Goal: Communication & Community: Connect with others

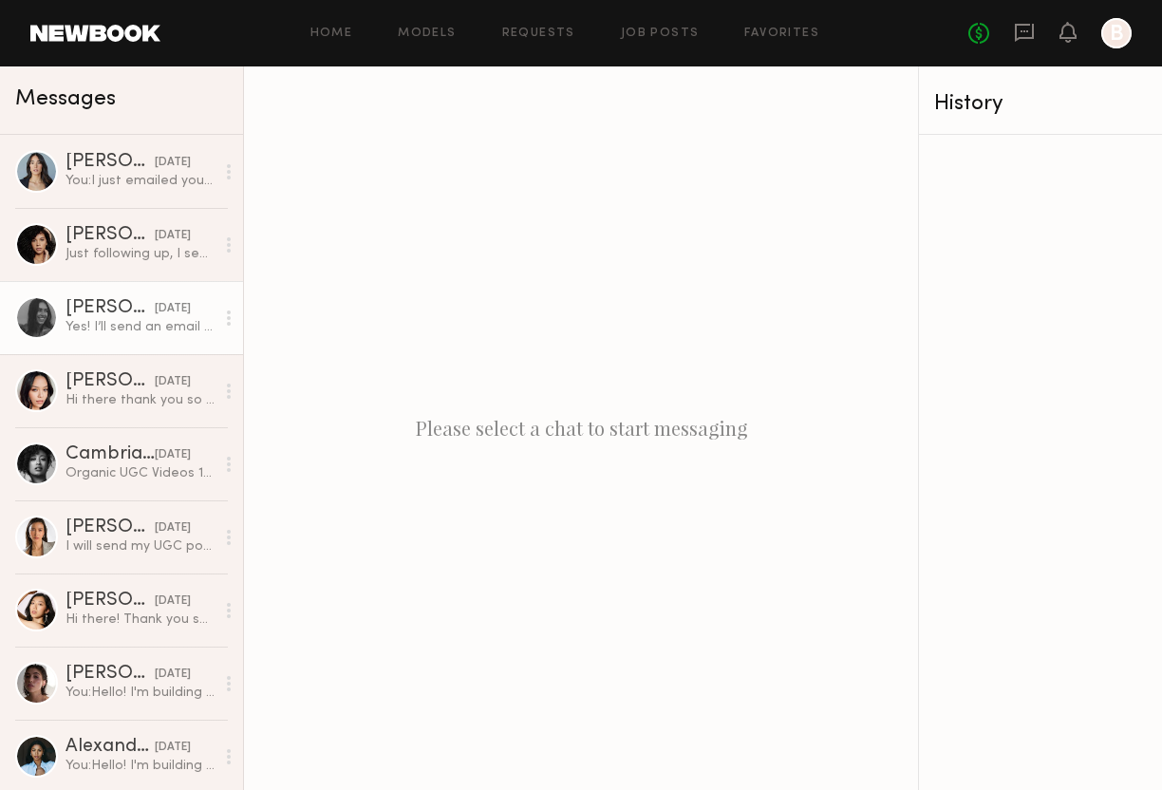
click at [124, 324] on div "Yes! I’ll send an email now :)" at bounding box center [140, 327] width 149 height 18
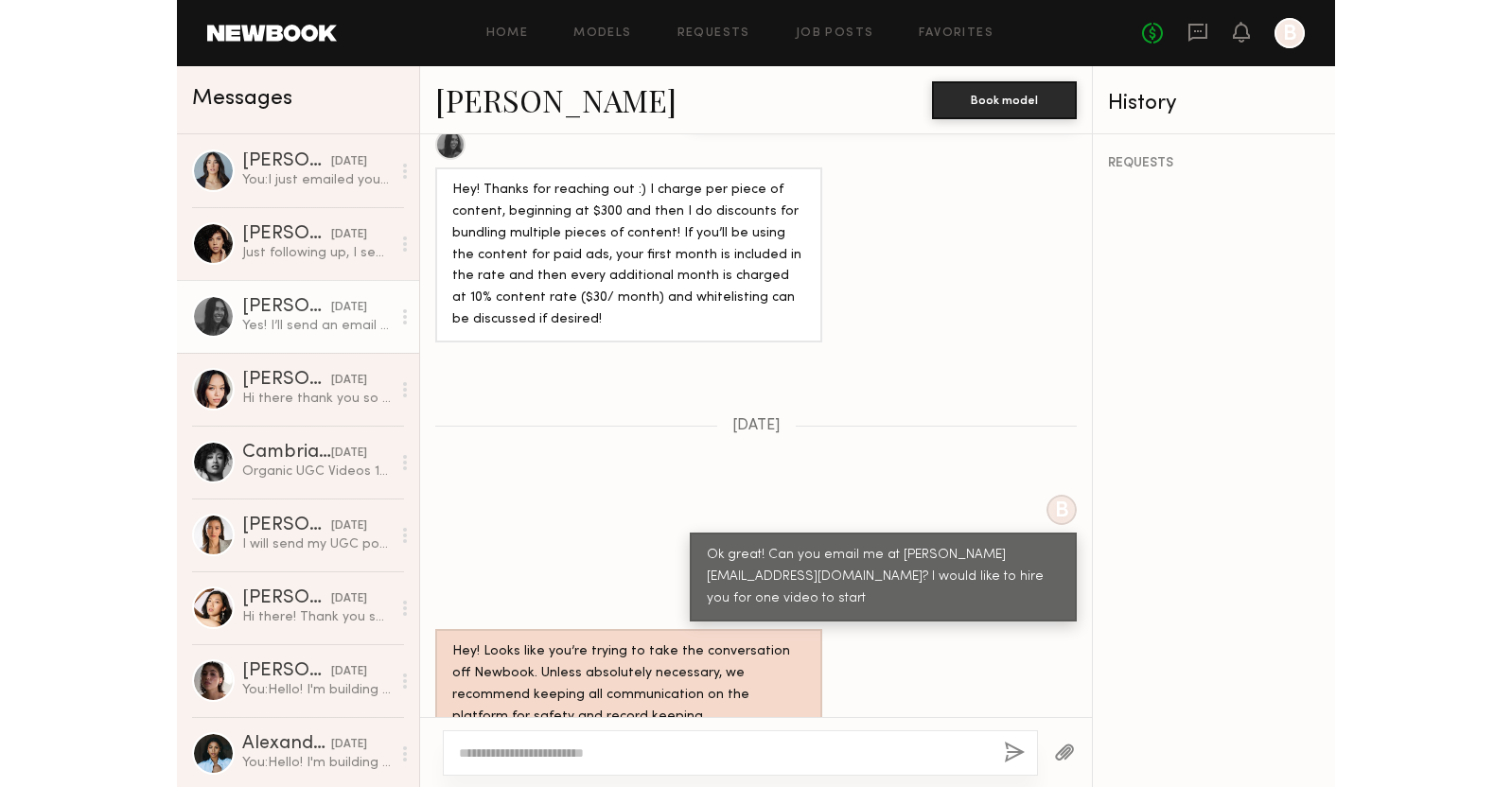
scroll to position [1336, 0]
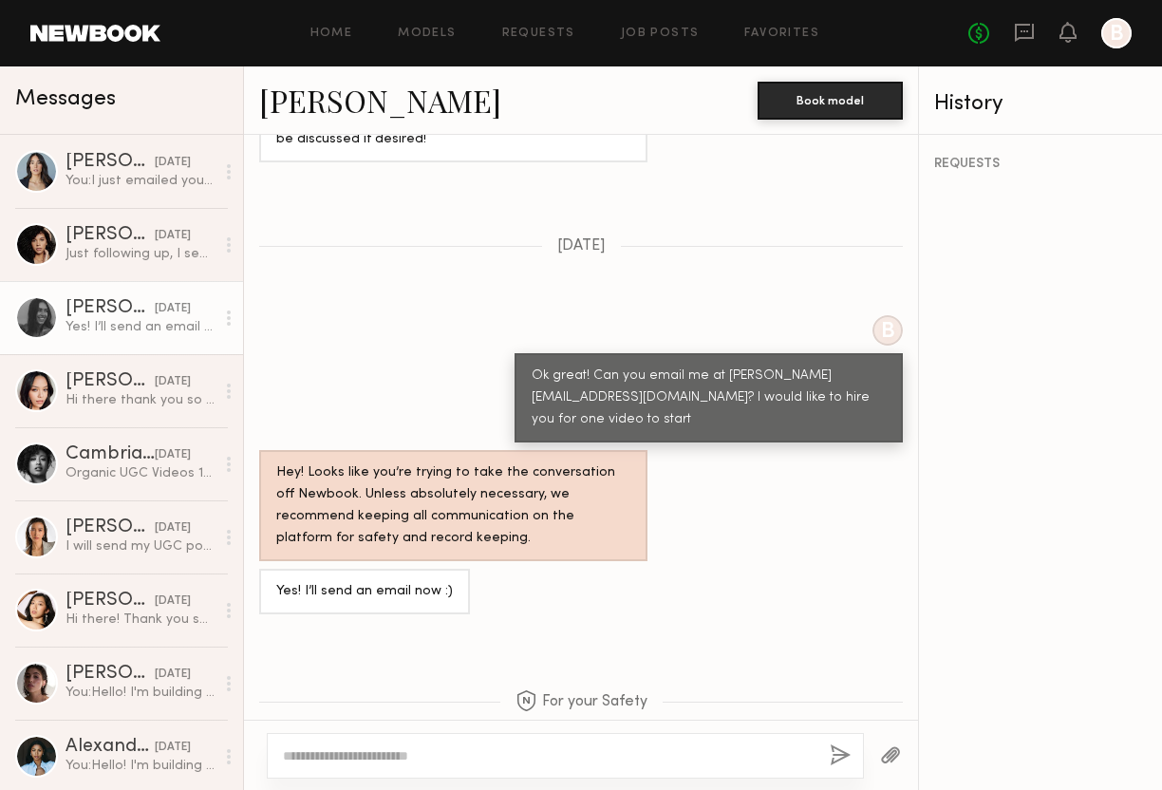
click at [298, 108] on link "Lauren G." at bounding box center [380, 100] width 242 height 41
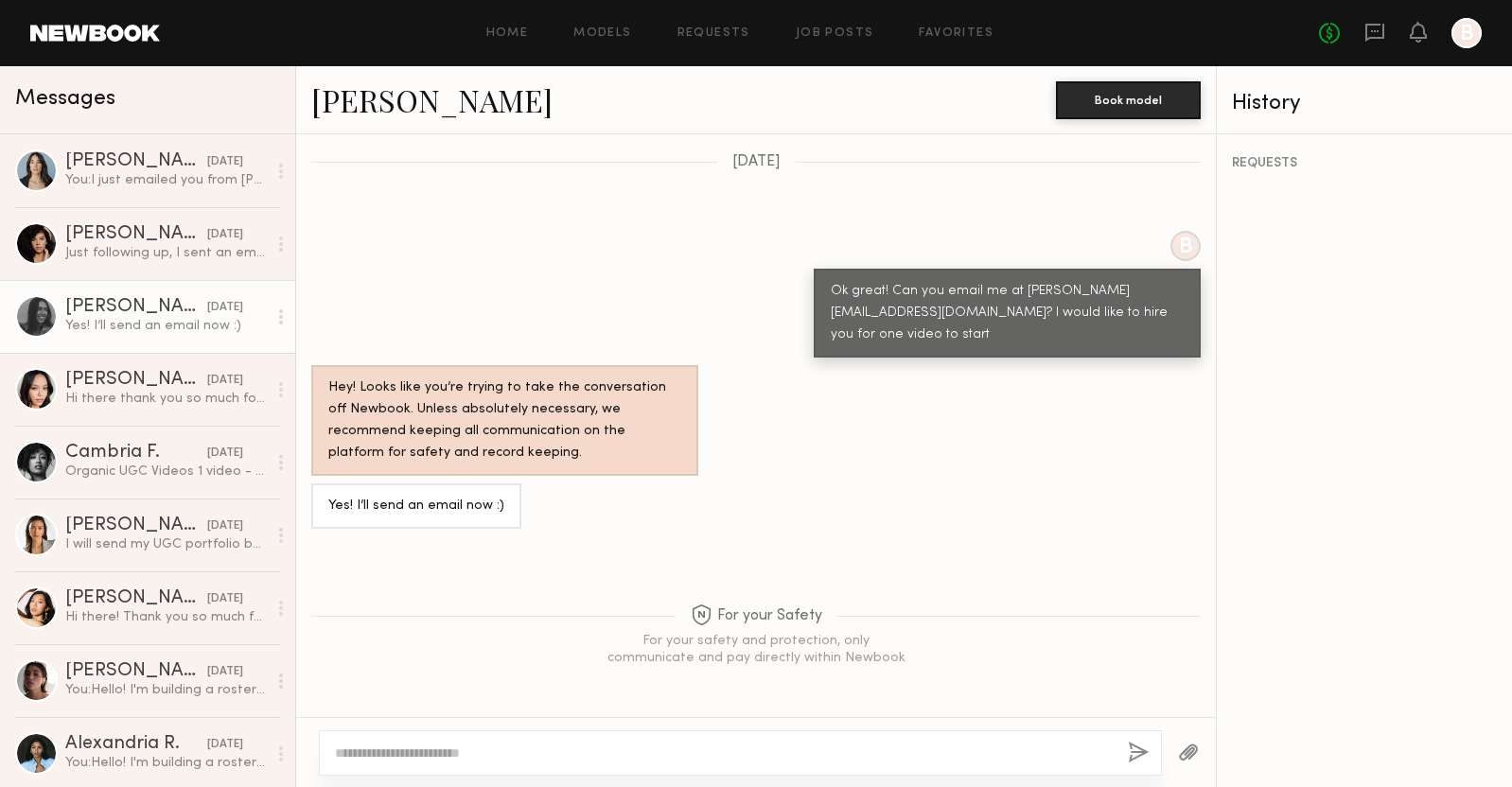
scroll to position [1142, 0]
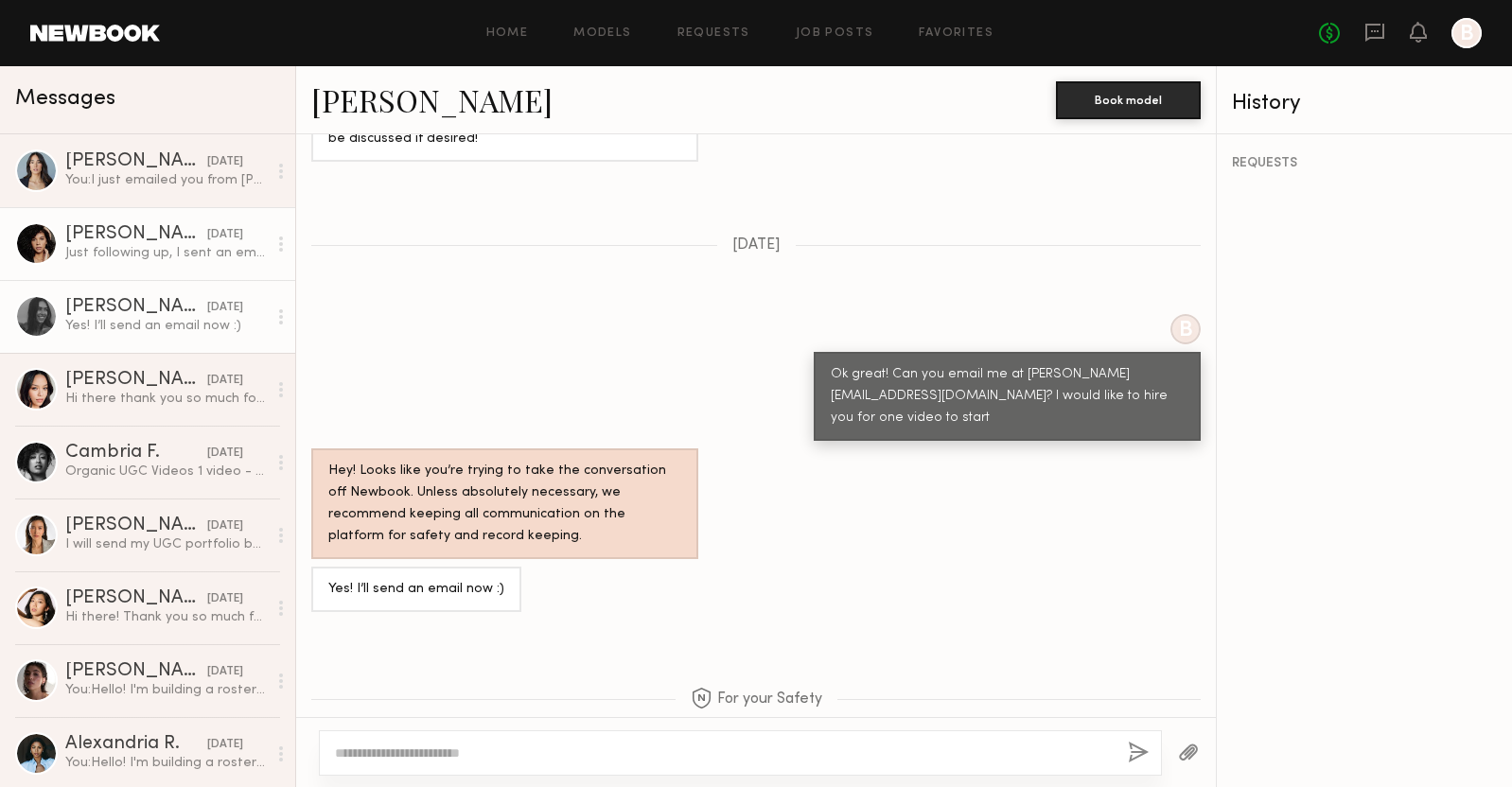
click at [85, 237] on div "Tracy D." at bounding box center [136, 234] width 141 height 19
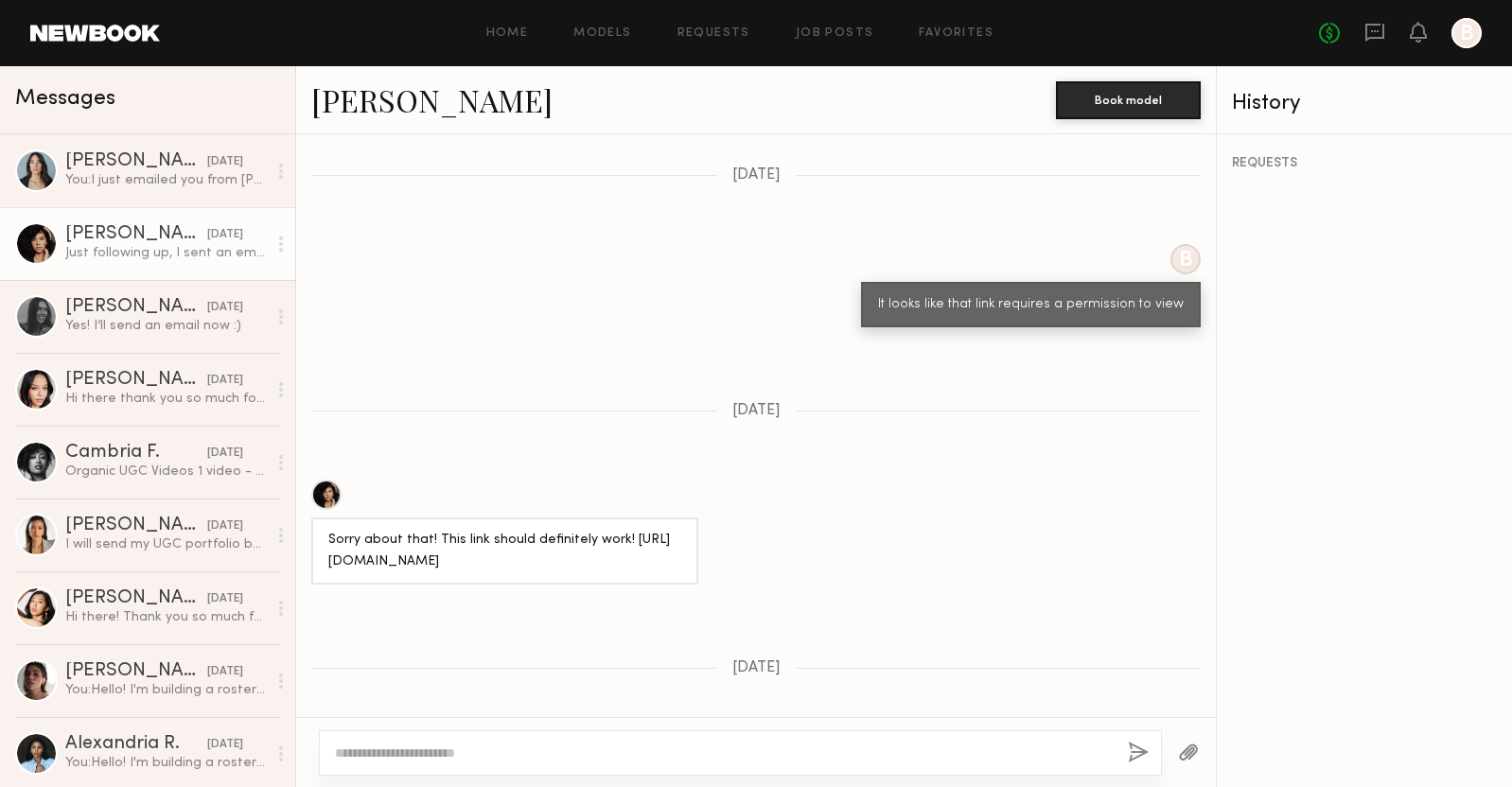
scroll to position [1320, 0]
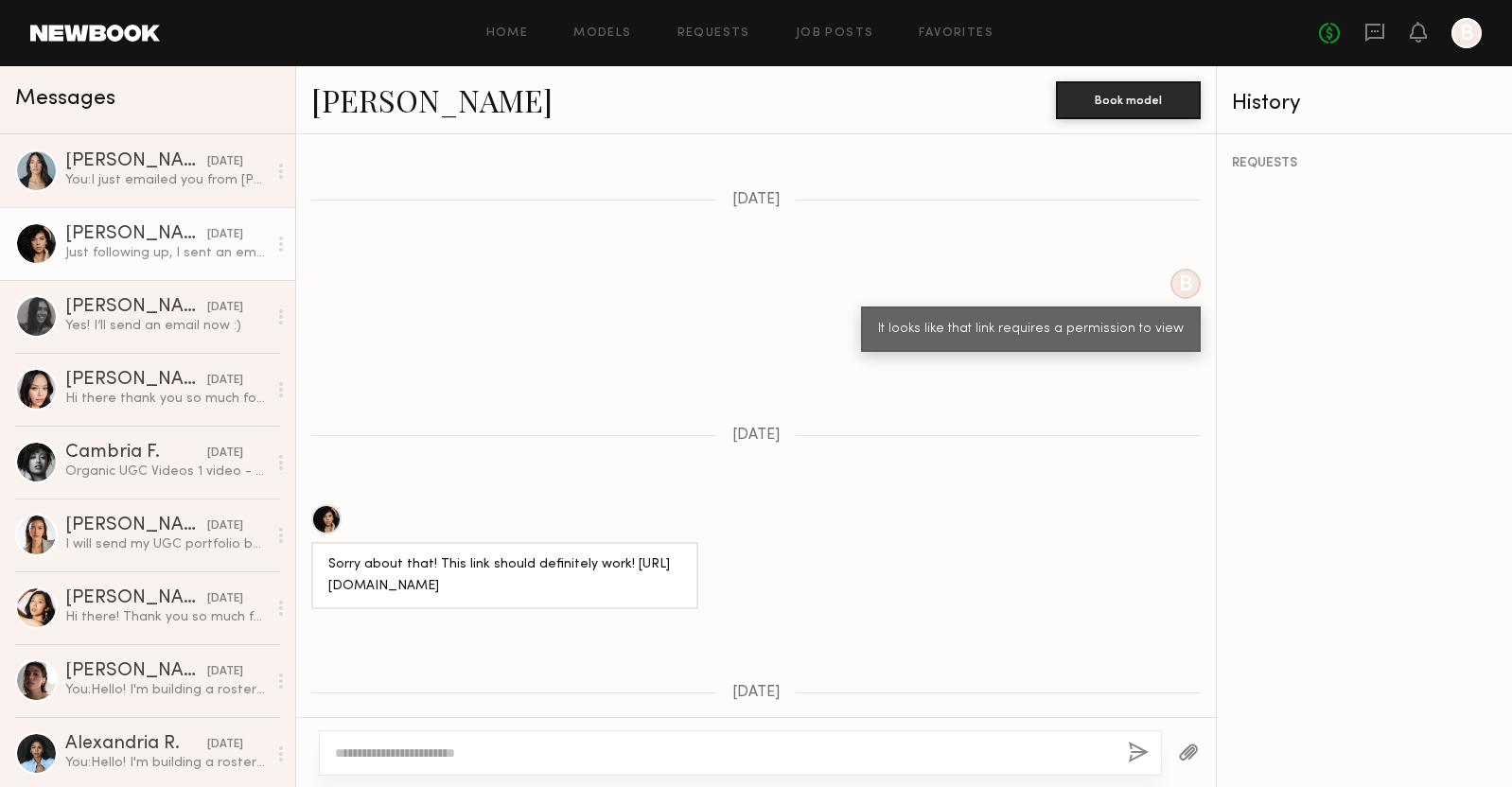
click at [524, 555] on div "Sorry about that! This link should definitely work! https://tracydiasugc.my.can…" at bounding box center [505, 577] width 353 height 44
click at [550, 555] on div "Sorry about that! This link should definitely work! https://tracydiasugc.my.can…" at bounding box center [505, 577] width 353 height 44
drag, startPoint x: 633, startPoint y: 550, endPoint x: 325, endPoint y: 549, distance: 308.0
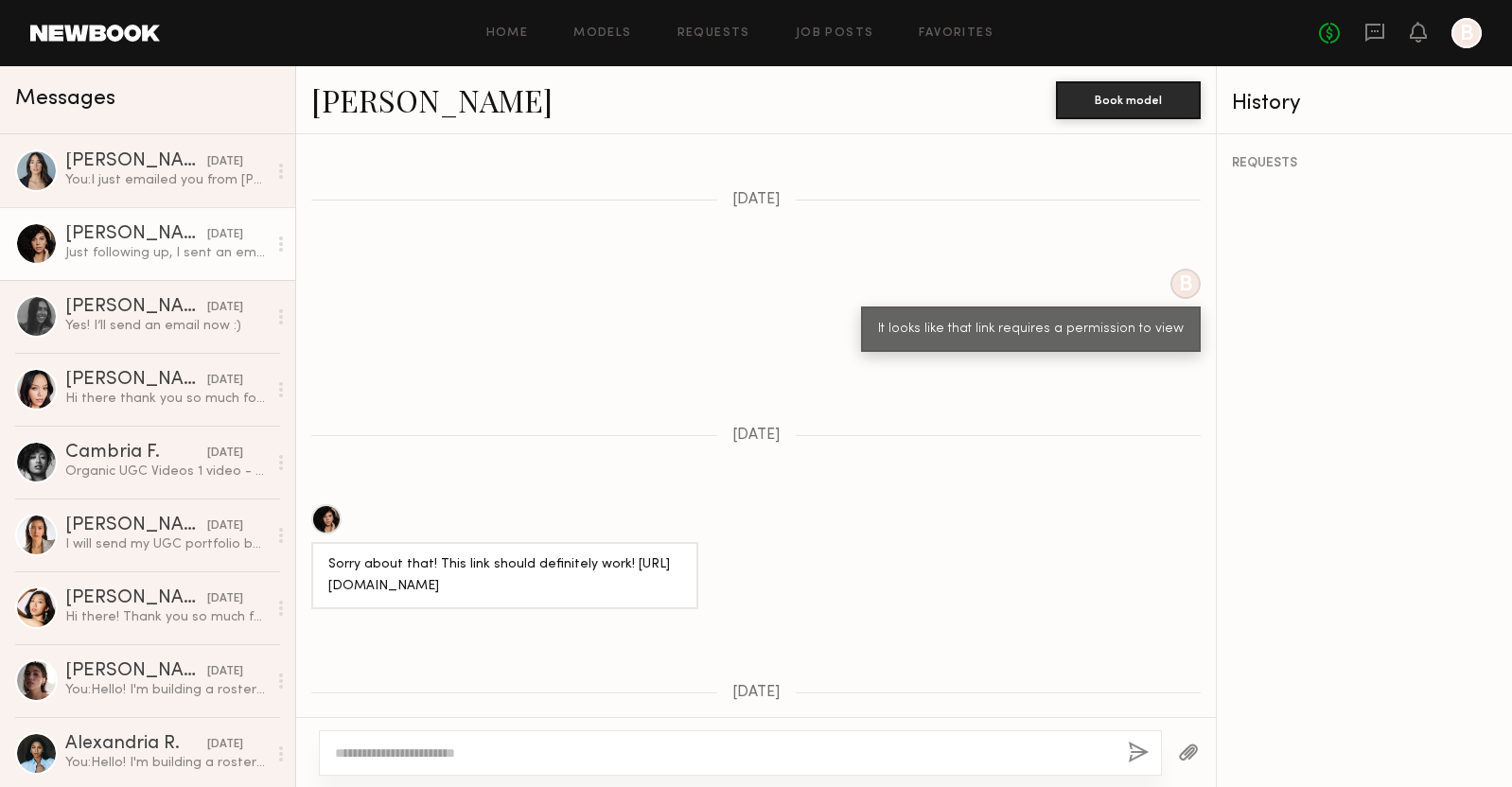
click at [325, 549] on div "Sorry about that! This link should definitely work! https://tracydiasugc.my.can…" at bounding box center [504, 575] width 386 height 67
copy div "https://tracydiasugc.my.canva.site/ugc-portfolio"
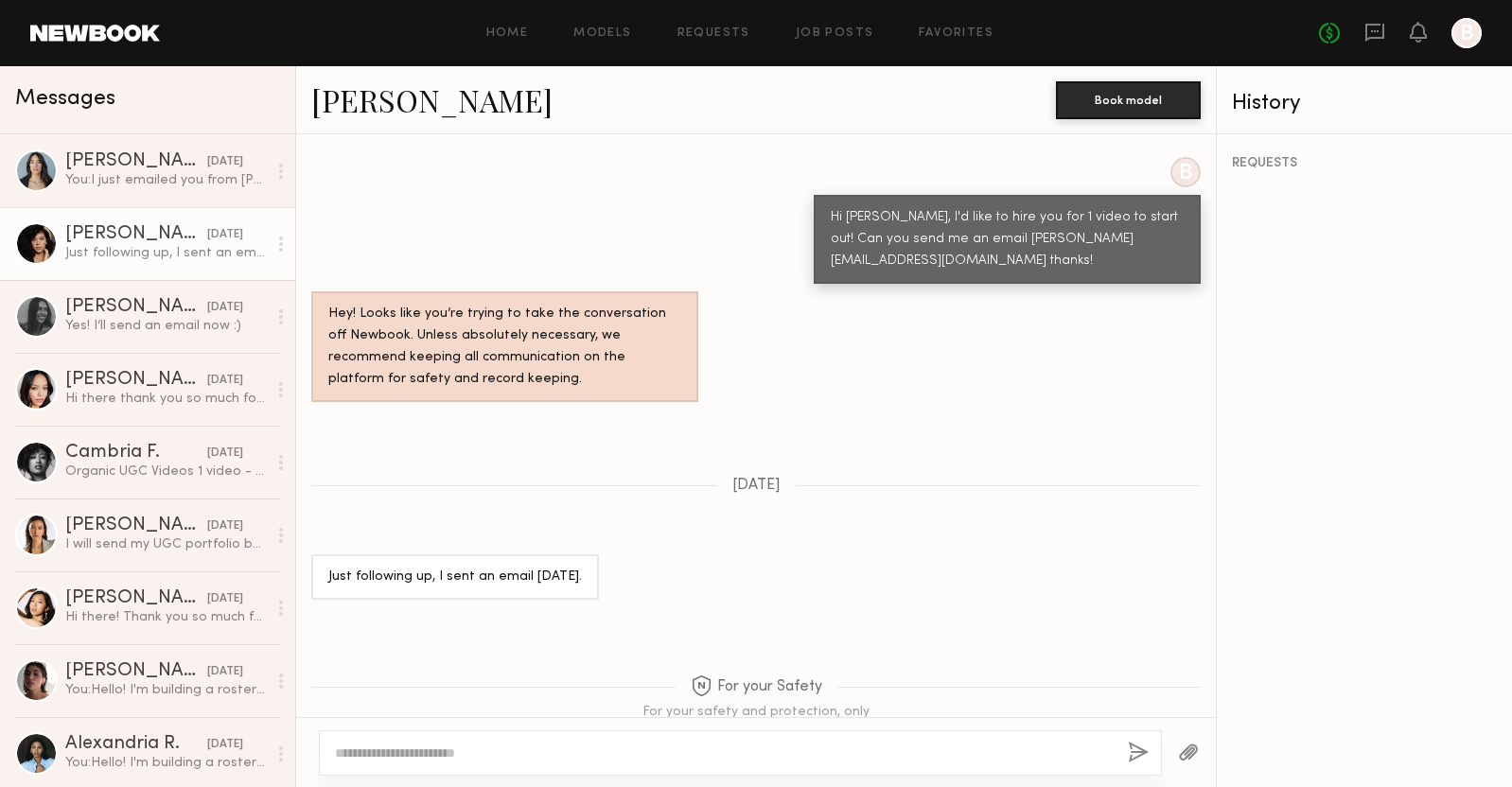
scroll to position [1934, 0]
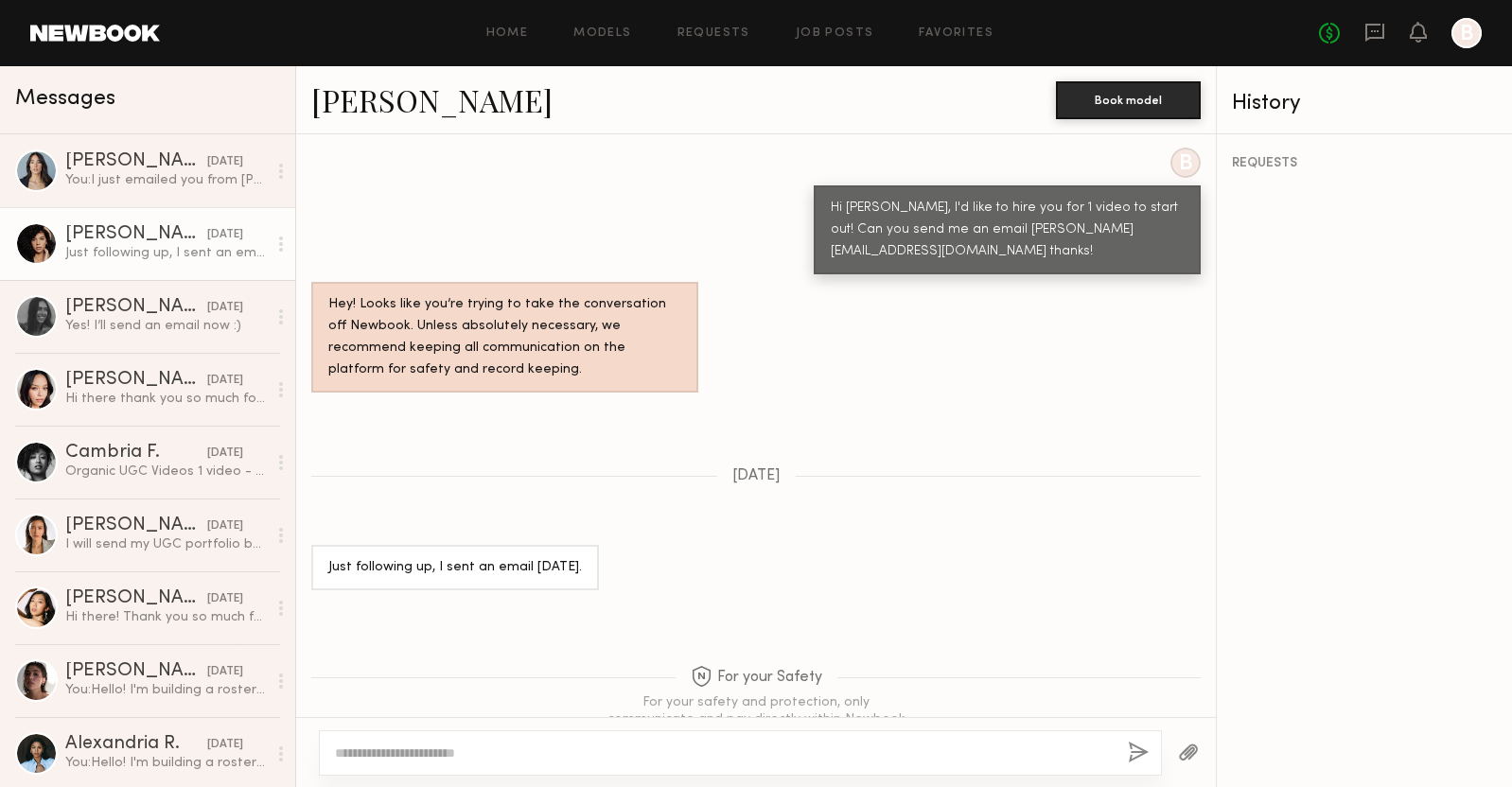
click at [459, 744] on textarea at bounding box center [723, 752] width 778 height 19
click at [1157, 498] on div "REQUESTS" at bounding box center [1364, 460] width 295 height 653
click at [540, 758] on textarea "**********" at bounding box center [723, 752] width 778 height 19
click at [518, 757] on textarea "**********" at bounding box center [723, 752] width 778 height 19
drag, startPoint x: 510, startPoint y: 752, endPoint x: 386, endPoint y: 750, distance: 124.0
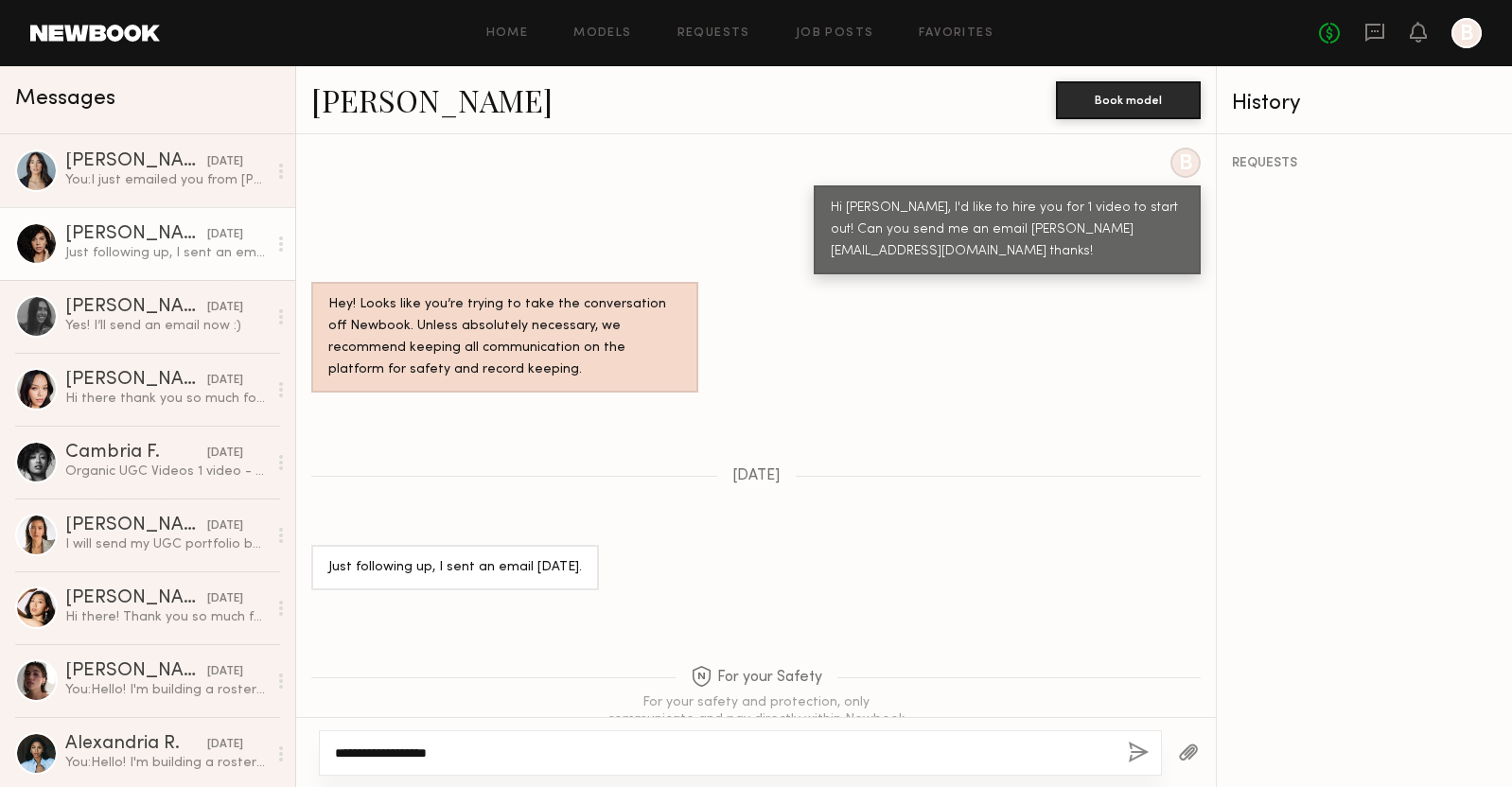
click at [386, 751] on textarea "**********" at bounding box center [723, 752] width 778 height 19
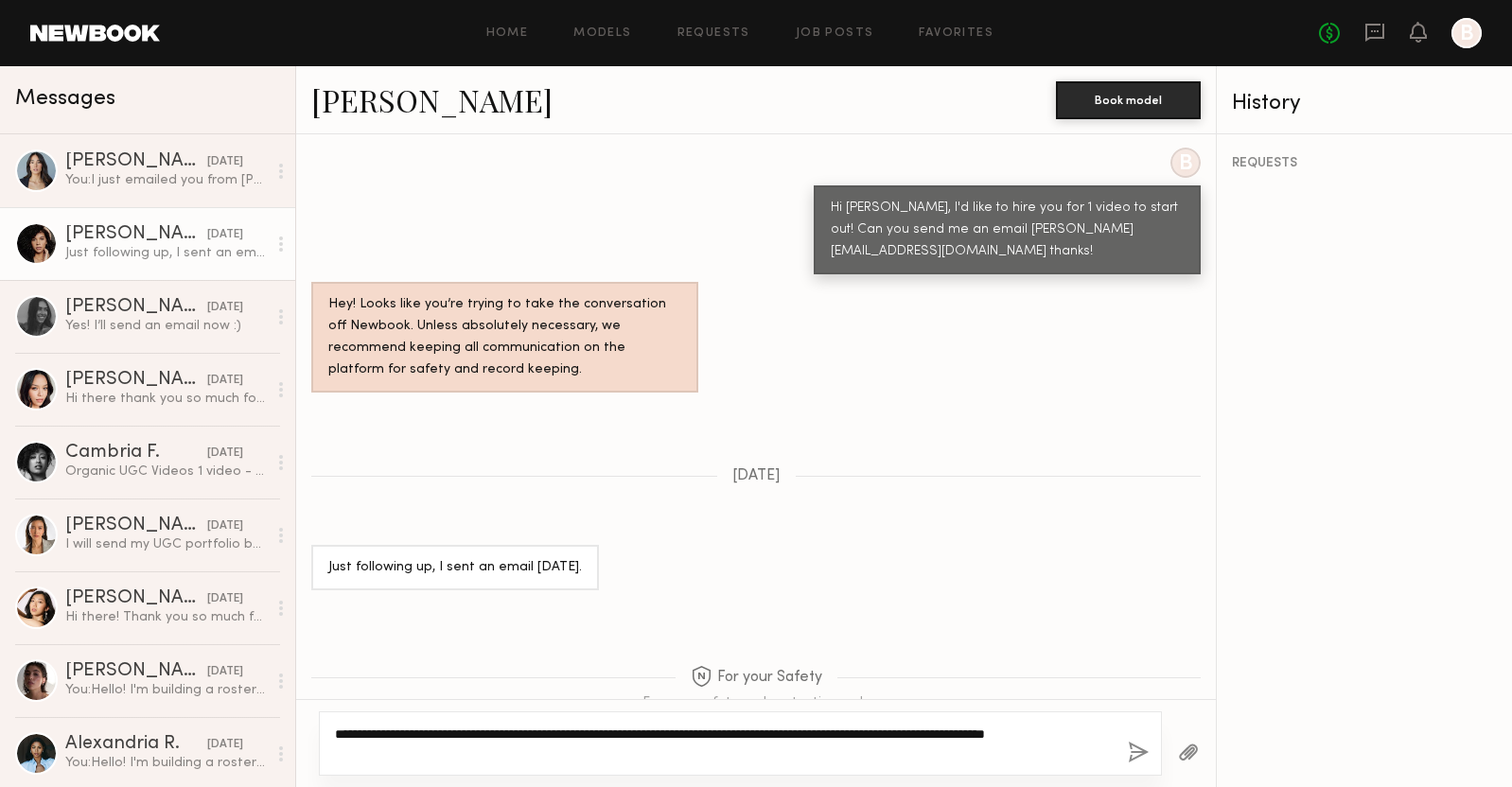
paste textarea "*****"
click at [394, 754] on textarea "**********" at bounding box center [723, 743] width 778 height 38
click at [437, 752] on textarea "**********" at bounding box center [723, 743] width 778 height 38
drag, startPoint x: 437, startPoint y: 752, endPoint x: 405, endPoint y: 752, distance: 32.0
click at [405, 752] on textarea "**********" at bounding box center [723, 743] width 778 height 38
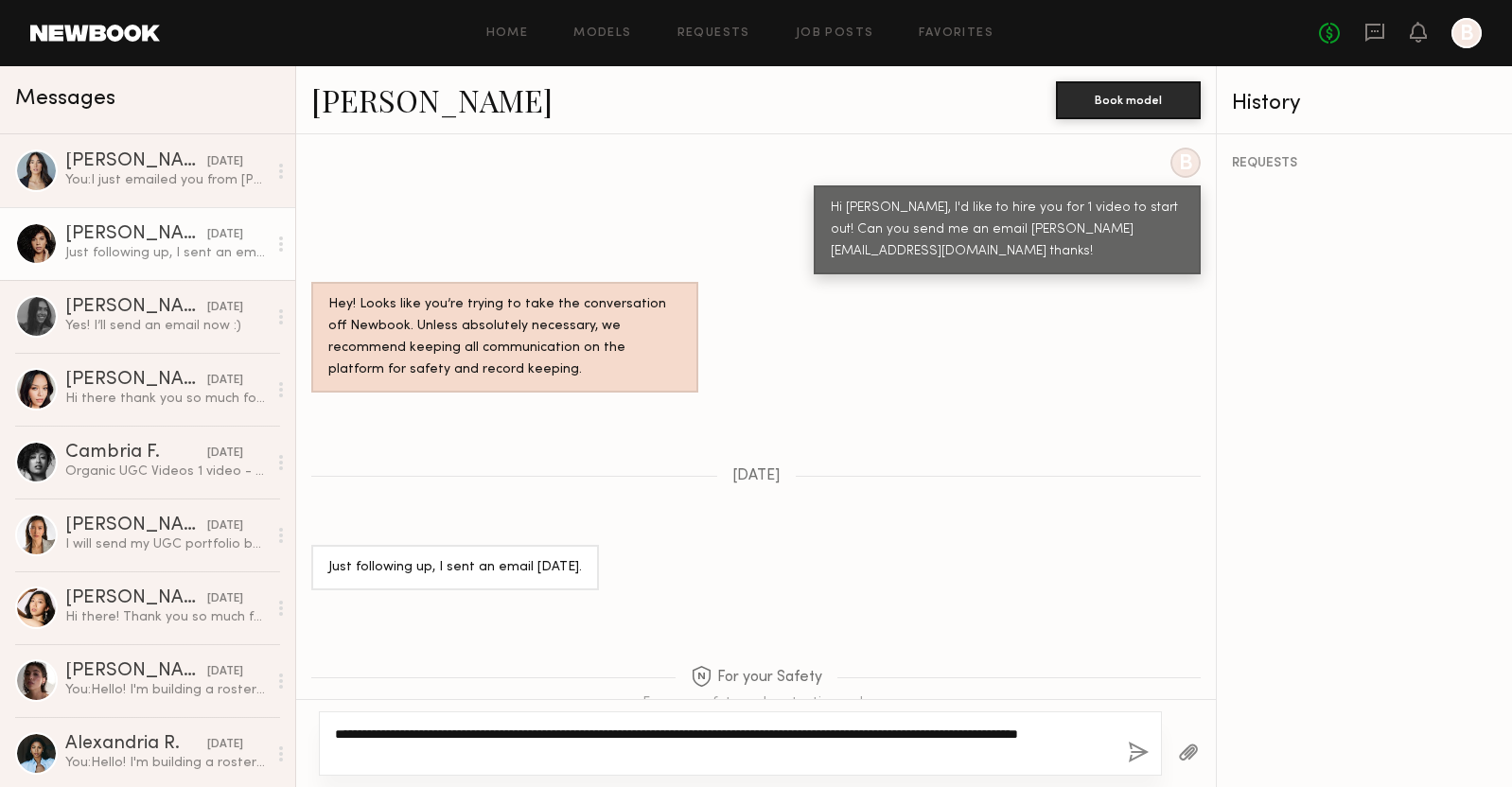
click at [460, 745] on textarea "**********" at bounding box center [723, 743] width 778 height 38
click at [465, 751] on textarea "**********" at bounding box center [723, 743] width 778 height 38
click at [455, 749] on textarea "**********" at bounding box center [723, 743] width 778 height 38
type textarea "**********"
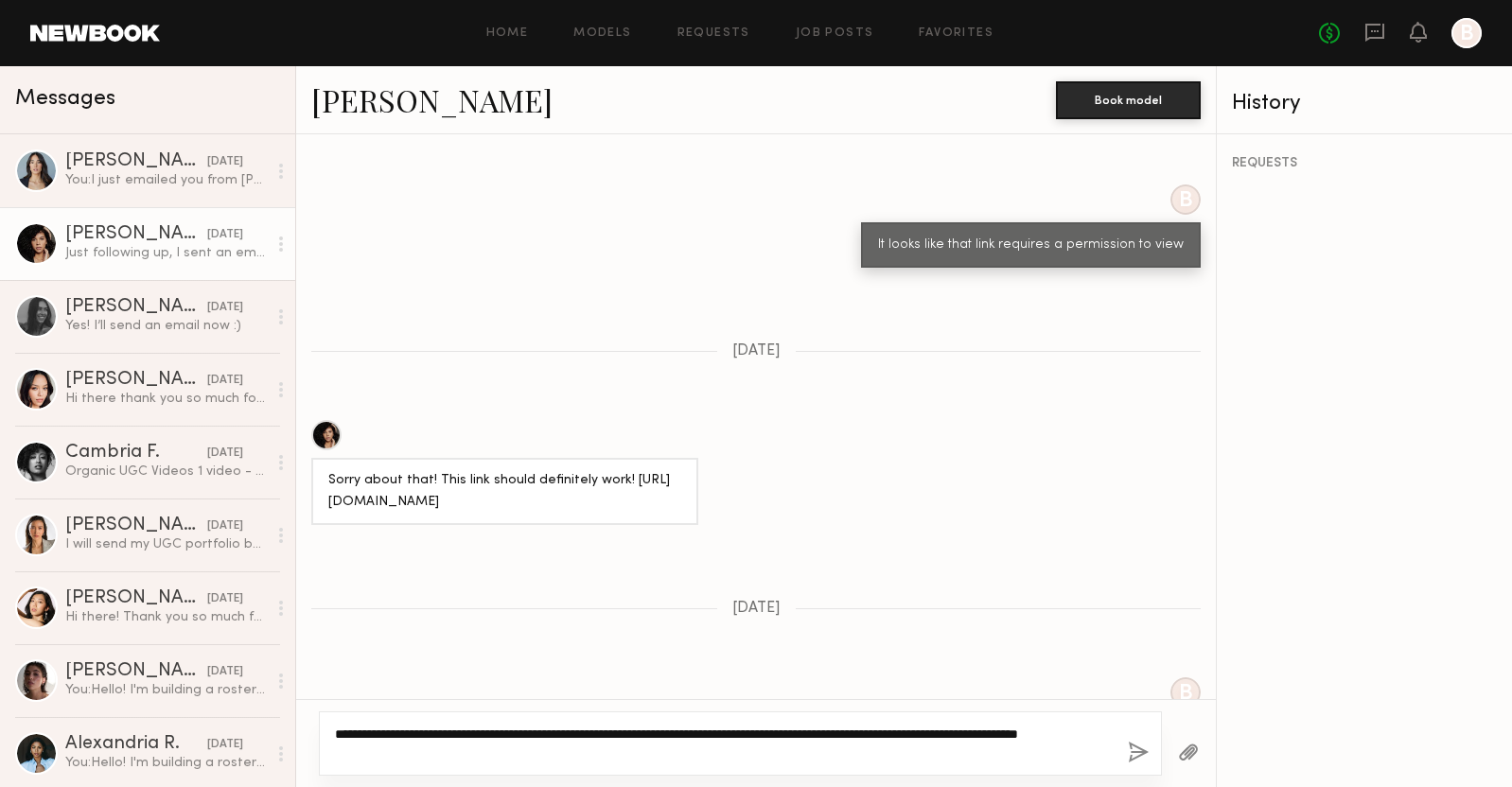
scroll to position [1384, 0]
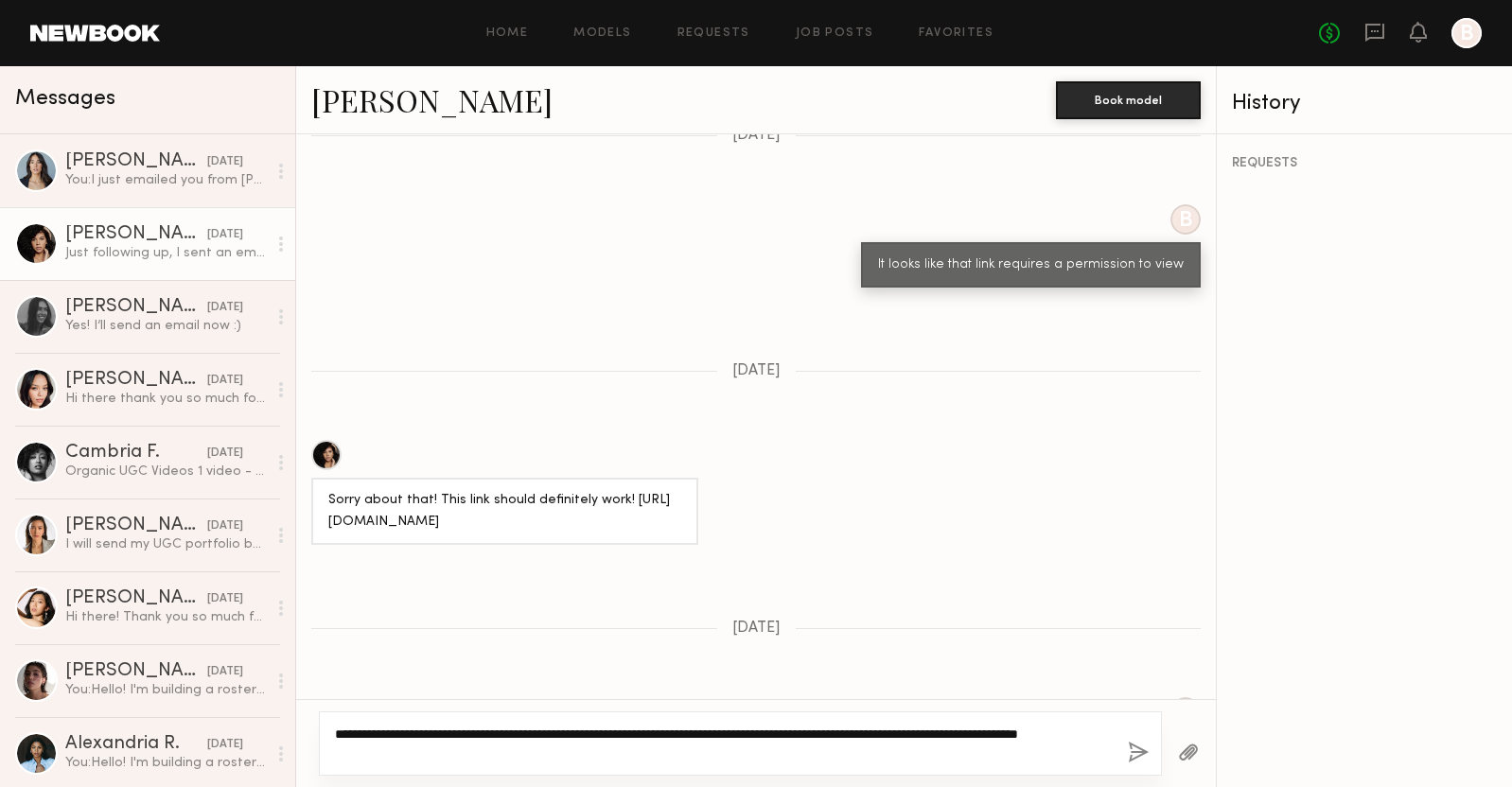
click at [522, 742] on textarea "**********" at bounding box center [723, 743] width 778 height 38
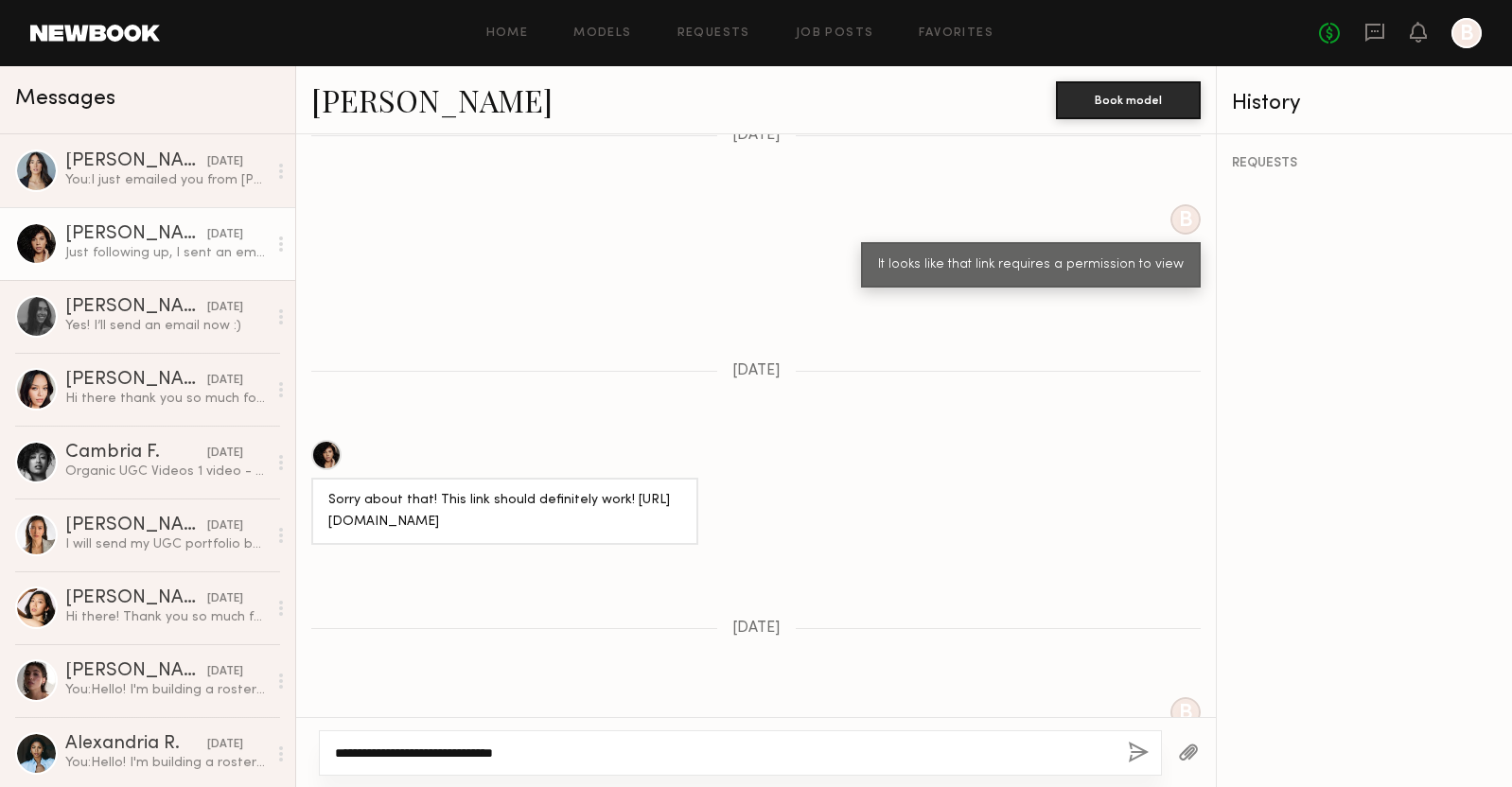
click at [405, 752] on textarea "**********" at bounding box center [723, 752] width 778 height 19
type textarea "**********"
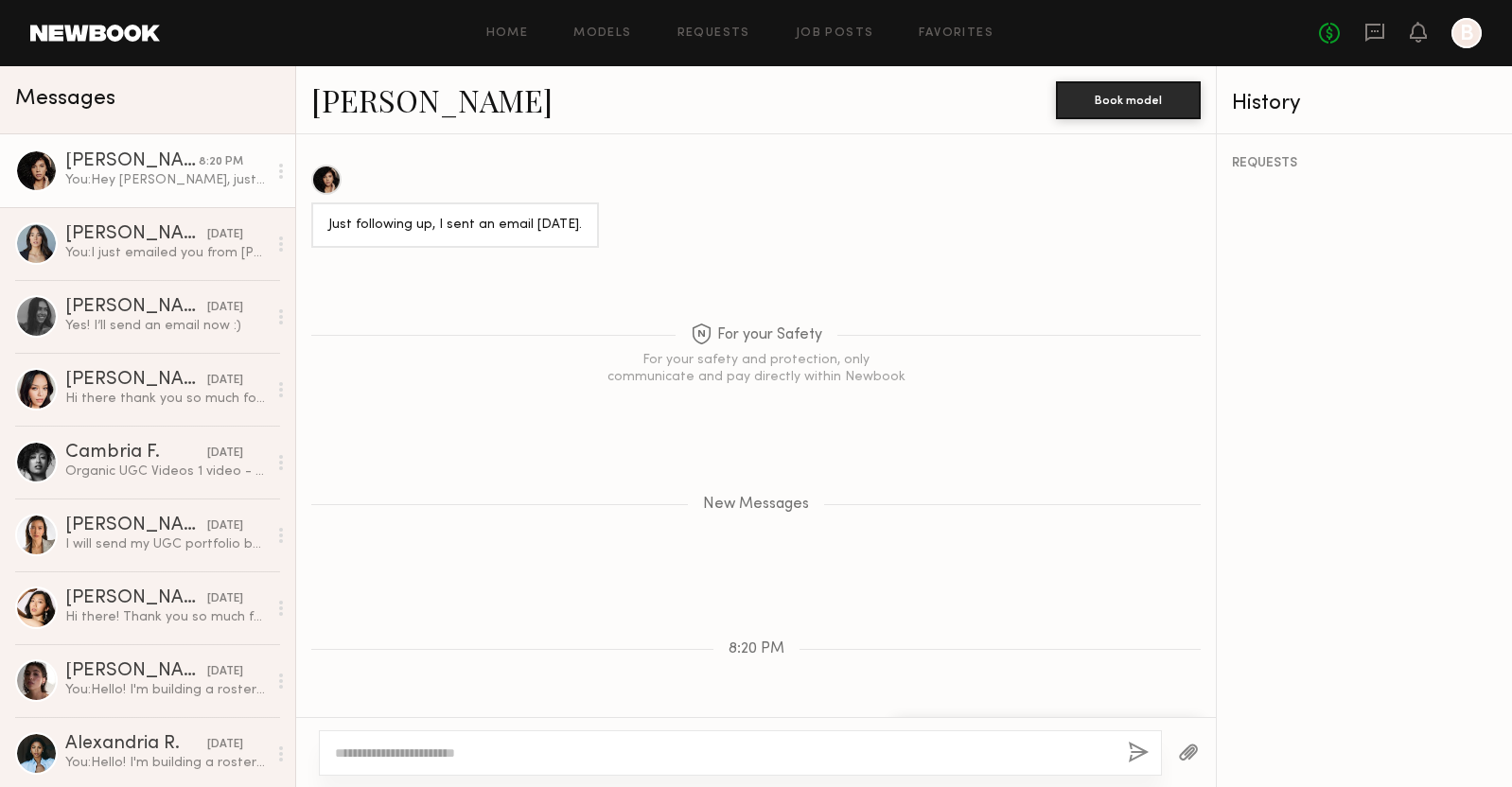
scroll to position [2433, 0]
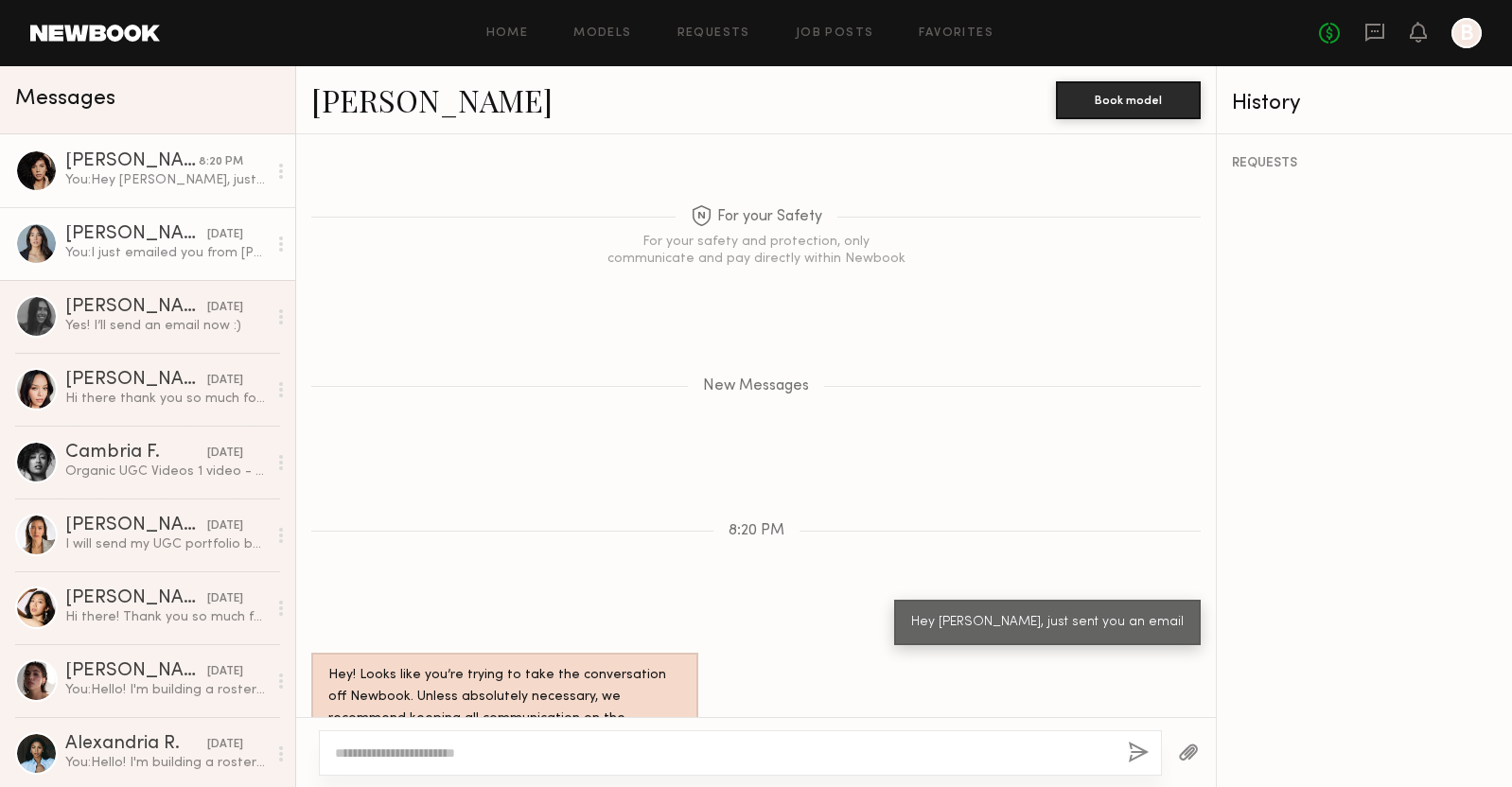
click at [151, 254] on div "You: I just emailed you from benn@sivanaspirit.com" at bounding box center [166, 253] width 201 height 18
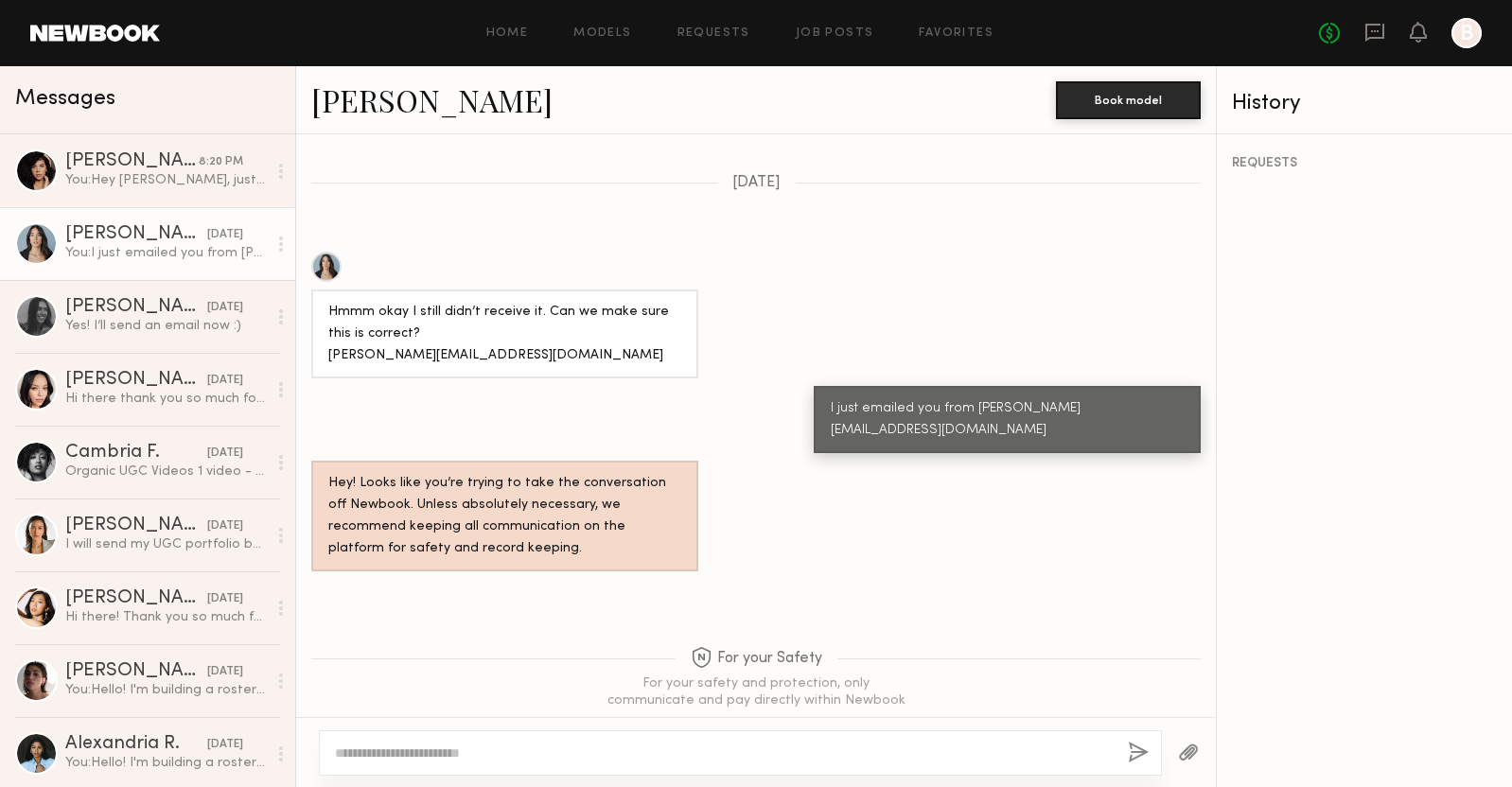
scroll to position [1668, 0]
drag, startPoint x: 482, startPoint y: 334, endPoint x: 328, endPoint y: 335, distance: 154.0
click at [329, 335] on div "Hmmm okay I still didn’t receive it. Can we make sure this is correct? Ariana.a…" at bounding box center [505, 336] width 353 height 66
copy div "Ariana.afradi@gmail.com"
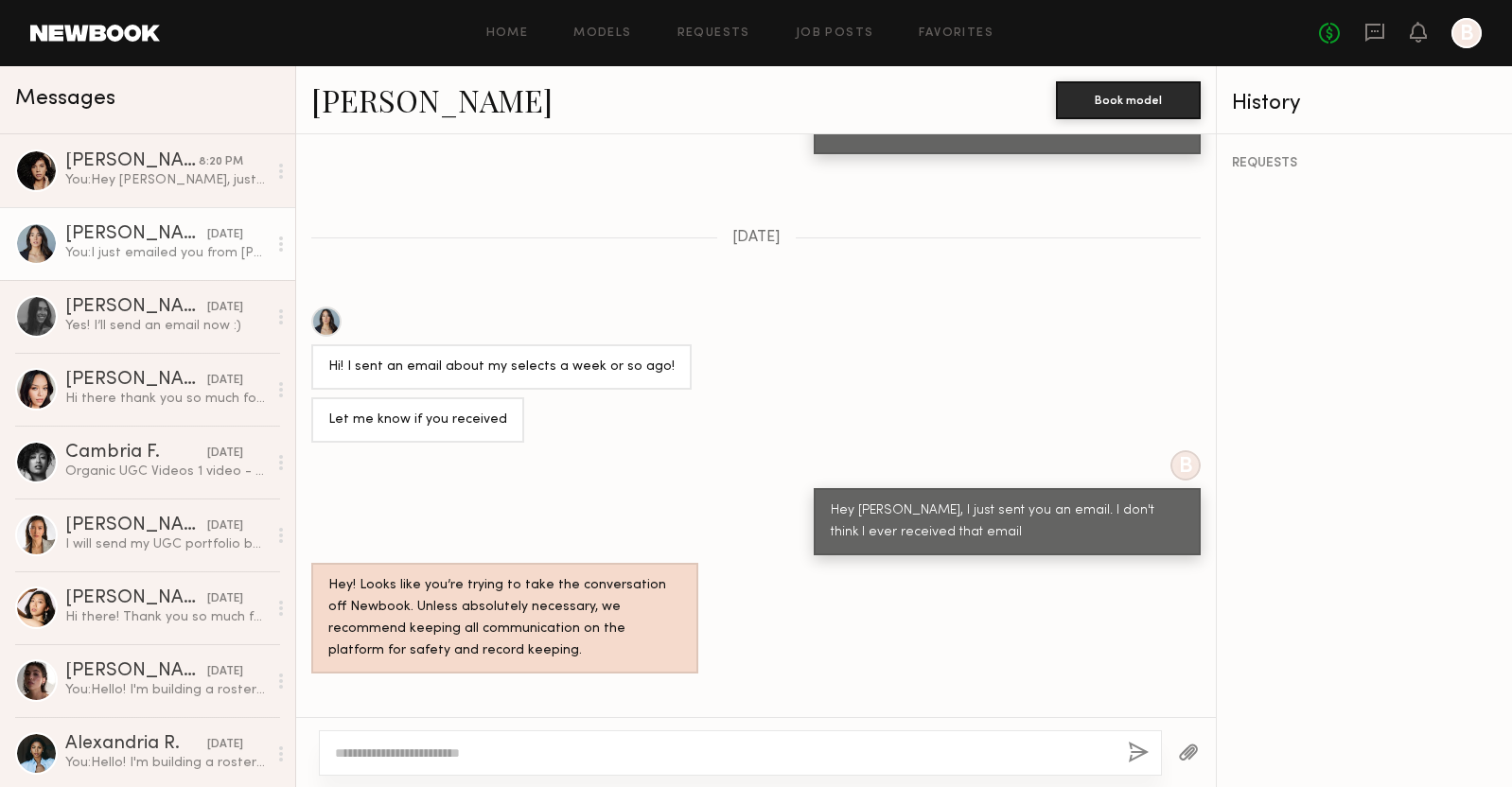
scroll to position [2790, 0]
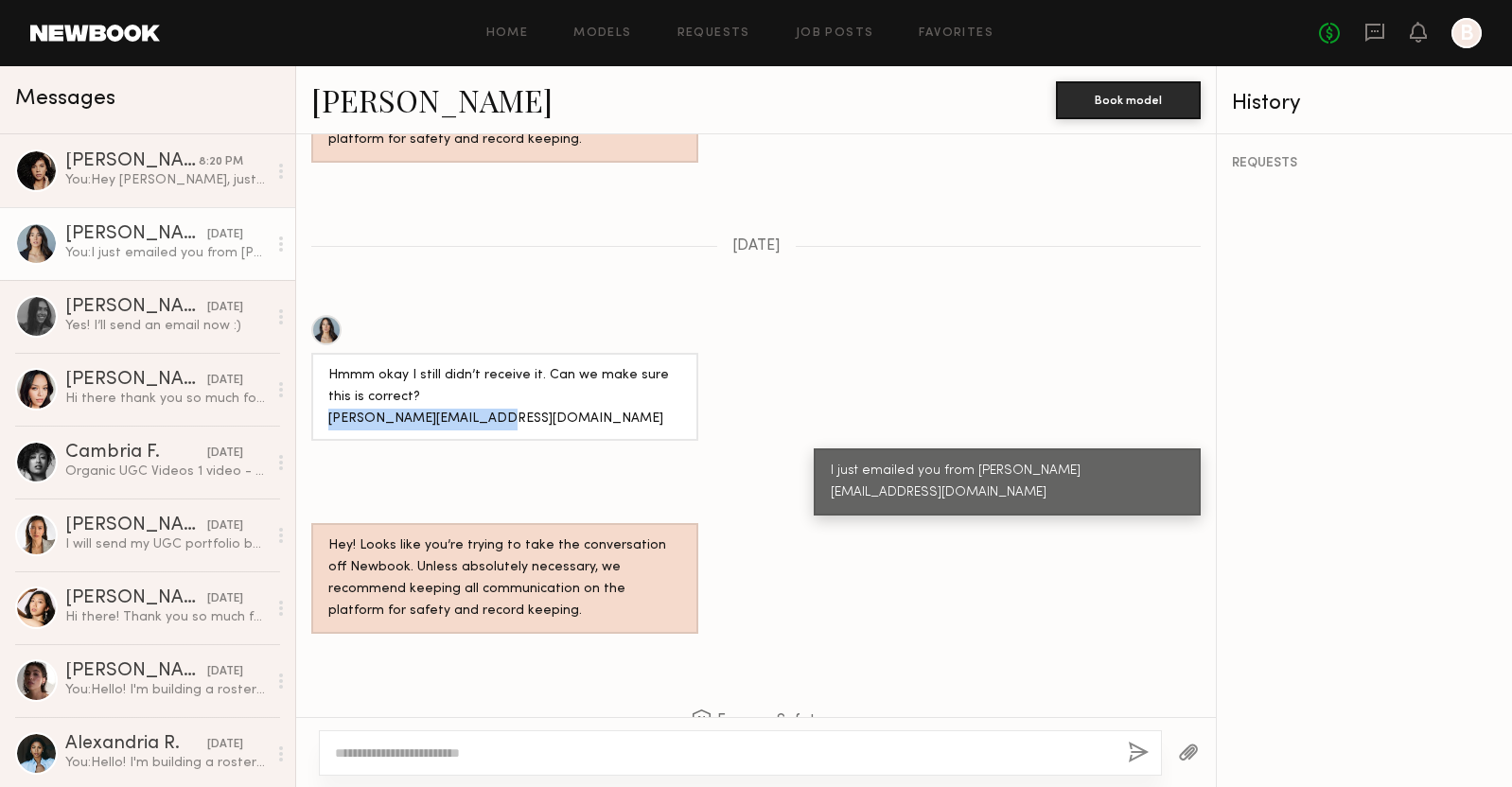
click at [463, 756] on textarea at bounding box center [723, 752] width 778 height 19
click at [433, 746] on textarea at bounding box center [723, 752] width 778 height 19
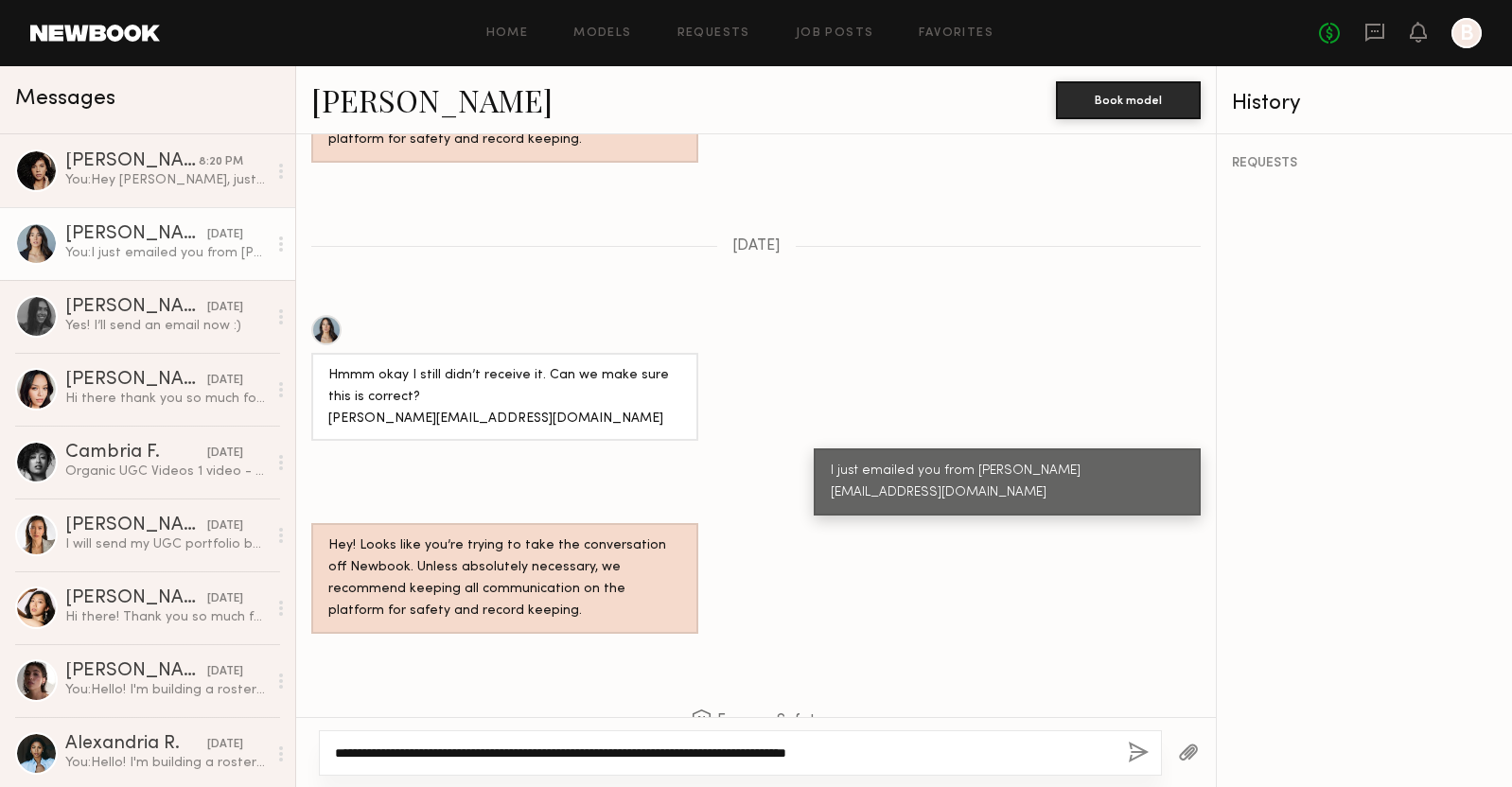
click at [481, 753] on textarea "**********" at bounding box center [723, 752] width 778 height 19
click at [948, 752] on textarea "**********" at bounding box center [723, 752] width 778 height 19
click at [417, 755] on textarea "**********" at bounding box center [723, 752] width 778 height 19
type textarea "**********"
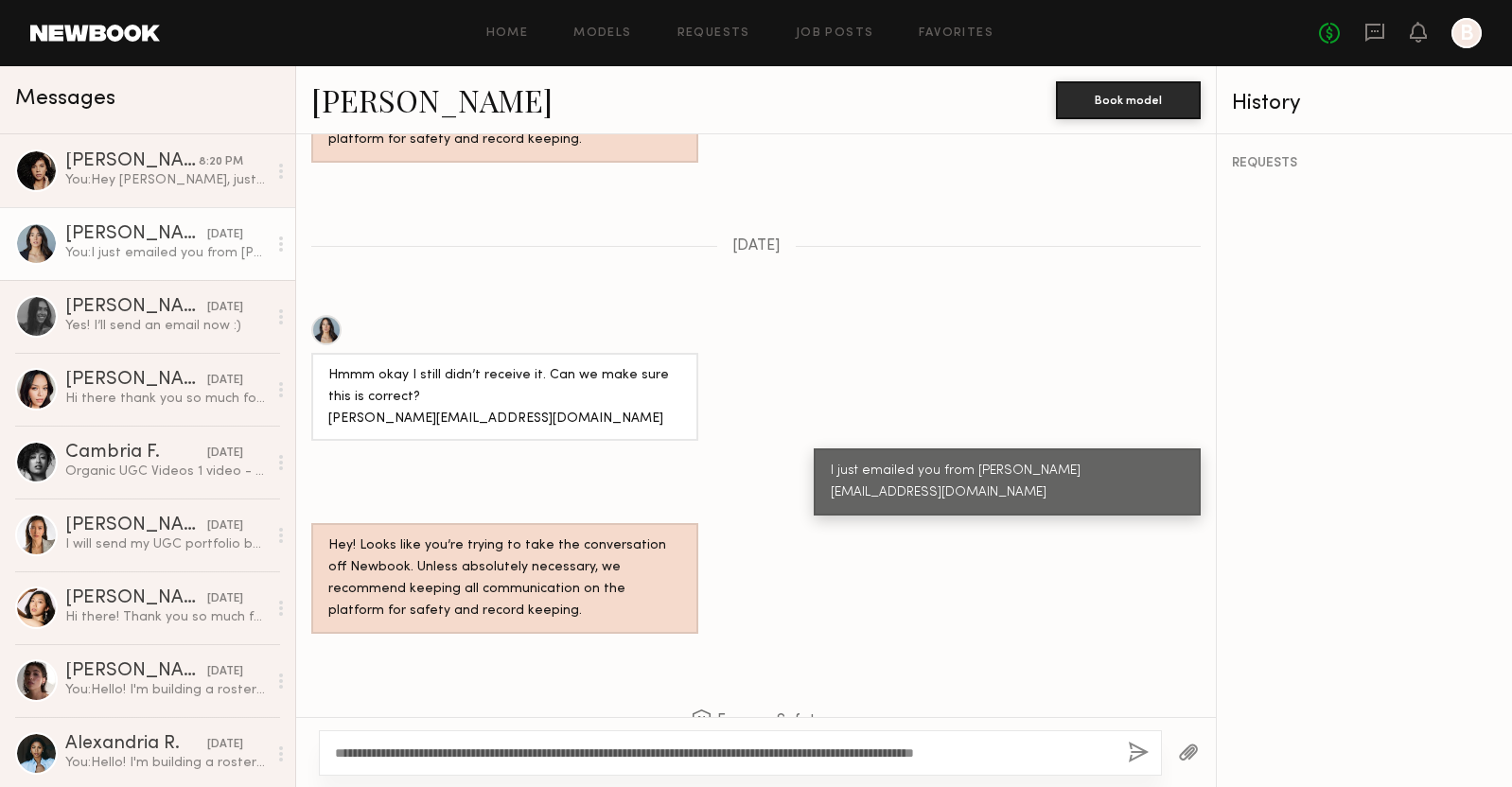
click at [1137, 749] on button "button" at bounding box center [1137, 754] width 21 height 24
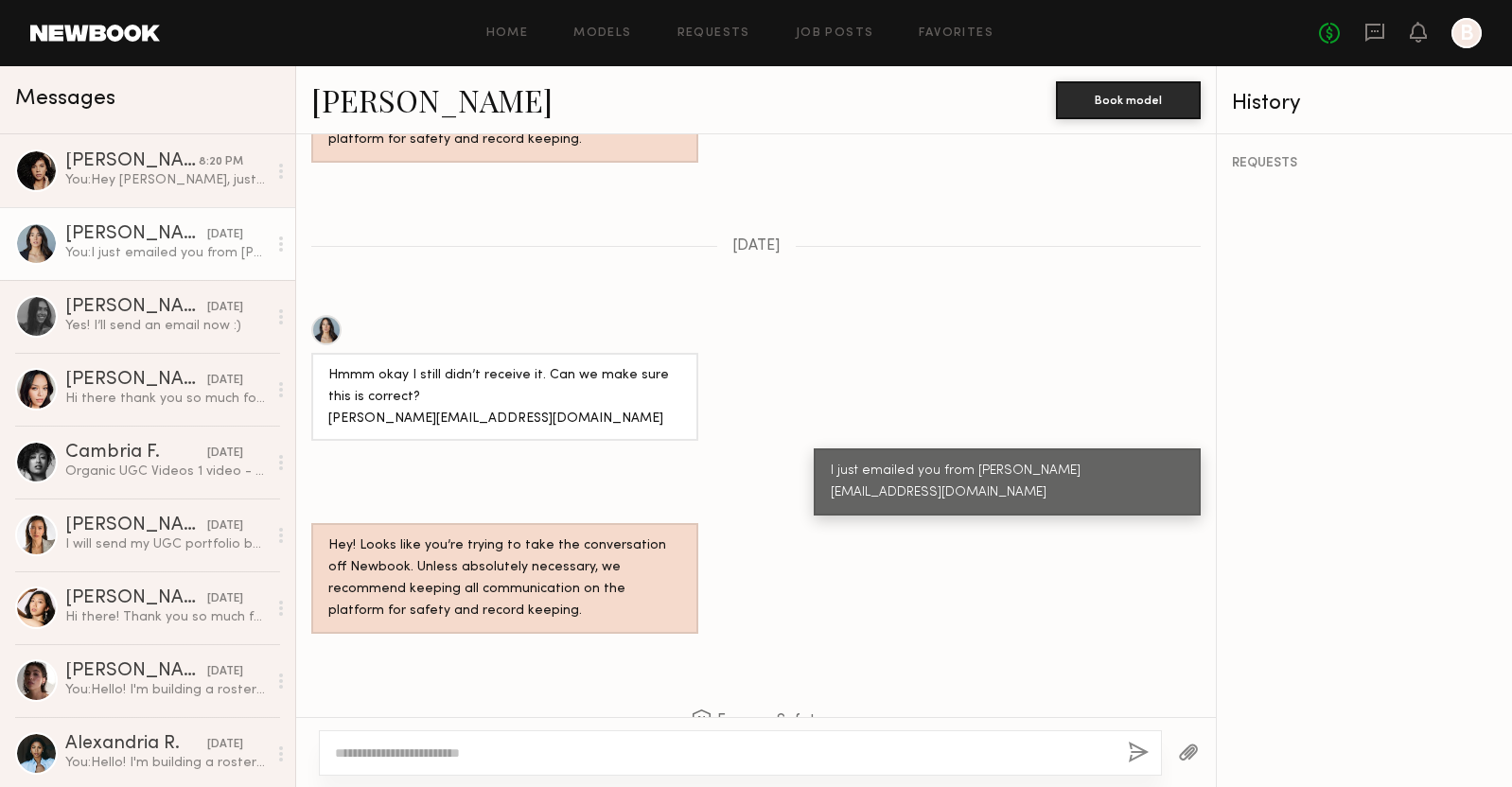
scroll to position [3214, 0]
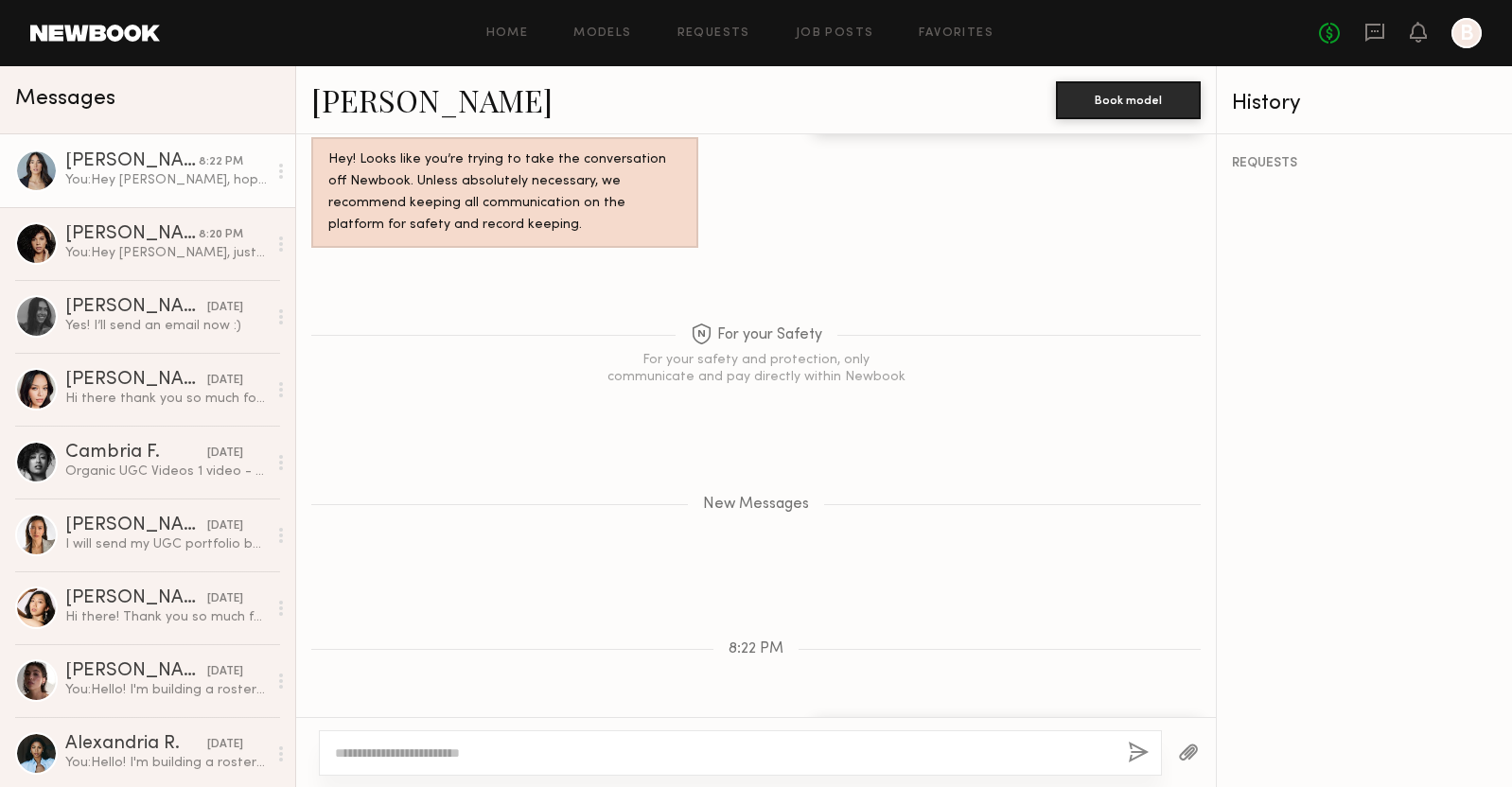
click at [759, 752] on textarea at bounding box center [723, 752] width 778 height 19
click at [720, 752] on textarea at bounding box center [723, 752] width 778 height 19
click at [654, 752] on textarea at bounding box center [723, 752] width 778 height 19
type textarea "**********"
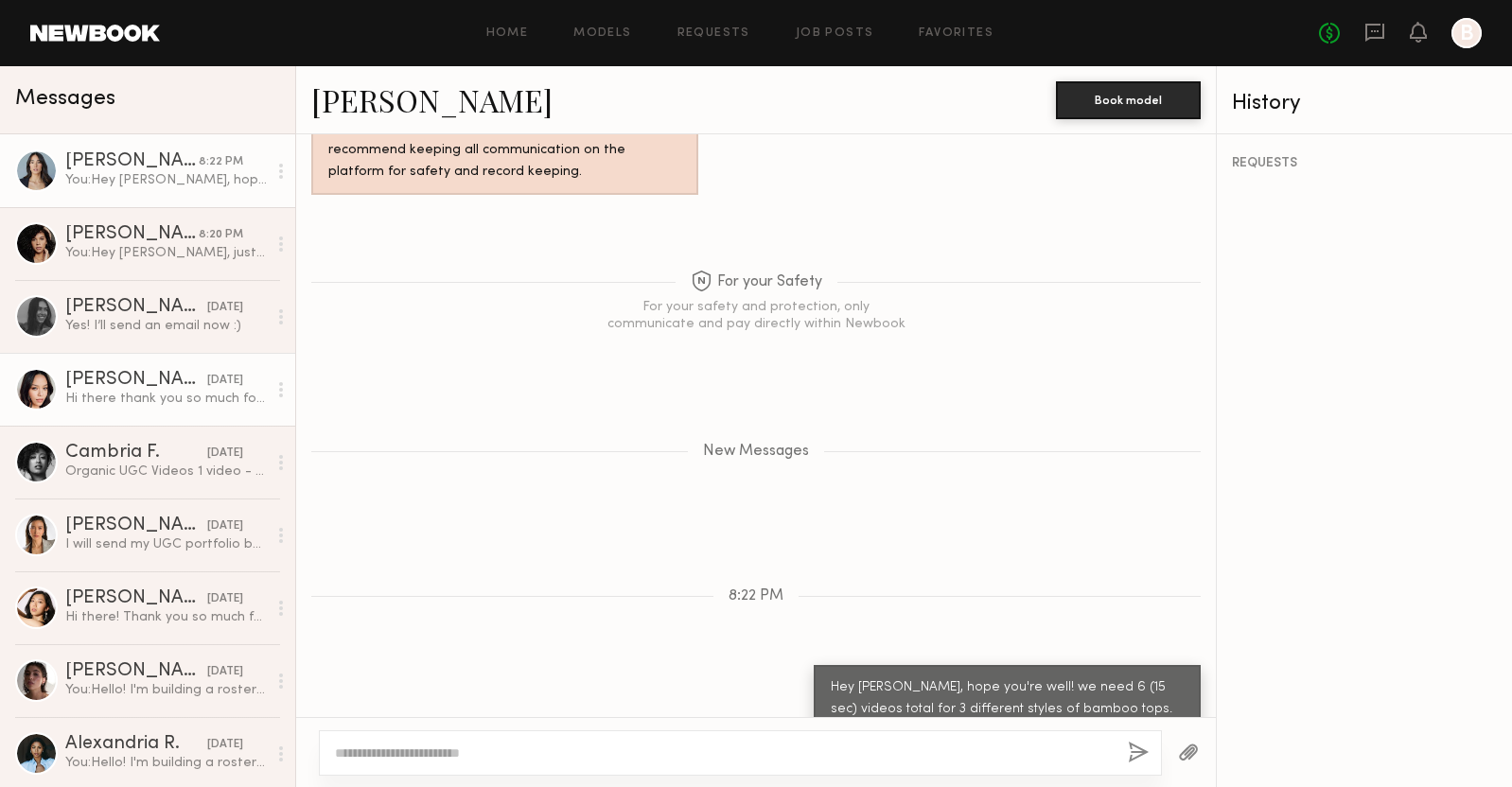
click at [131, 402] on div "Hi there thank you so much for reaching out! I charge by piece of content and t…" at bounding box center [166, 398] width 201 height 18
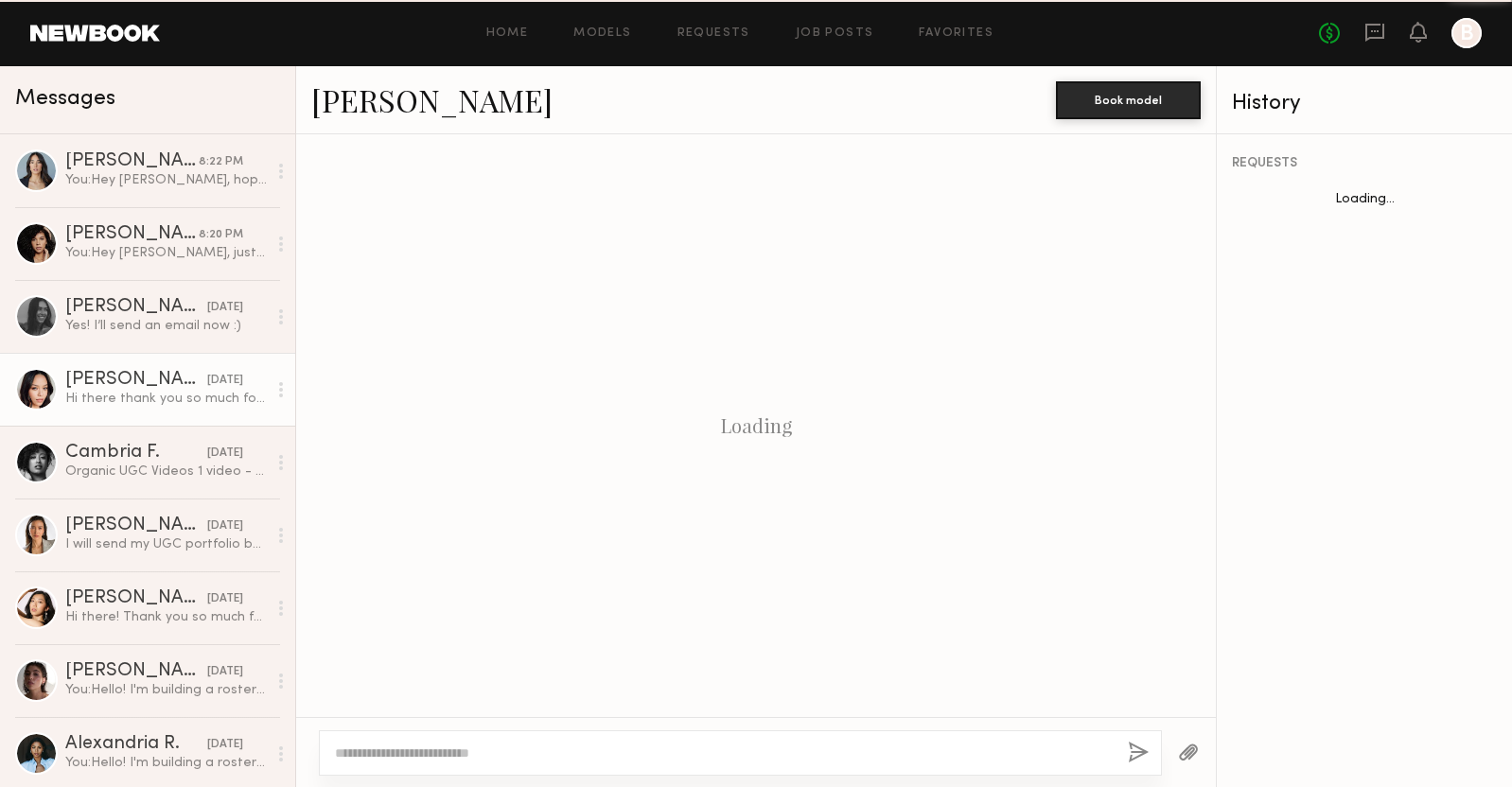
scroll to position [756, 0]
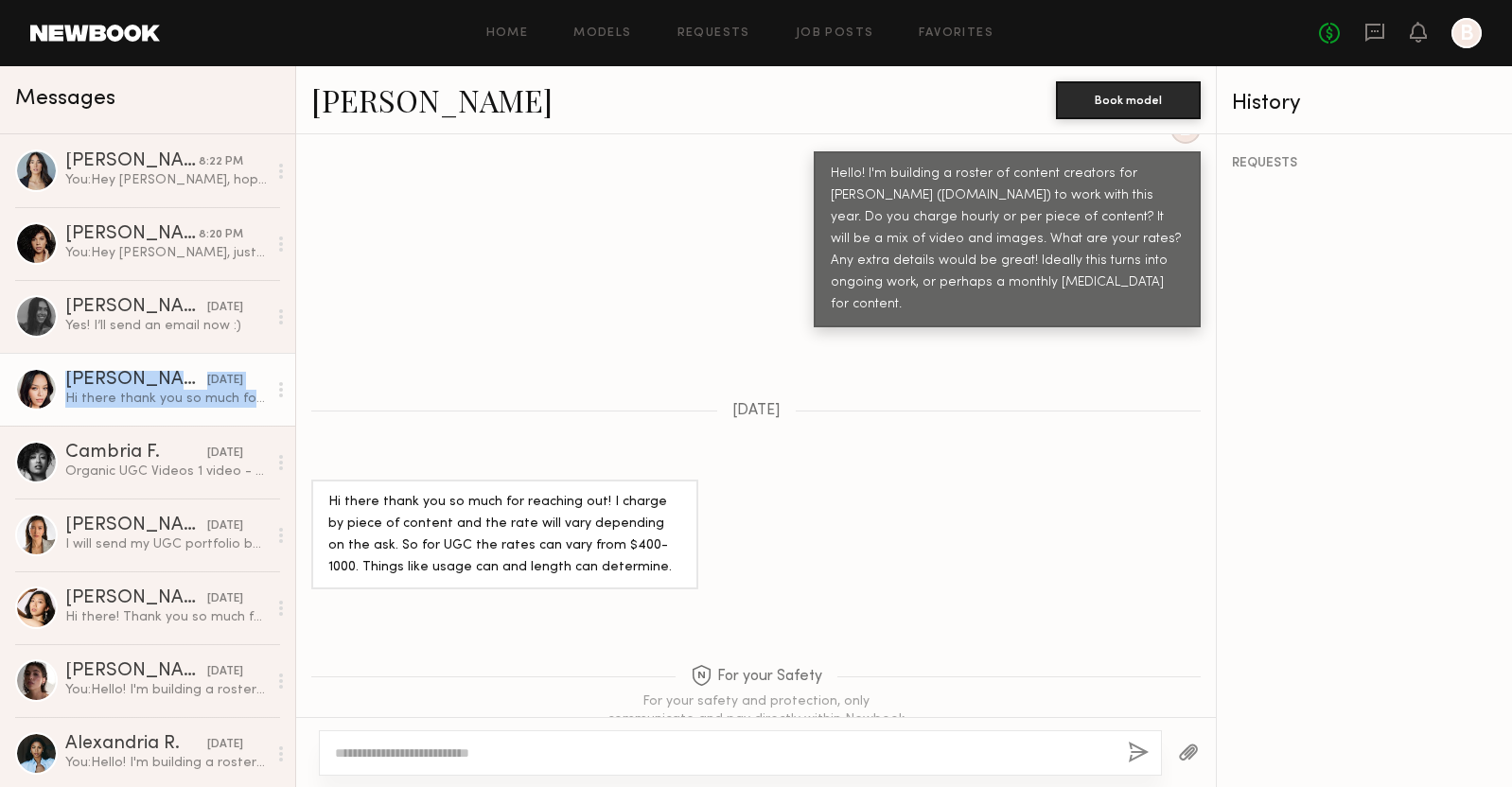
click at [391, 102] on link "Danielle A." at bounding box center [431, 100] width 241 height 41
click at [279, 385] on icon at bounding box center [281, 390] width 4 height 15
click at [275, 394] on div at bounding box center [281, 390] width 28 height 38
click at [280, 390] on circle at bounding box center [281, 390] width 4 height 4
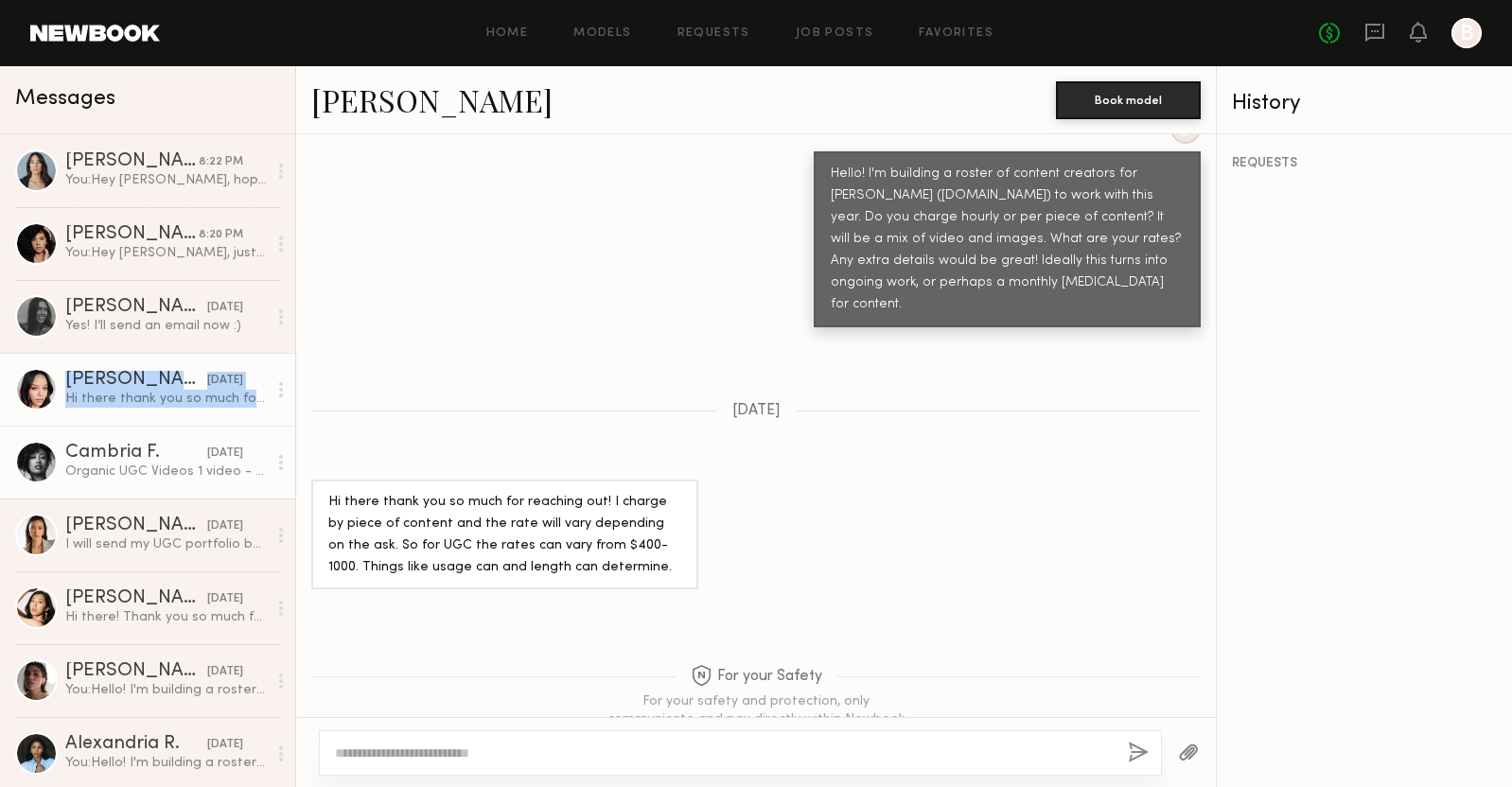
click at [141, 465] on div "Organic UGC Videos 1 video - Starting at $300 3 videos - Starting at $700 5 vid…" at bounding box center [166, 471] width 201 height 18
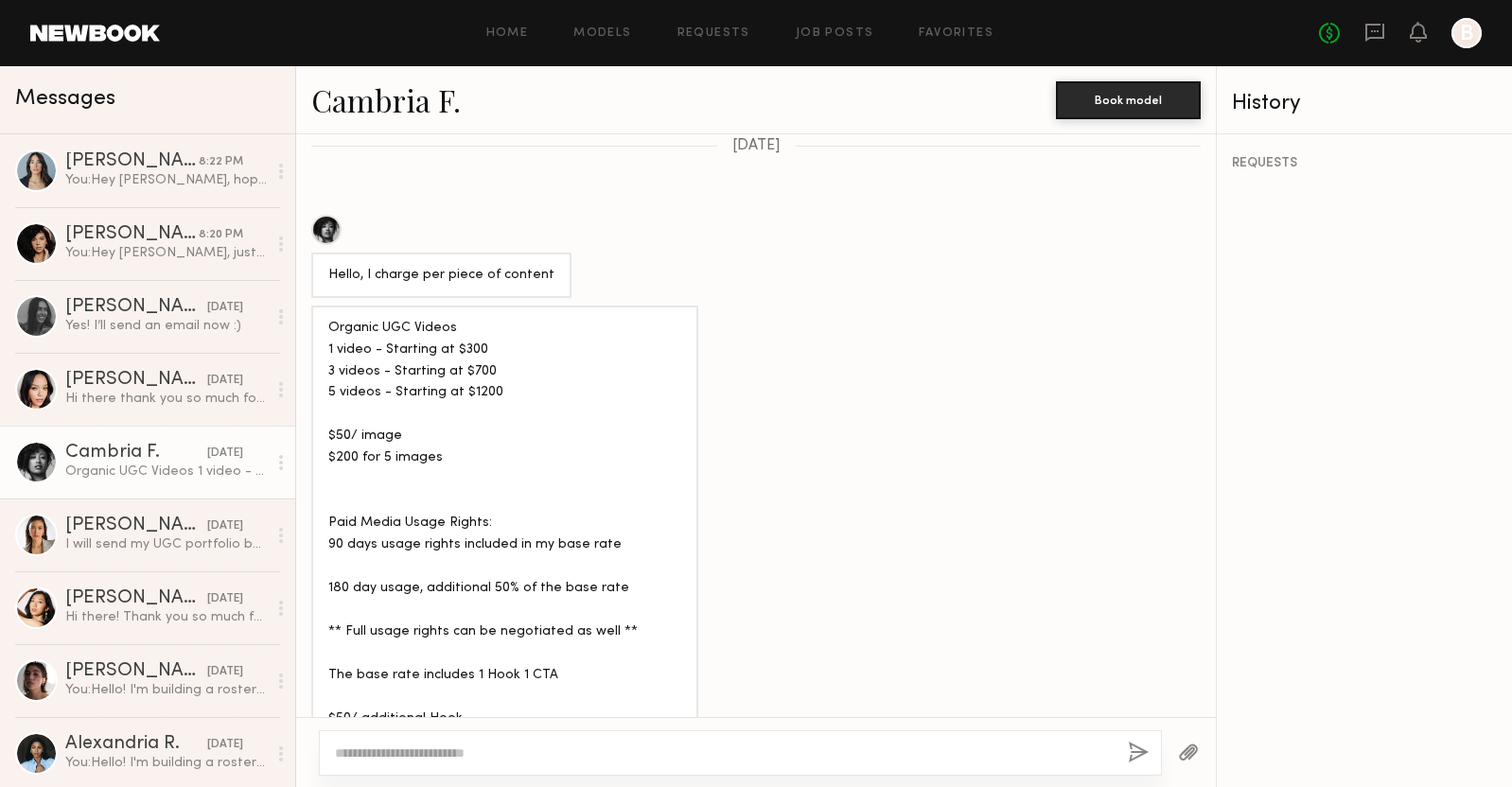
scroll to position [1013, 0]
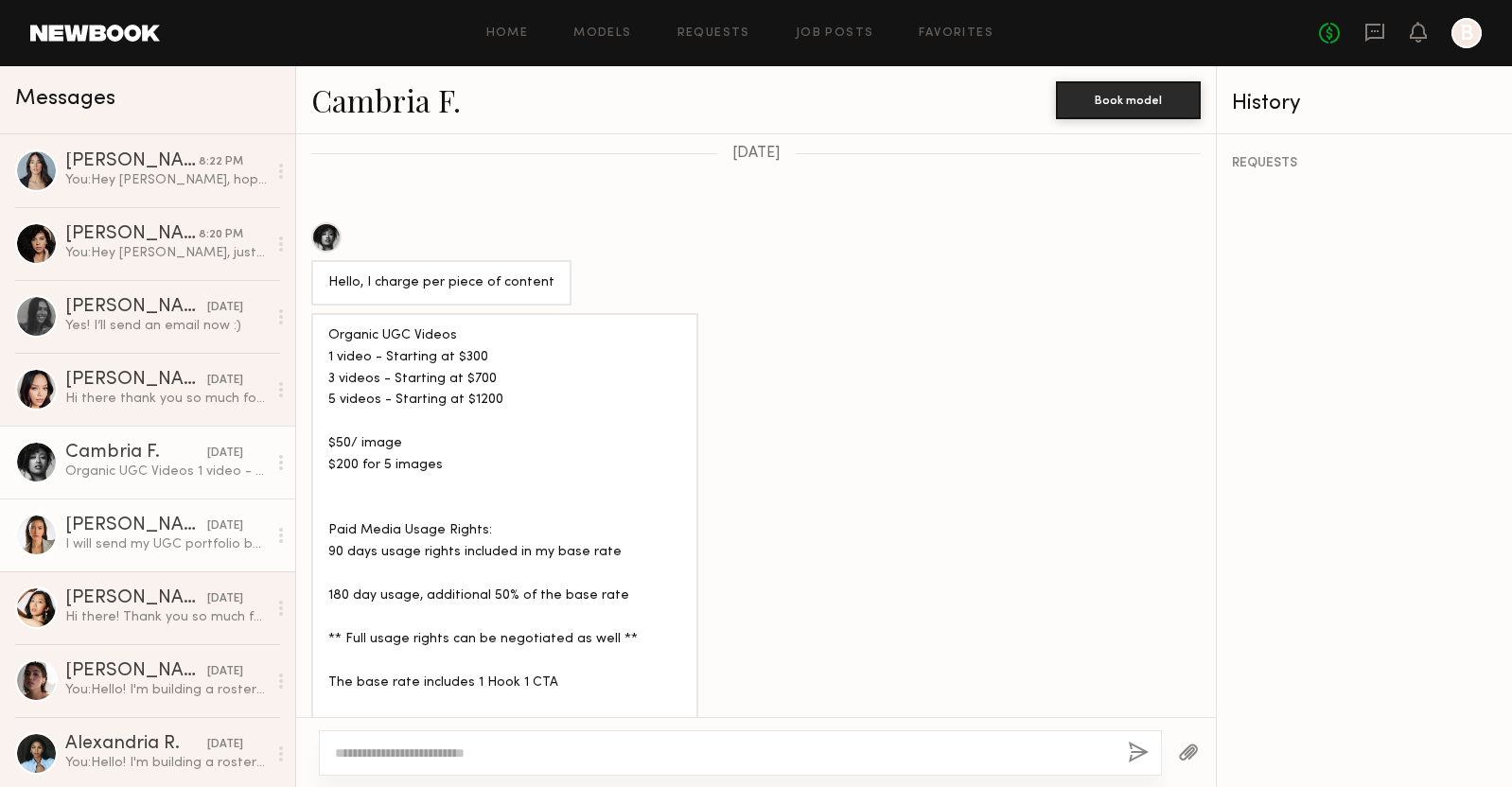
click at [203, 540] on div "I will send my UGC portfolio below. Thank you! https://arisanango.my.canva.site…" at bounding box center [166, 545] width 201 height 18
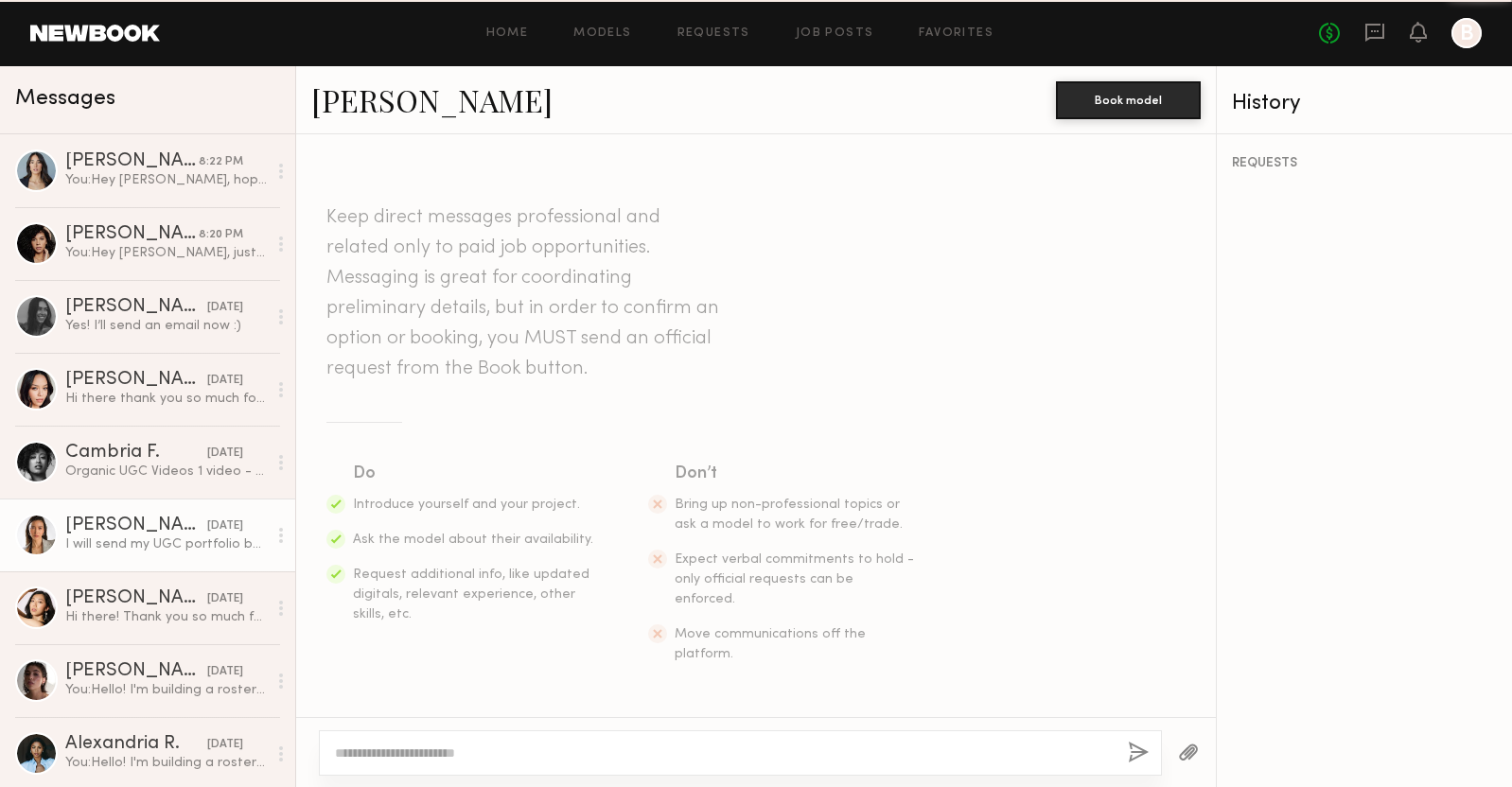
scroll to position [897, 0]
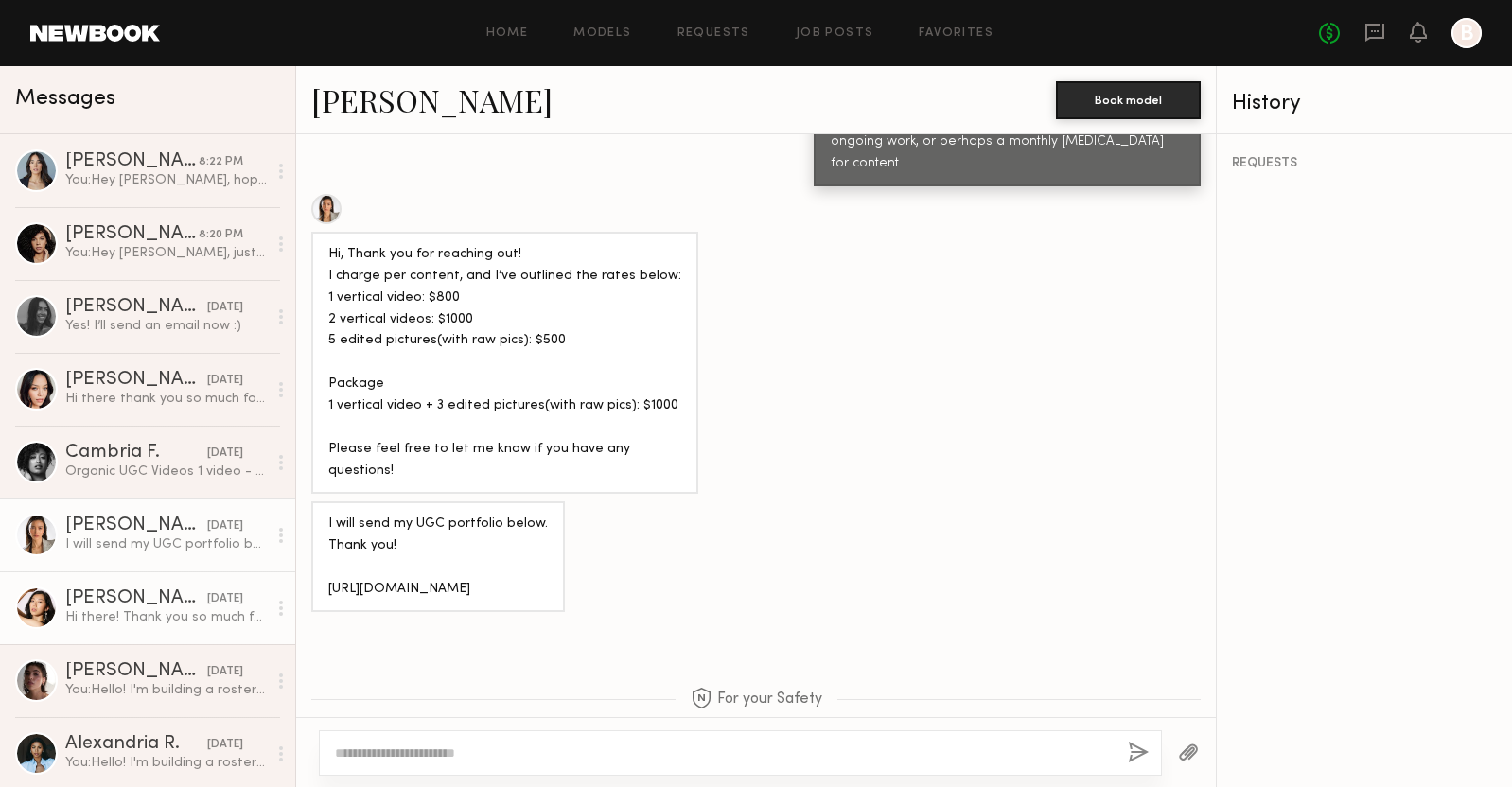
click at [207, 601] on div "03/28/2025" at bounding box center [225, 600] width 36 height 18
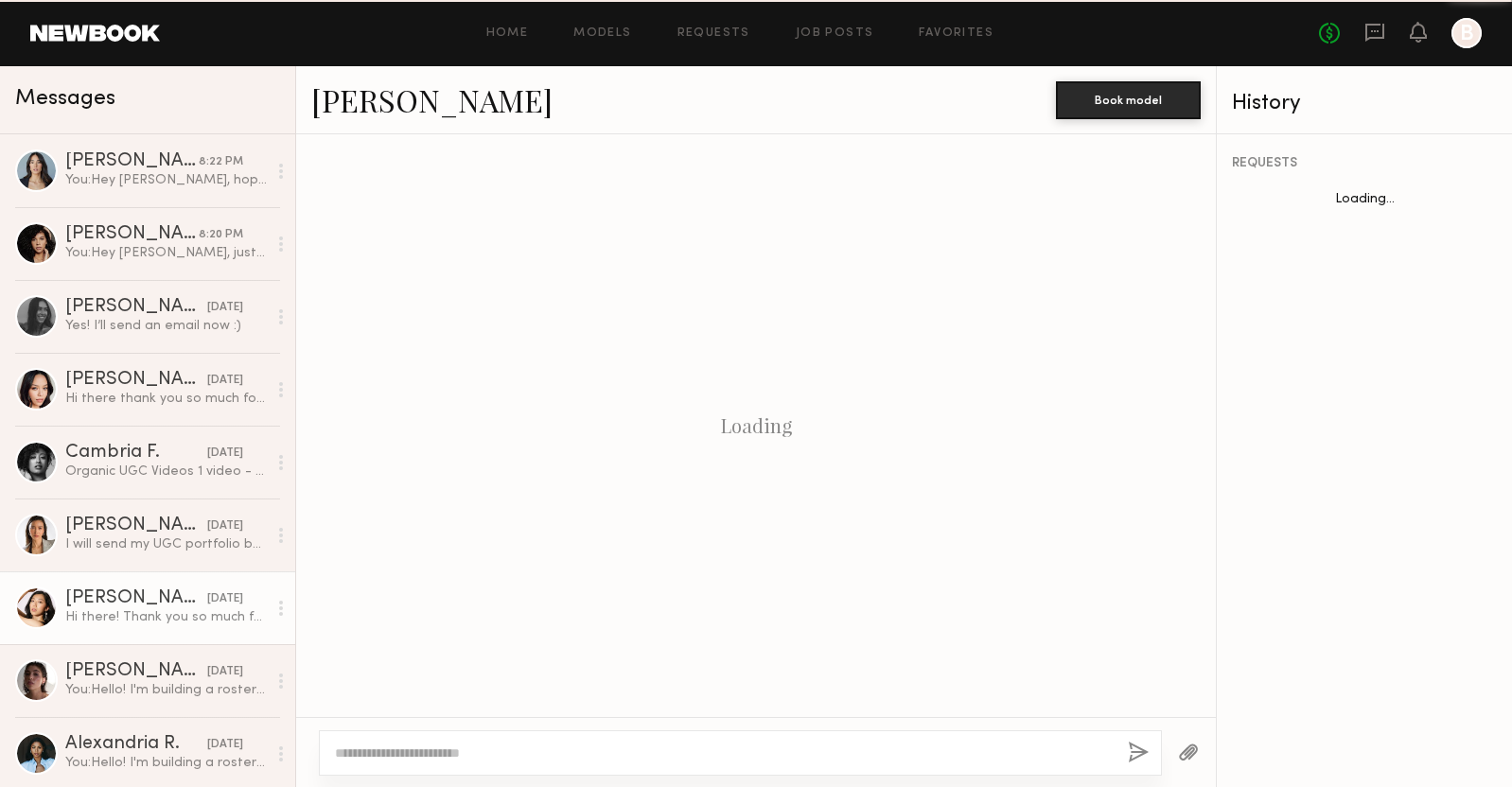
scroll to position [675, 0]
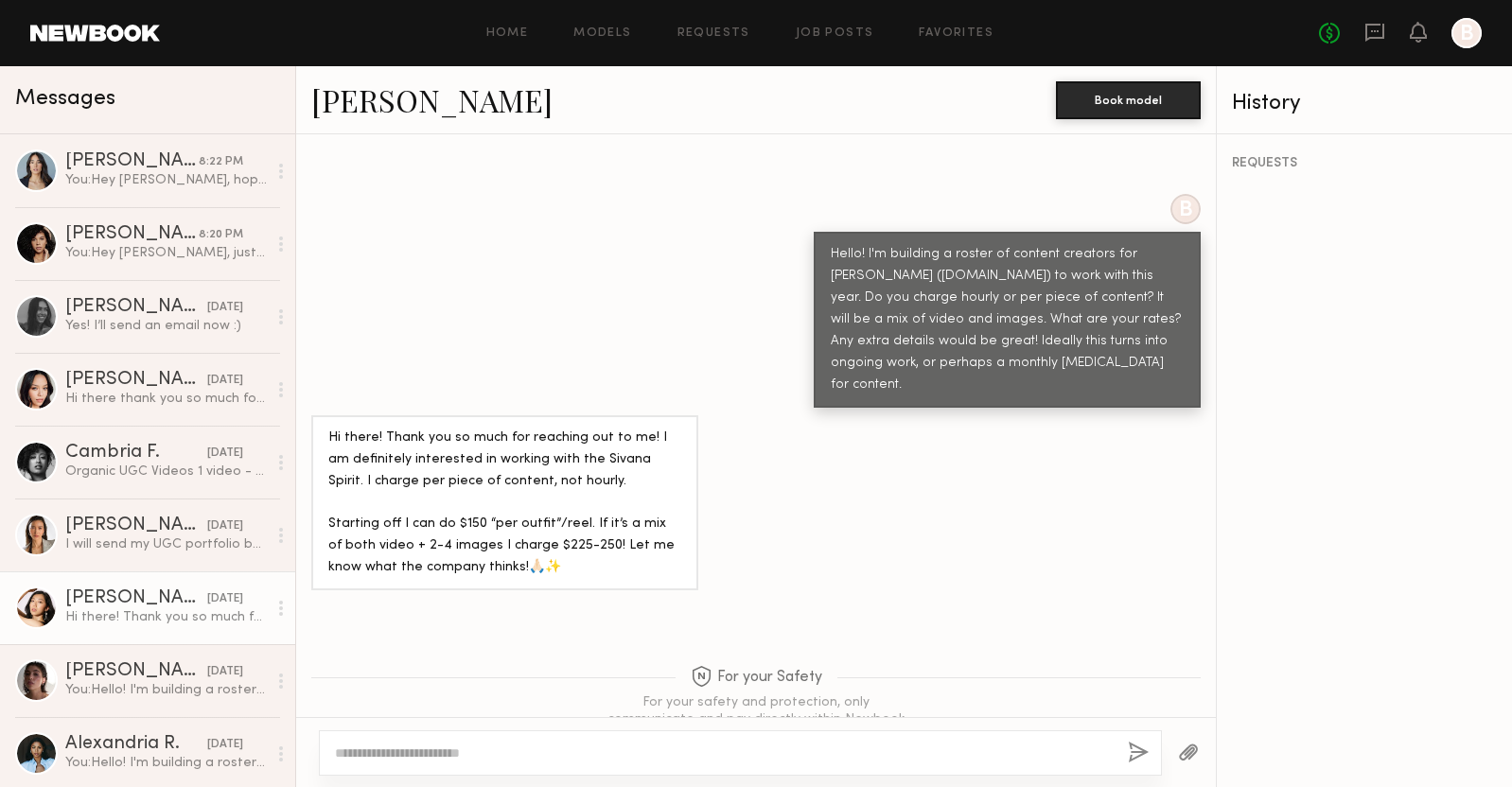
click at [387, 106] on link "Meghan N." at bounding box center [431, 100] width 241 height 41
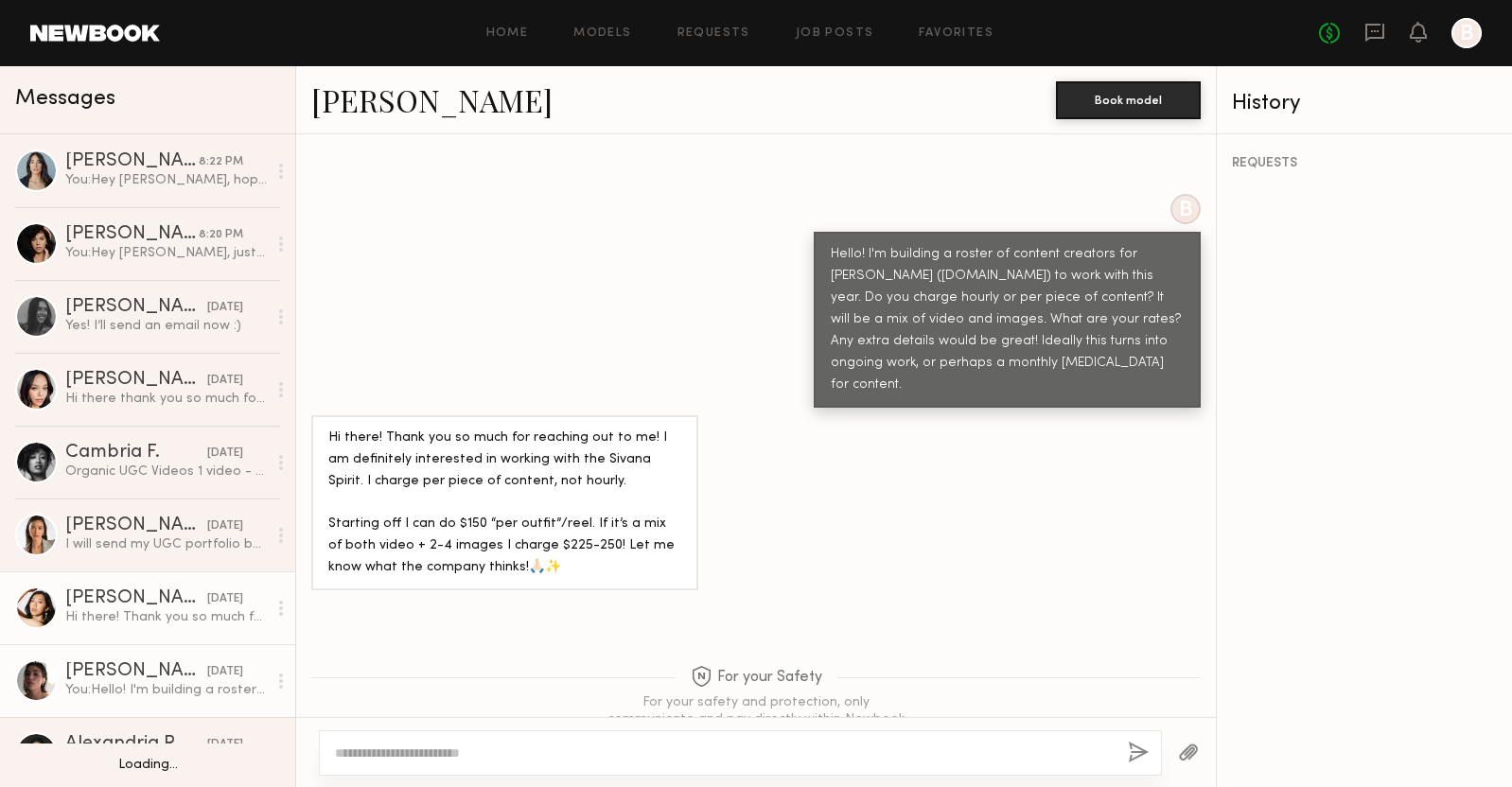
scroll to position [64, 0]
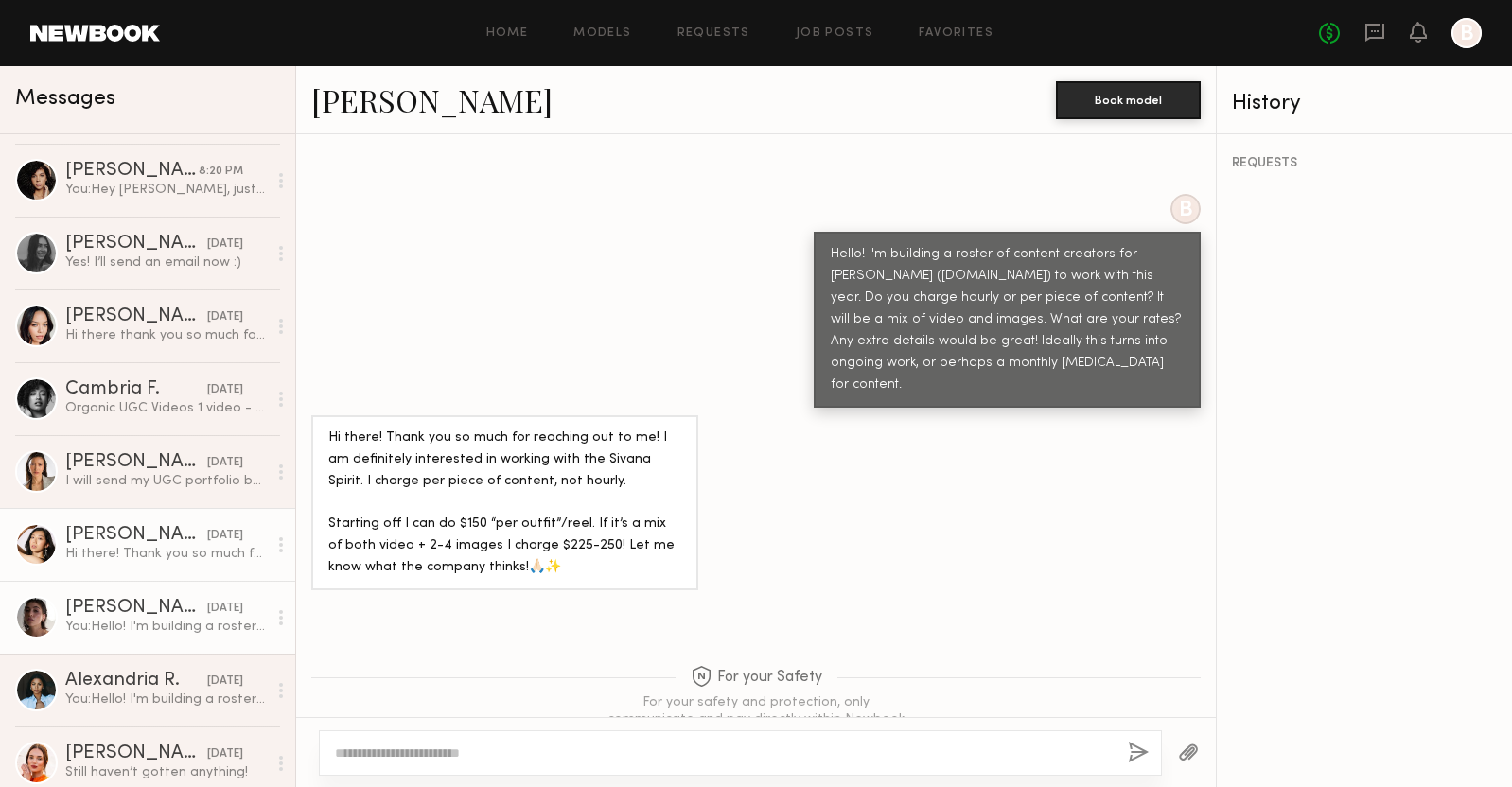
click at [161, 620] on div "You: Hello! I'm building a roster of content creators for Sivana (www.sivanaspi…" at bounding box center [166, 627] width 201 height 18
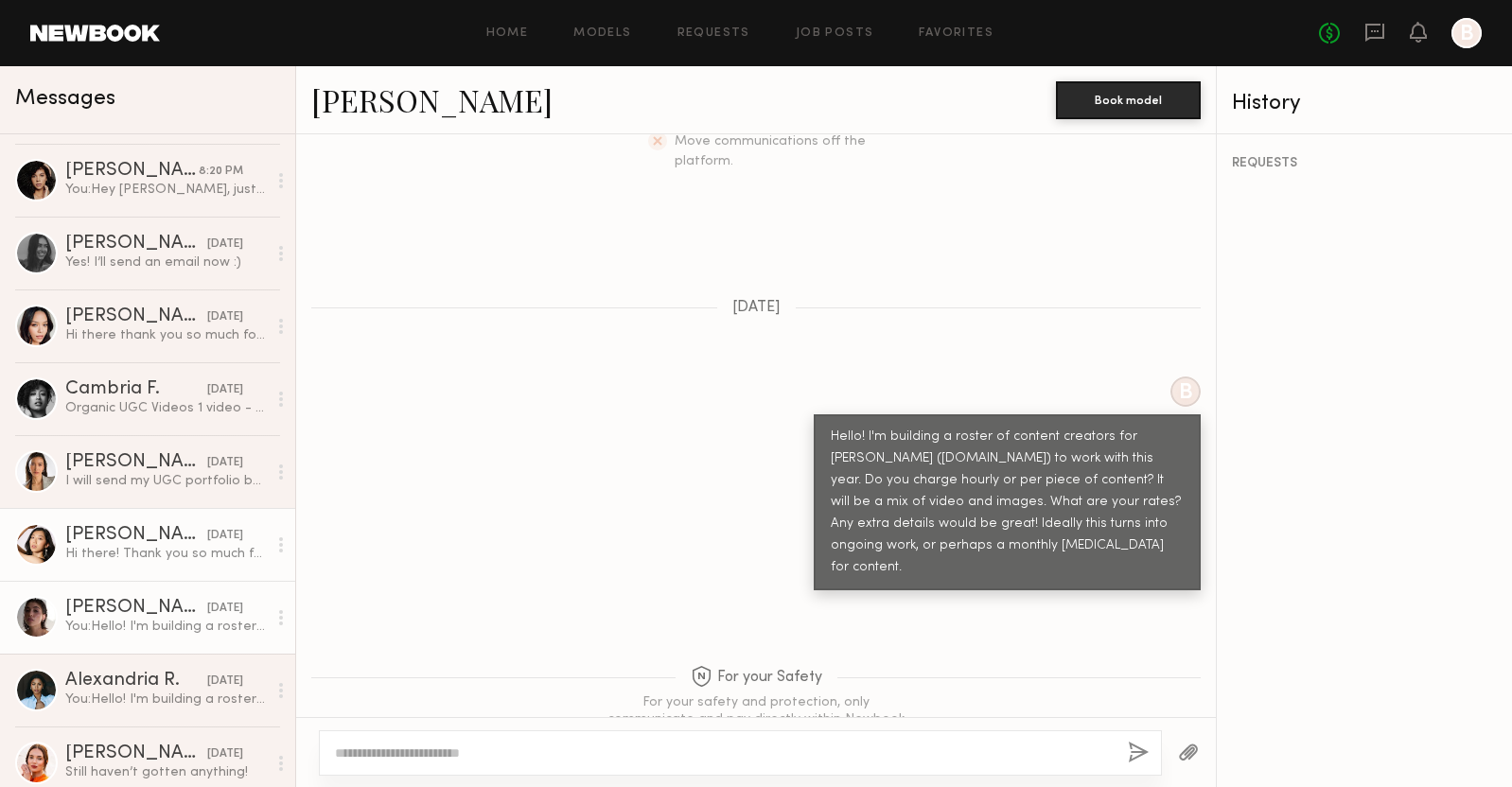
scroll to position [255, 0]
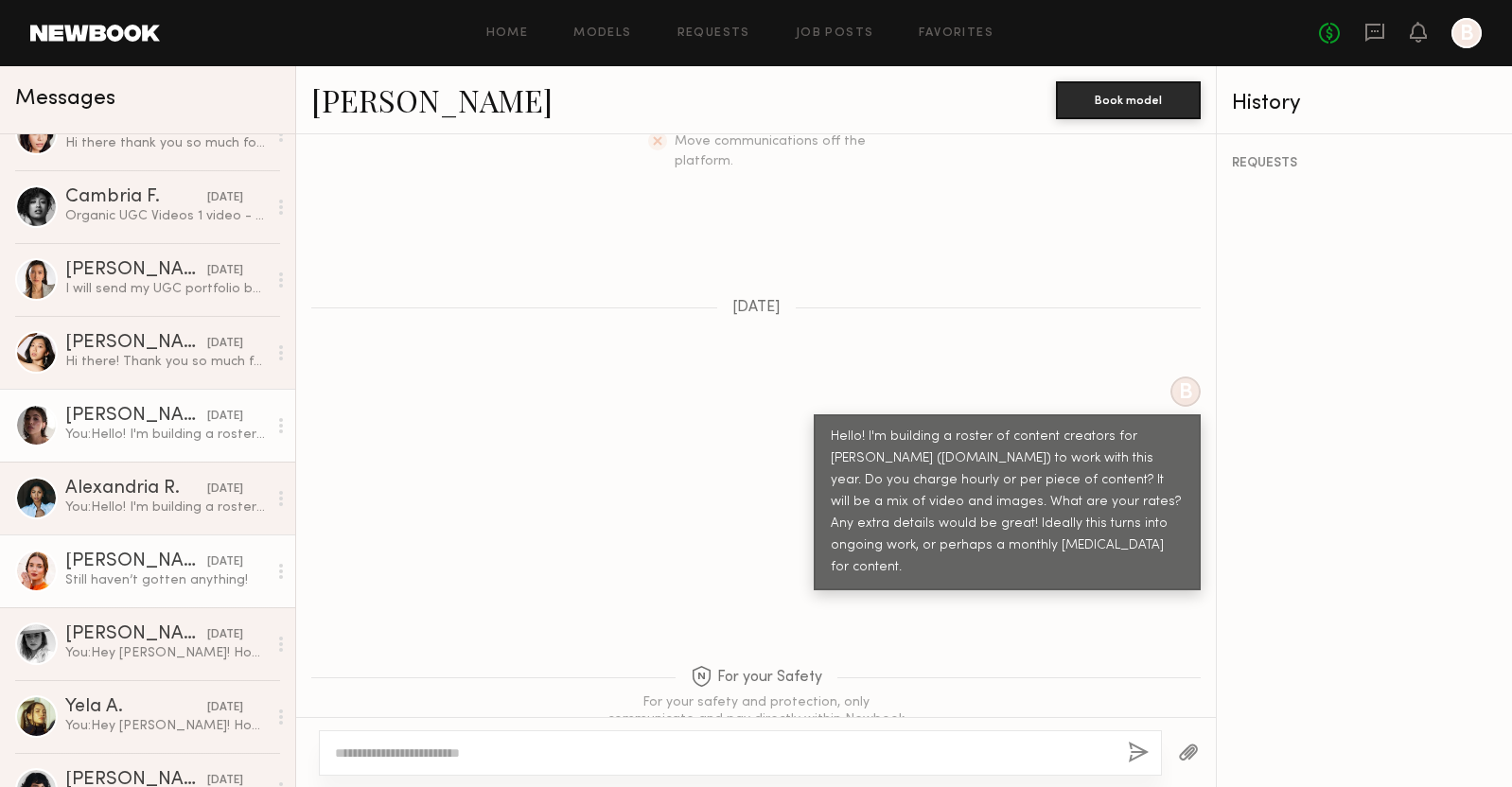
click at [101, 566] on div "Jules H." at bounding box center [136, 562] width 141 height 19
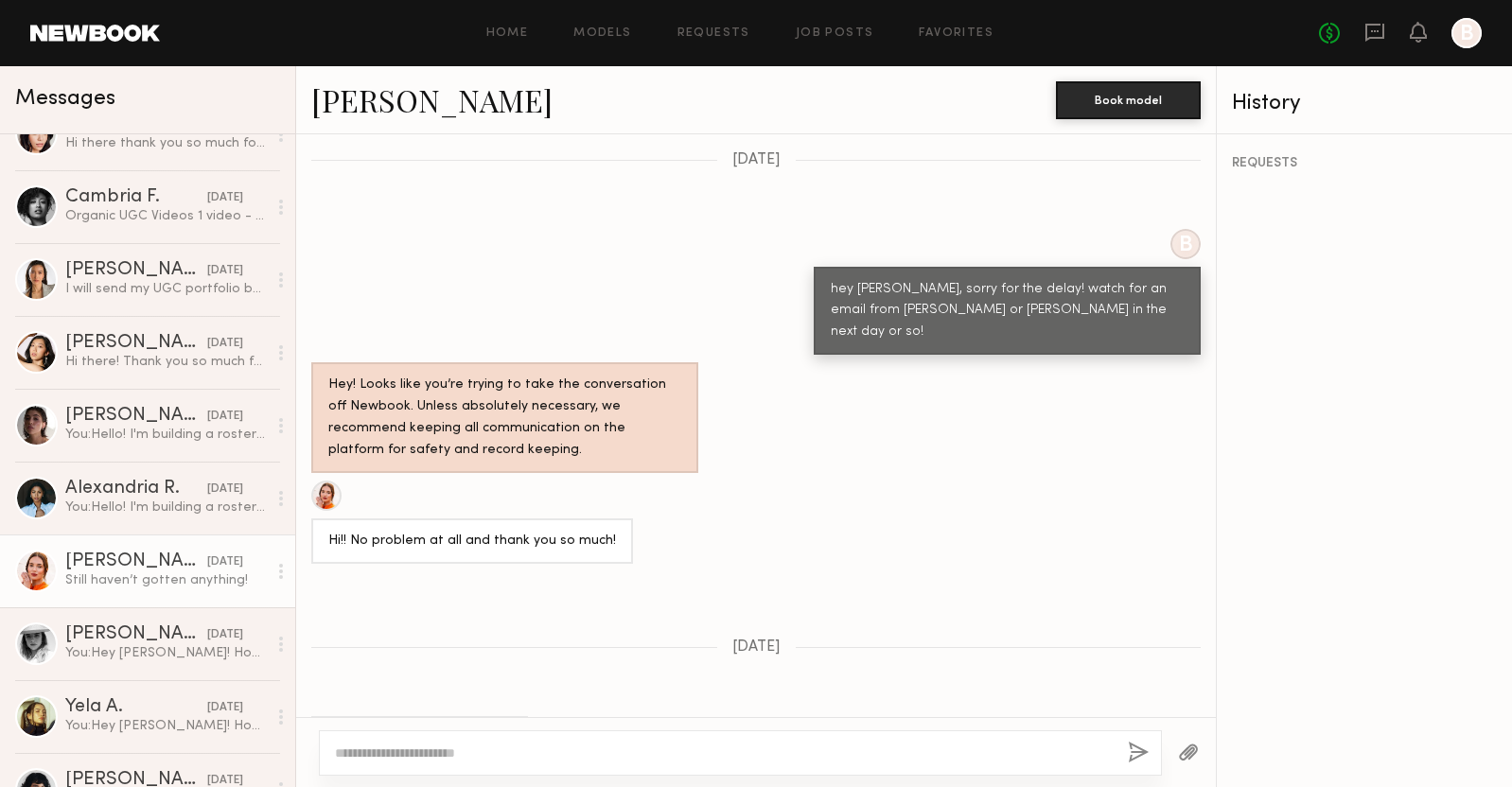
scroll to position [971, 0]
click at [361, 115] on link "Jules H." at bounding box center [431, 100] width 241 height 41
click at [158, 637] on div "Alice S." at bounding box center [136, 635] width 141 height 19
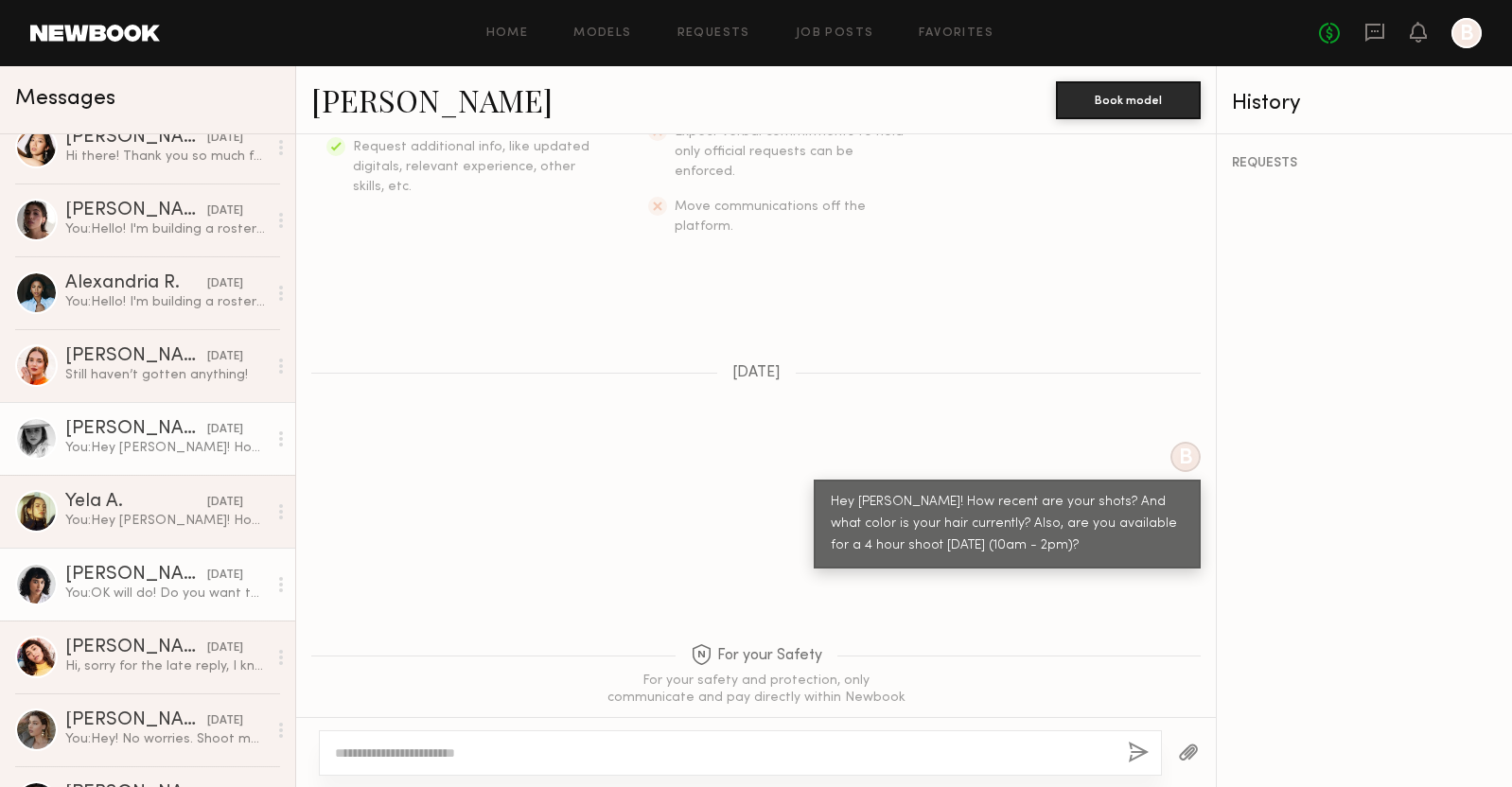
scroll to position [516, 0]
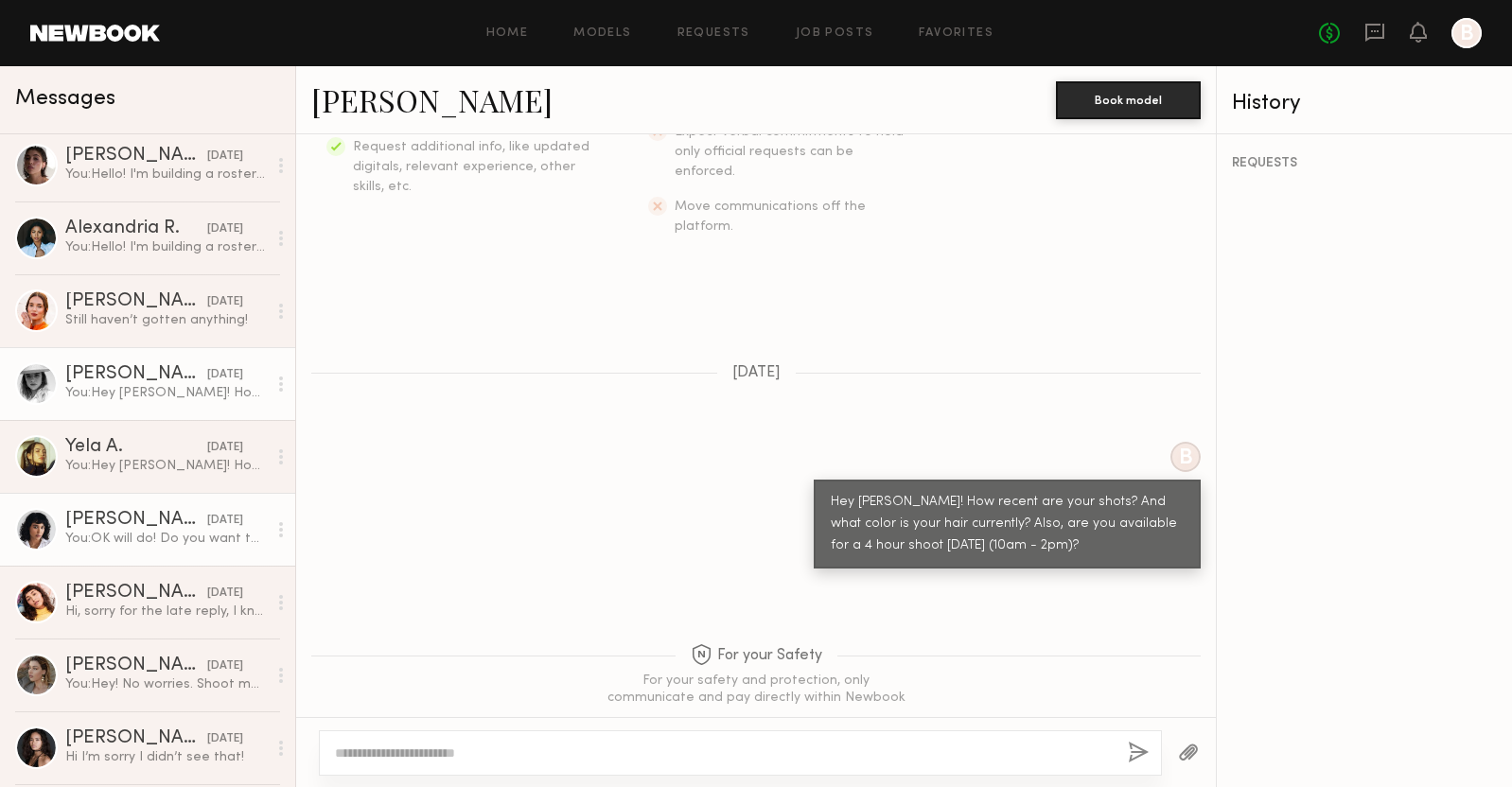
click at [148, 530] on div "You: OK will do! Do you want to shoot me your email and we can communicate ther…" at bounding box center [166, 539] width 201 height 18
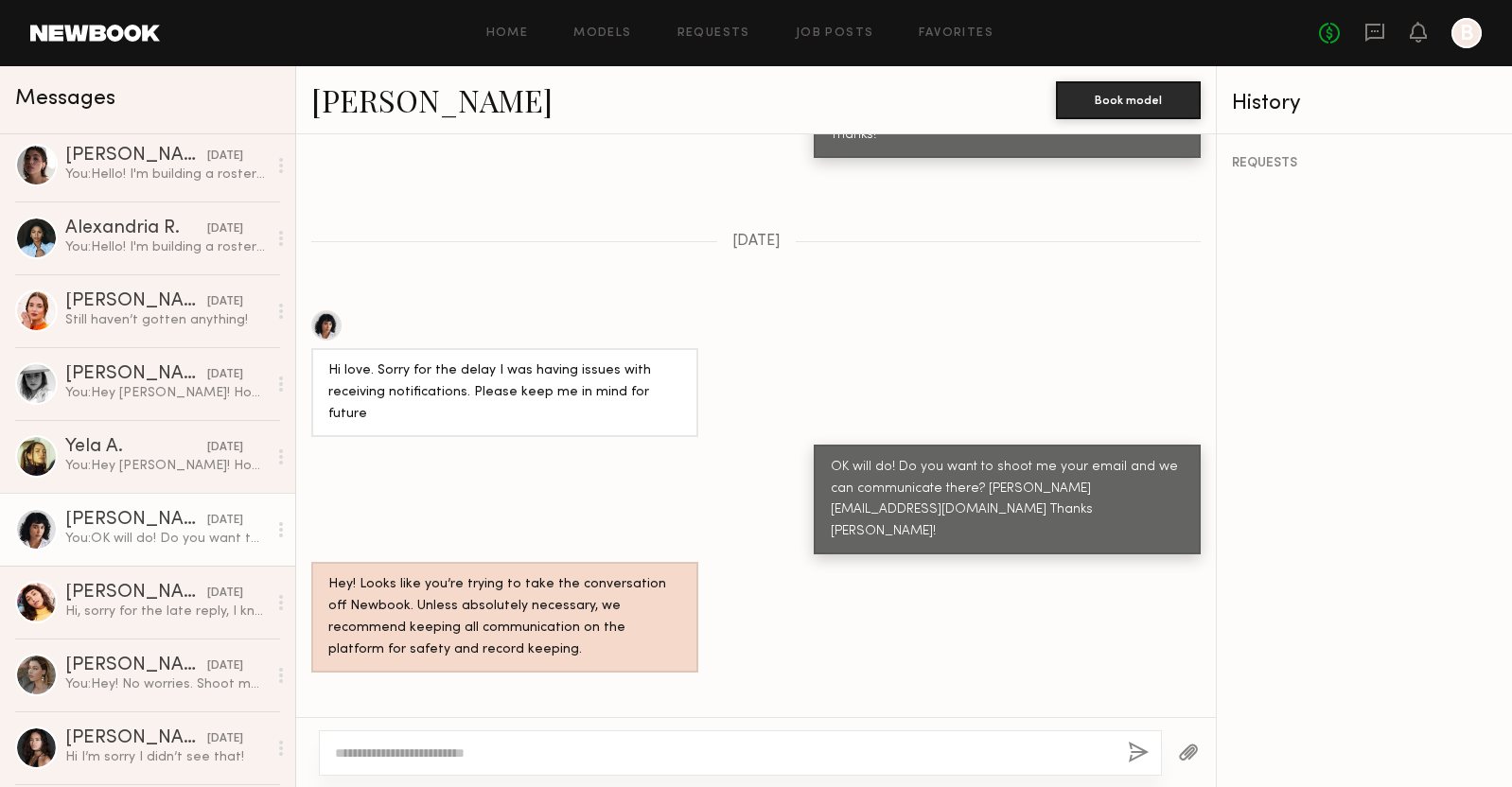
scroll to position [887, 0]
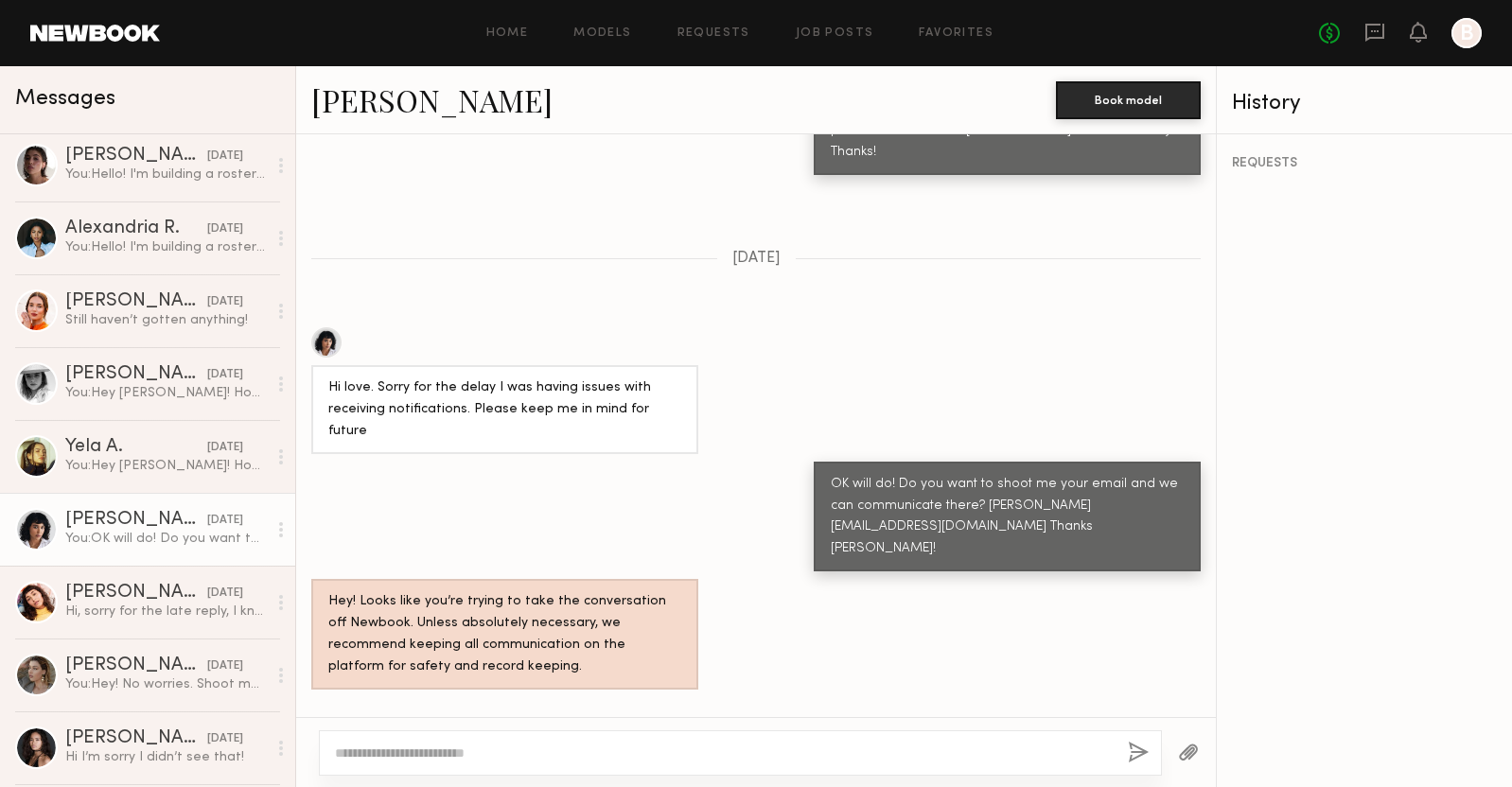
click at [383, 106] on link "Tiffany B." at bounding box center [431, 100] width 241 height 41
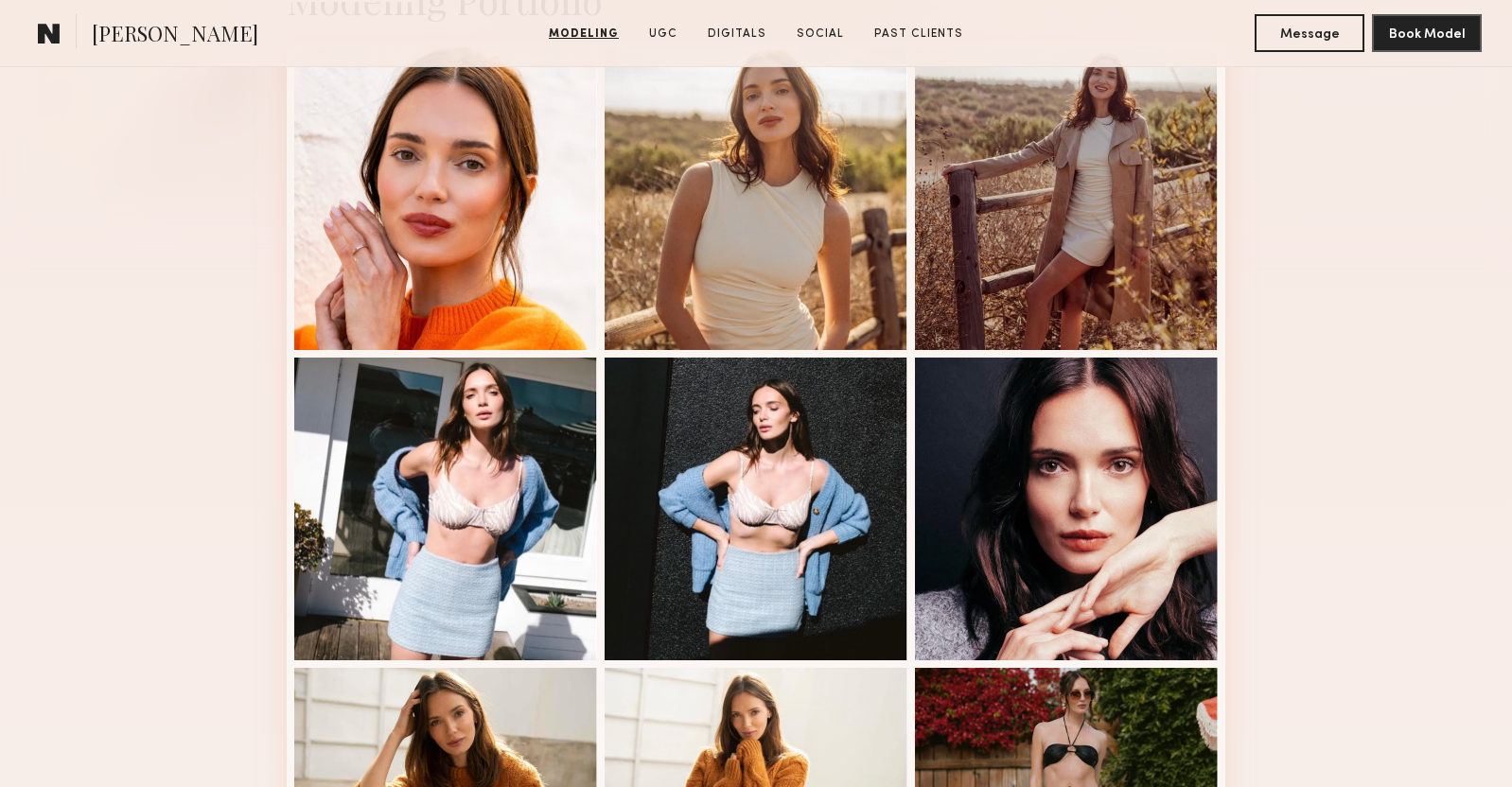
scroll to position [519, 0]
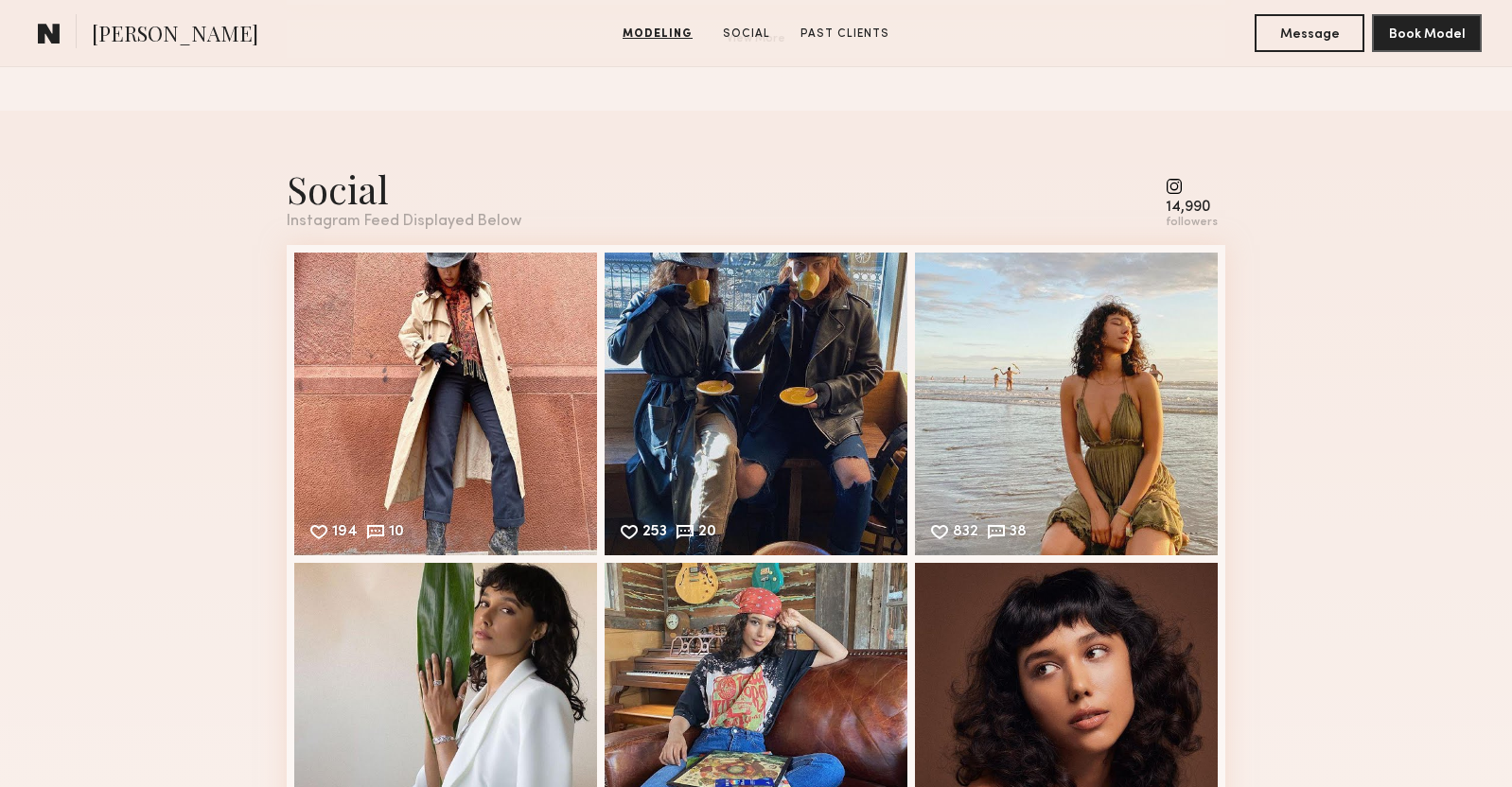
scroll to position [1808, 0]
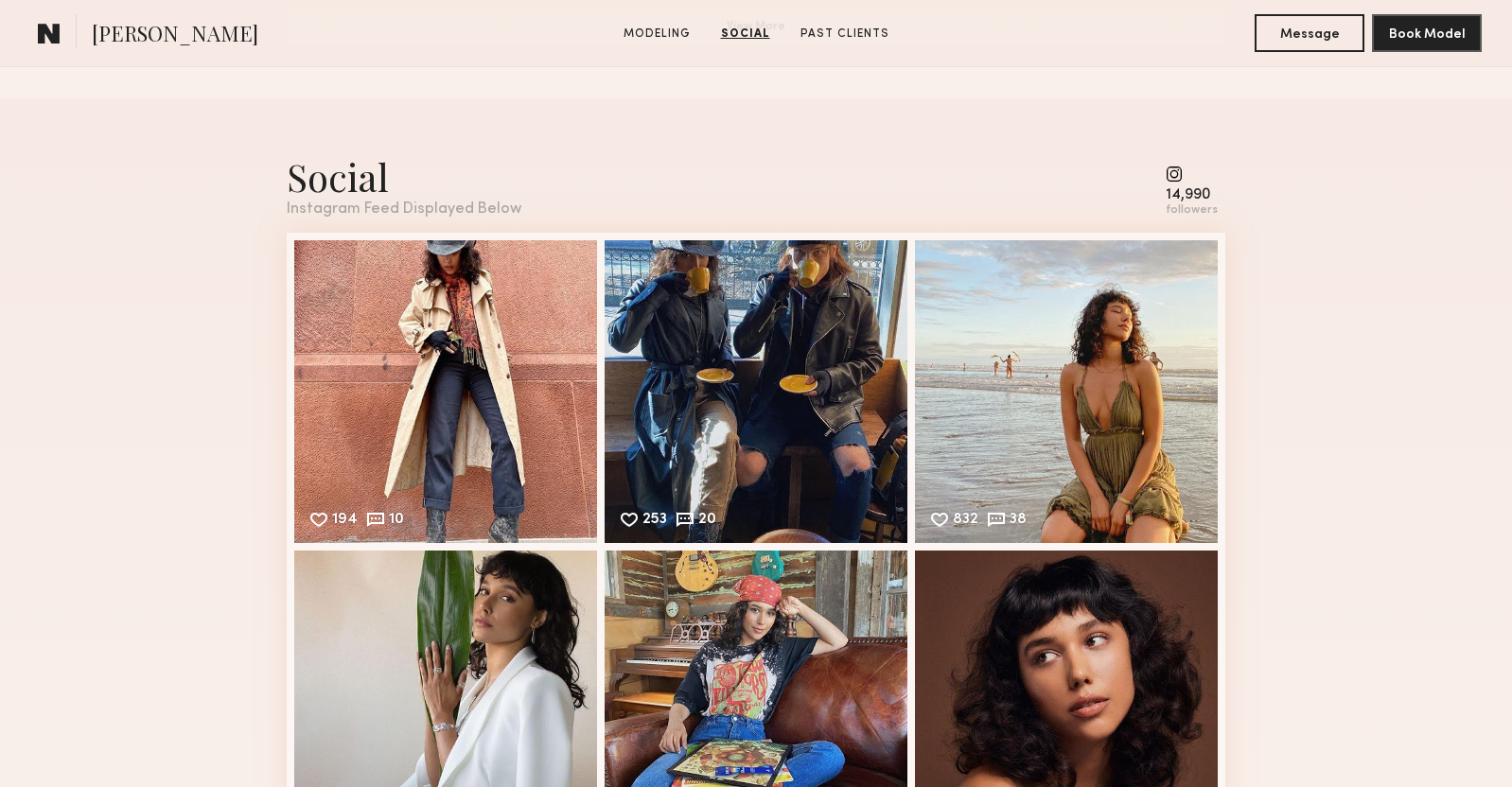
click at [1177, 173] on common-icon at bounding box center [1191, 173] width 52 height 17
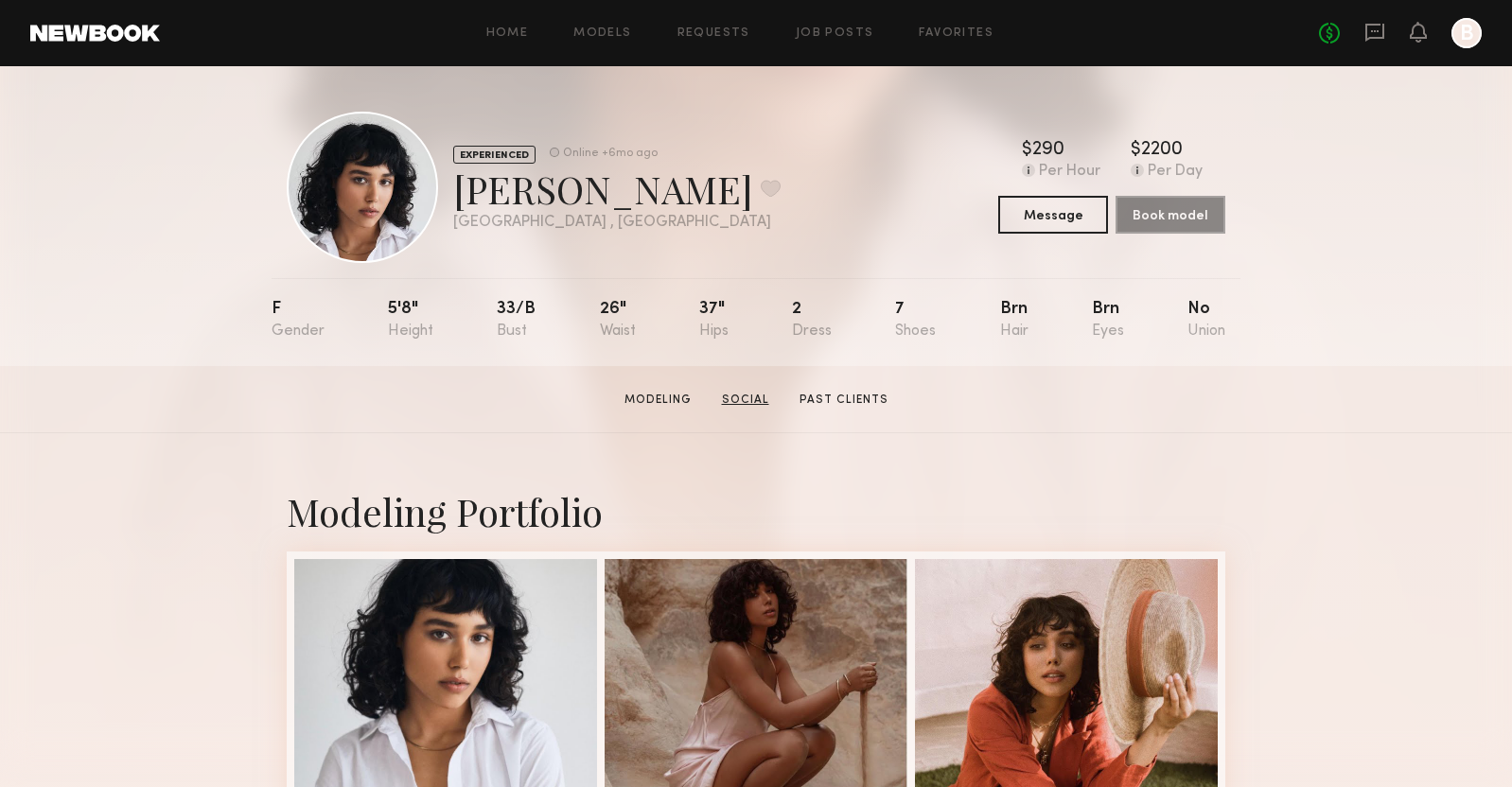
click at [724, 398] on link "Social" at bounding box center [745, 399] width 63 height 17
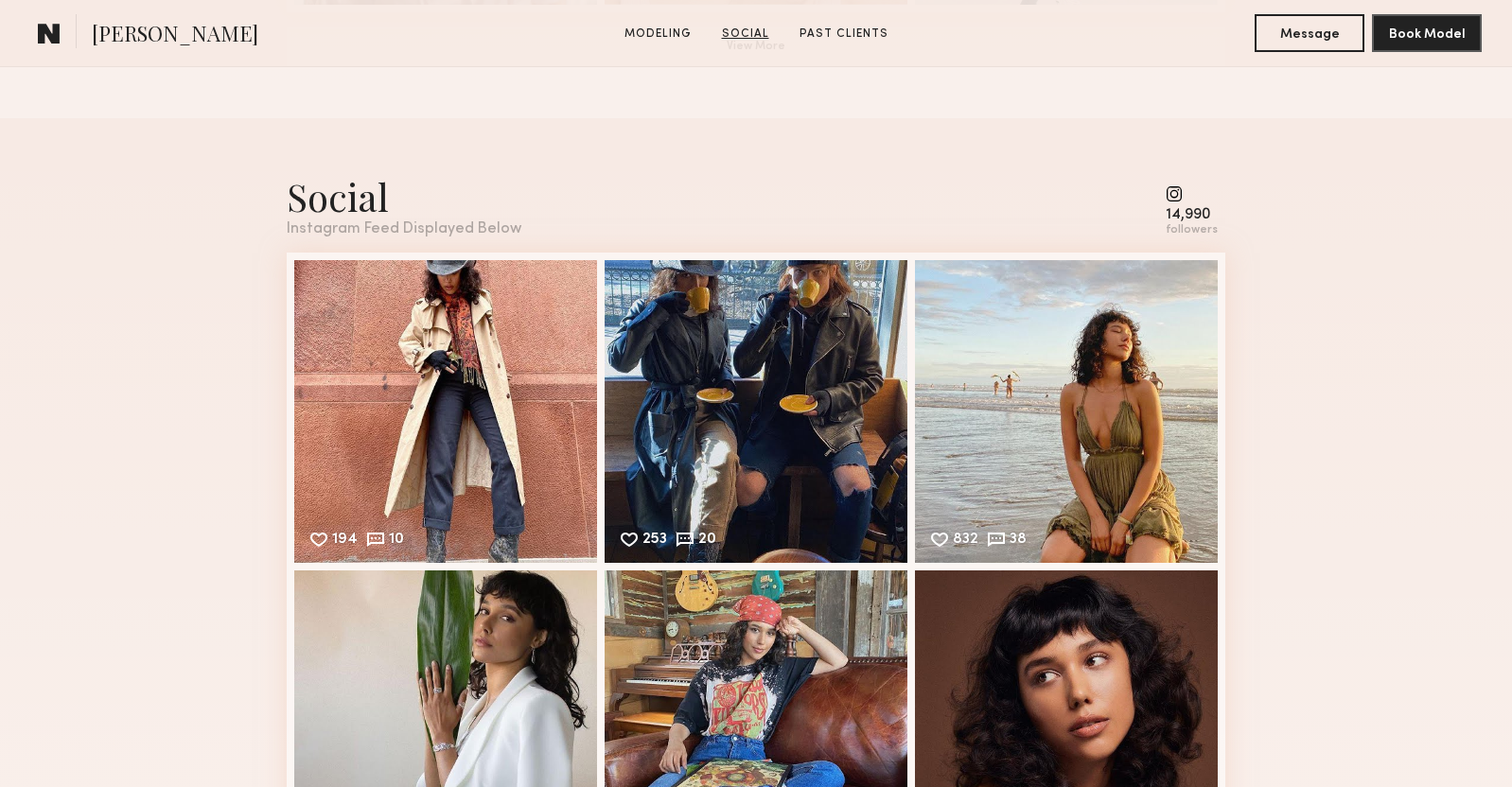
scroll to position [1792, 0]
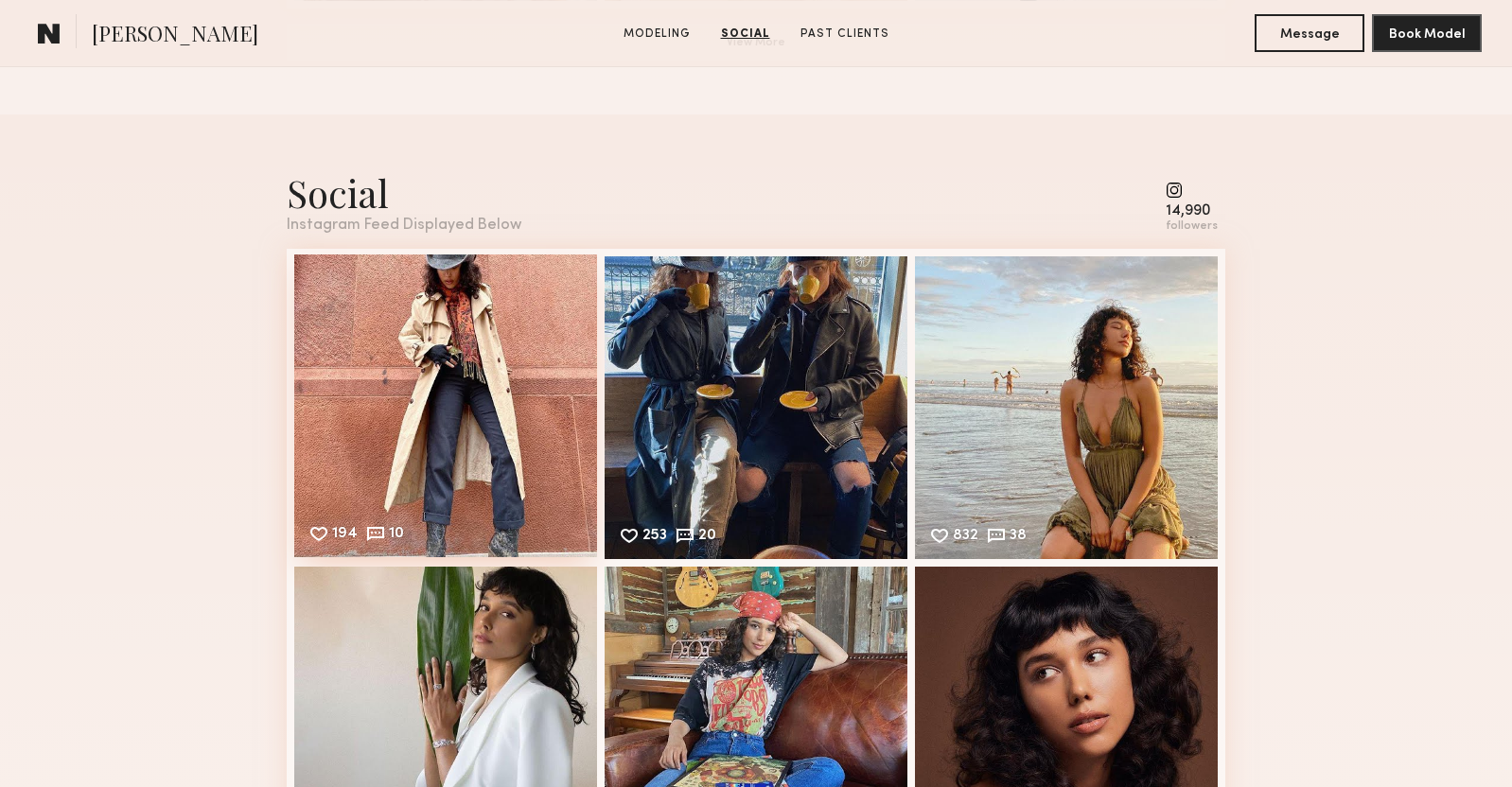
click at [421, 400] on div "194 10 Likes & comments displayed to show model’s engagement" at bounding box center [445, 405] width 303 height 303
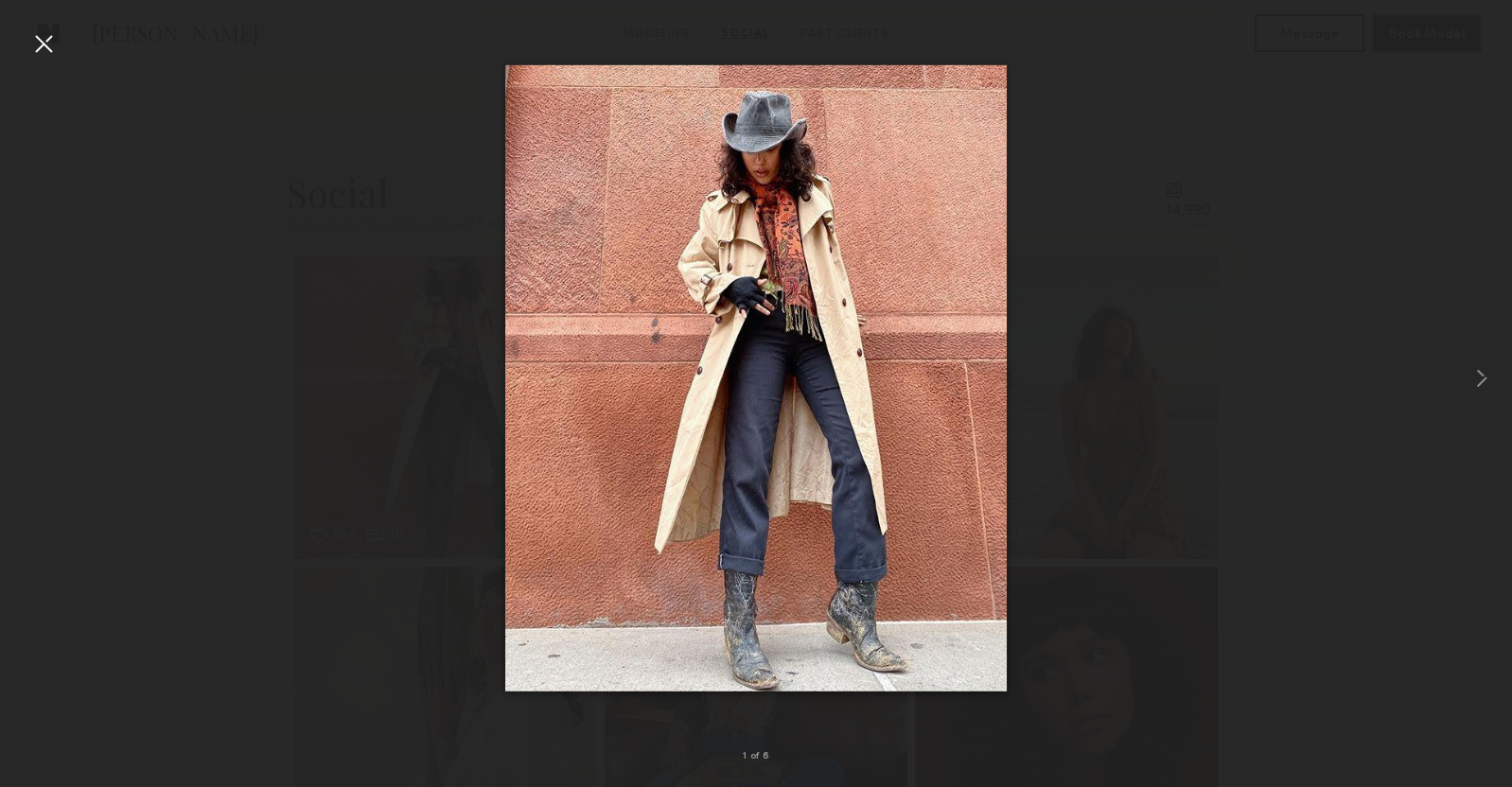
click at [692, 295] on img at bounding box center [755, 379] width 501 height 627
click at [1483, 380] on common-icon at bounding box center [1481, 379] width 30 height 30
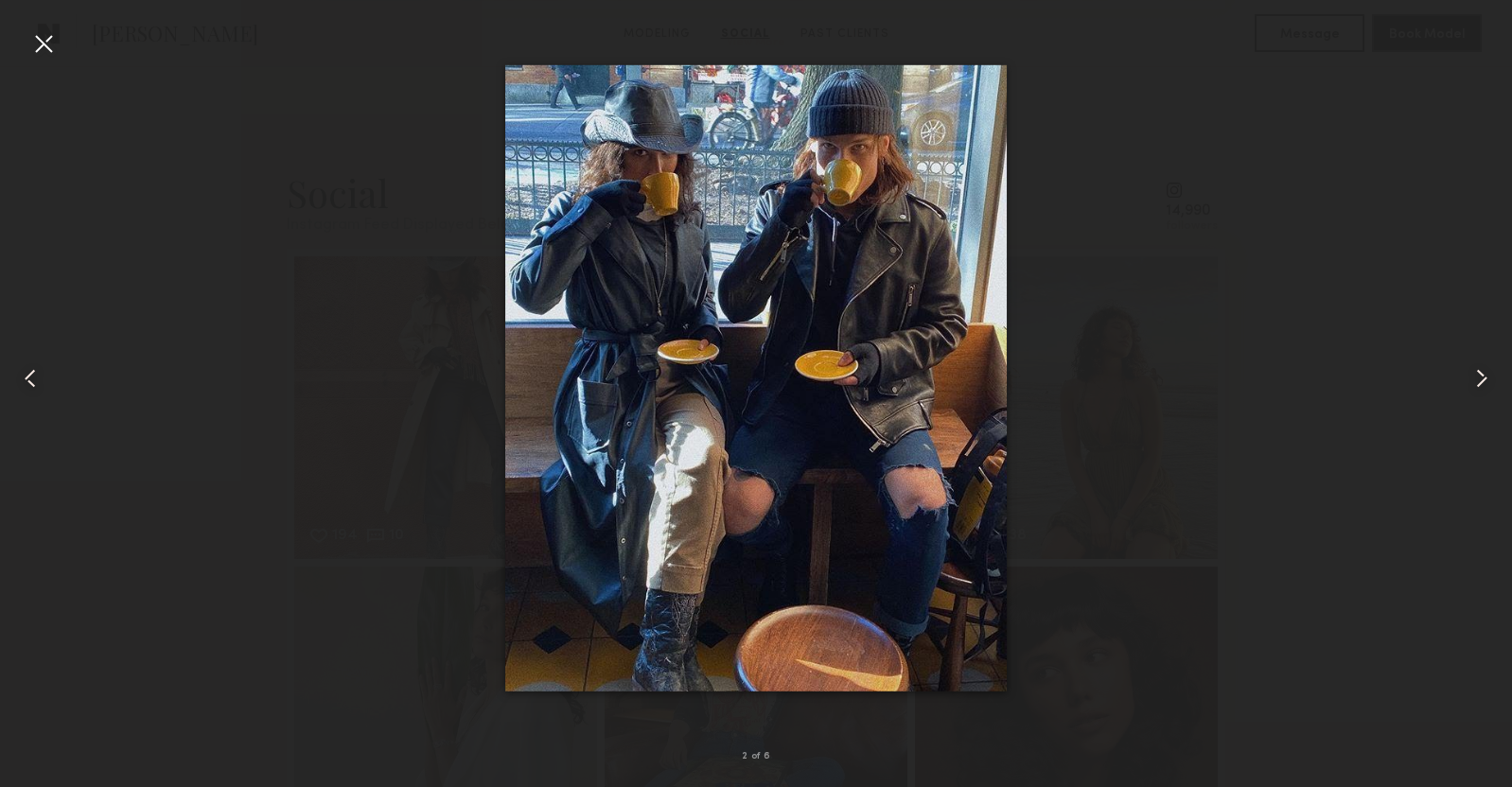
click at [1483, 380] on common-icon at bounding box center [1481, 379] width 30 height 30
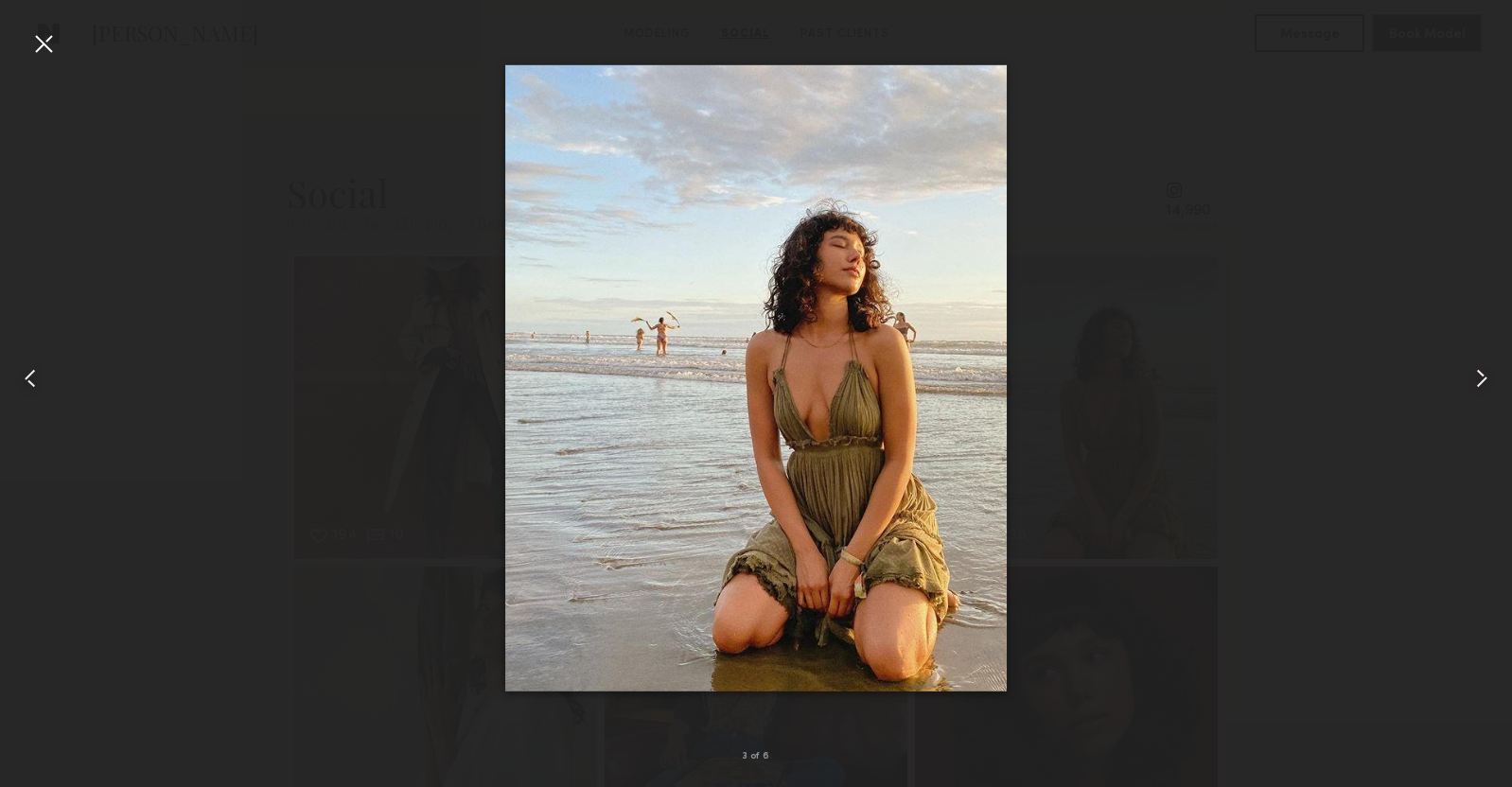
click at [1483, 380] on common-icon at bounding box center [1481, 379] width 30 height 30
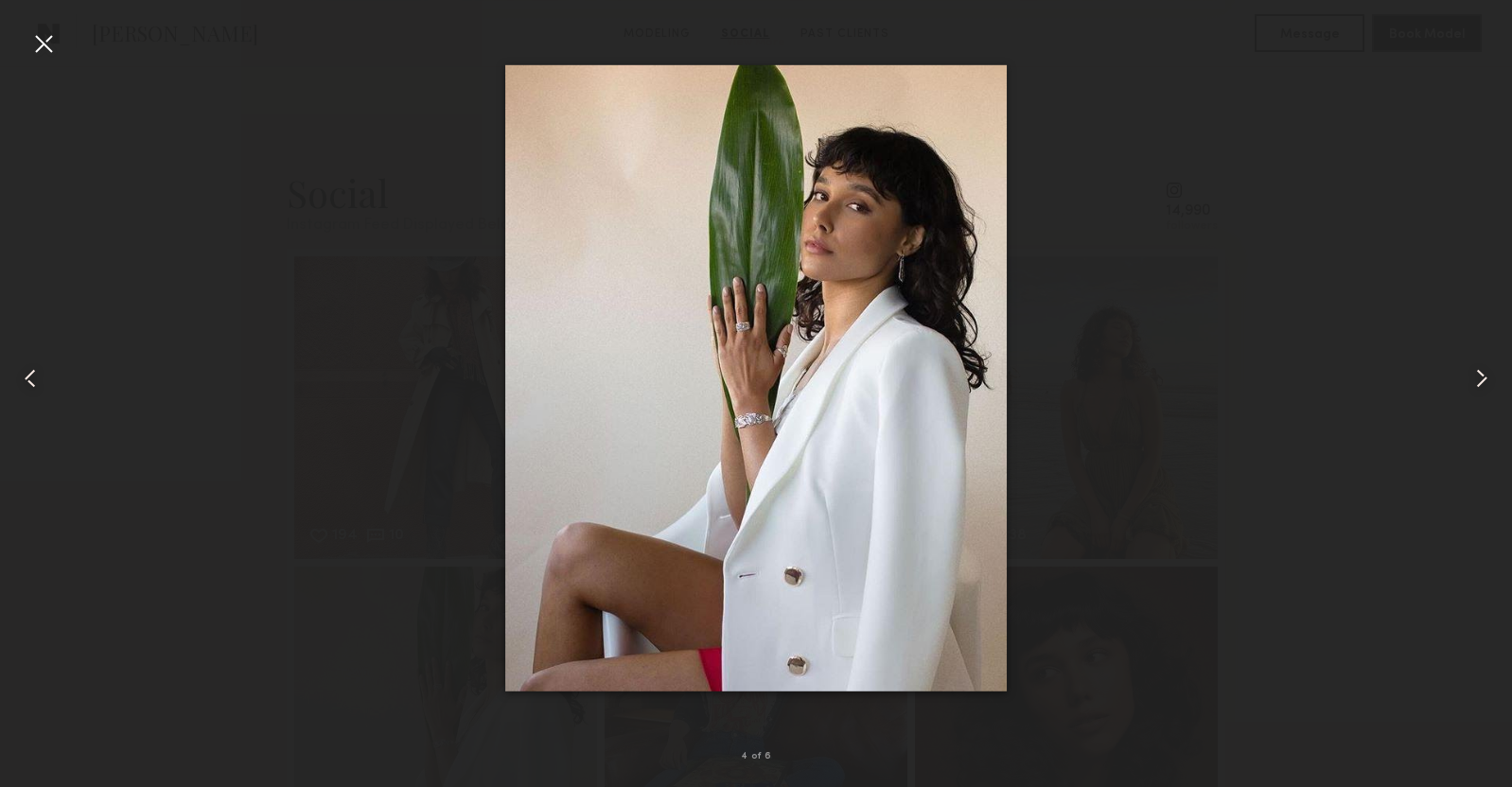
click at [1483, 380] on common-icon at bounding box center [1481, 379] width 30 height 30
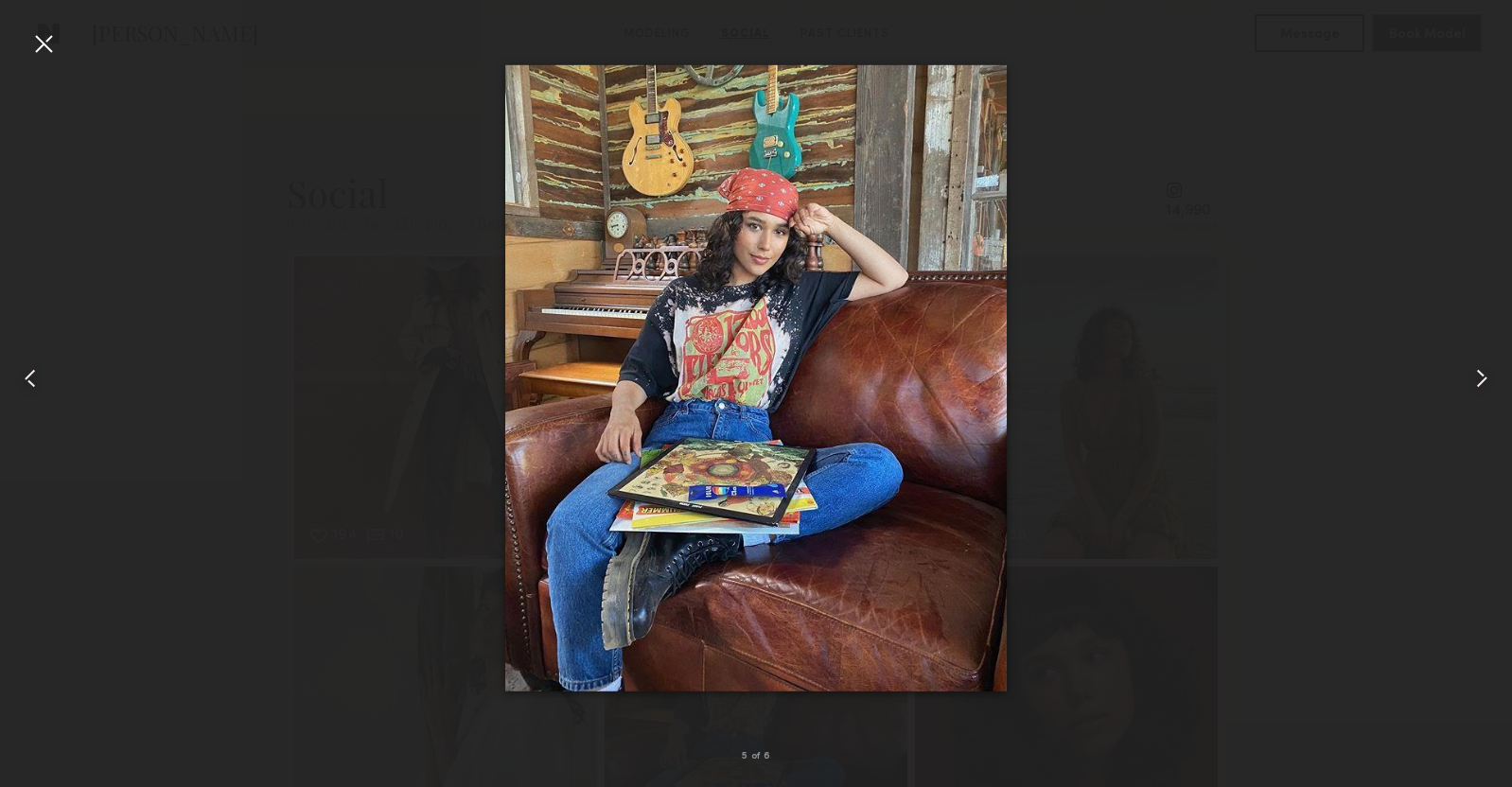
click at [1483, 380] on common-icon at bounding box center [1481, 379] width 30 height 30
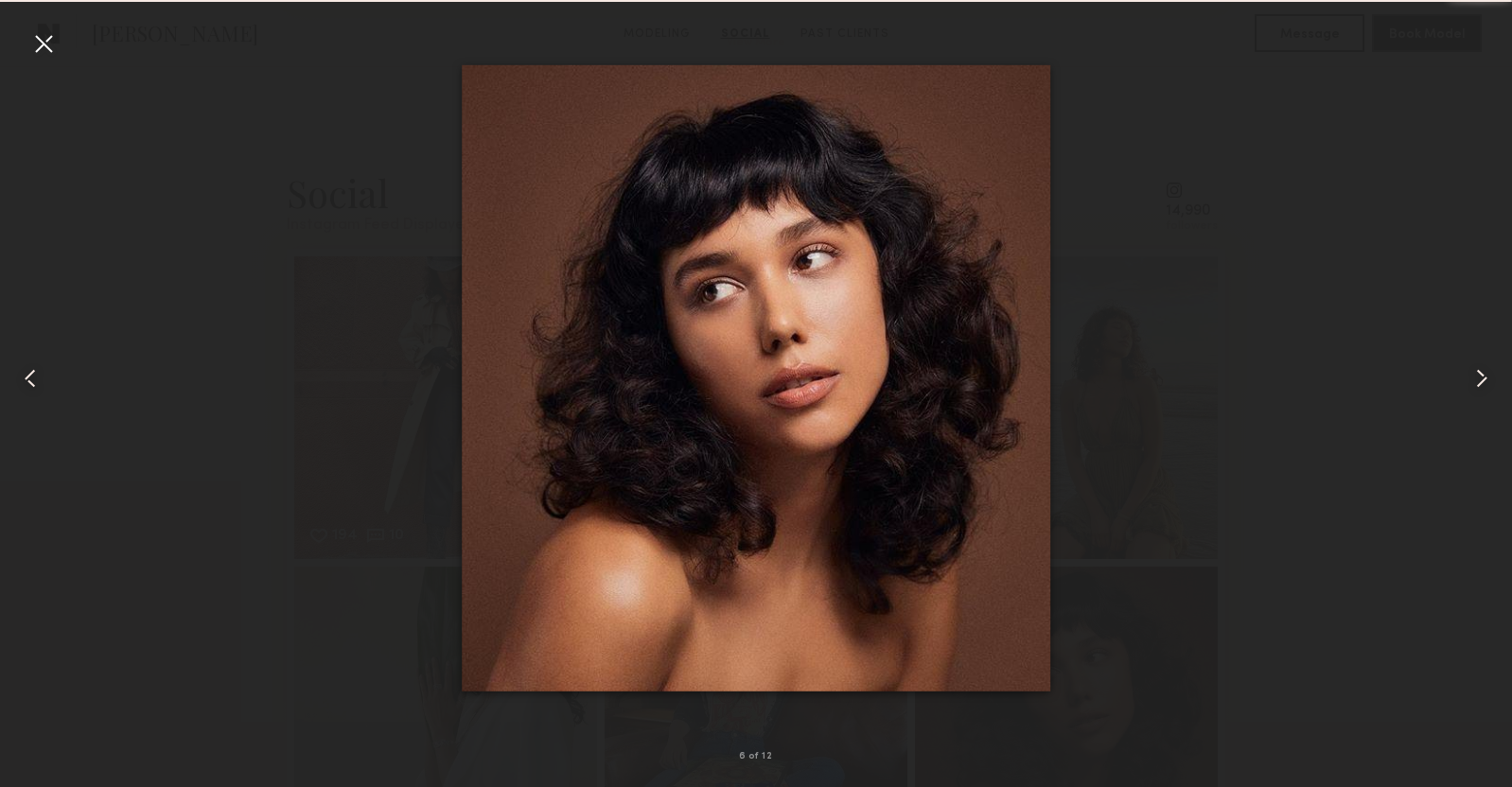
click at [1483, 380] on common-icon at bounding box center [1481, 379] width 30 height 30
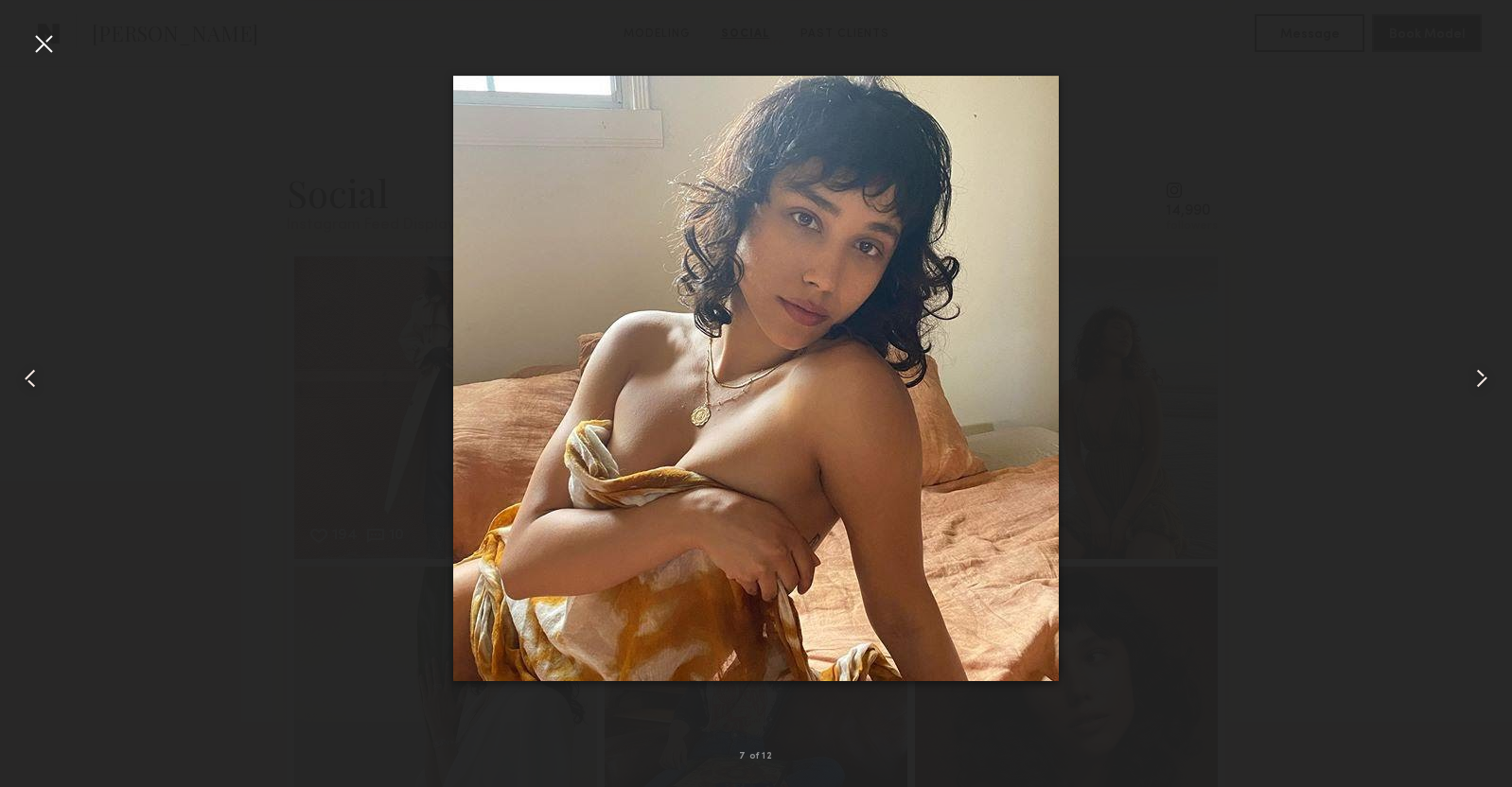
click at [1483, 380] on common-icon at bounding box center [1481, 379] width 30 height 30
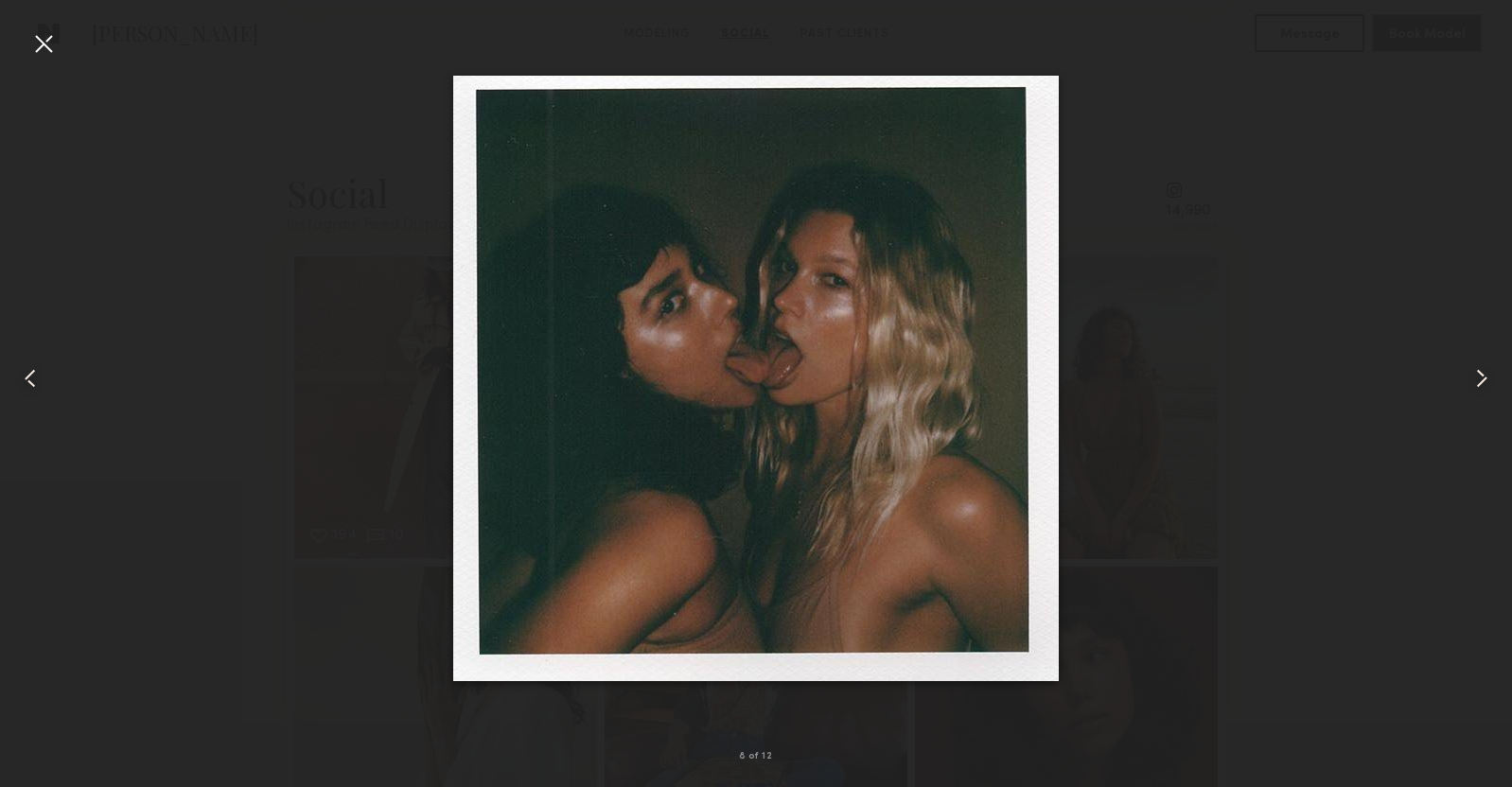
click at [1483, 380] on common-icon at bounding box center [1481, 379] width 30 height 30
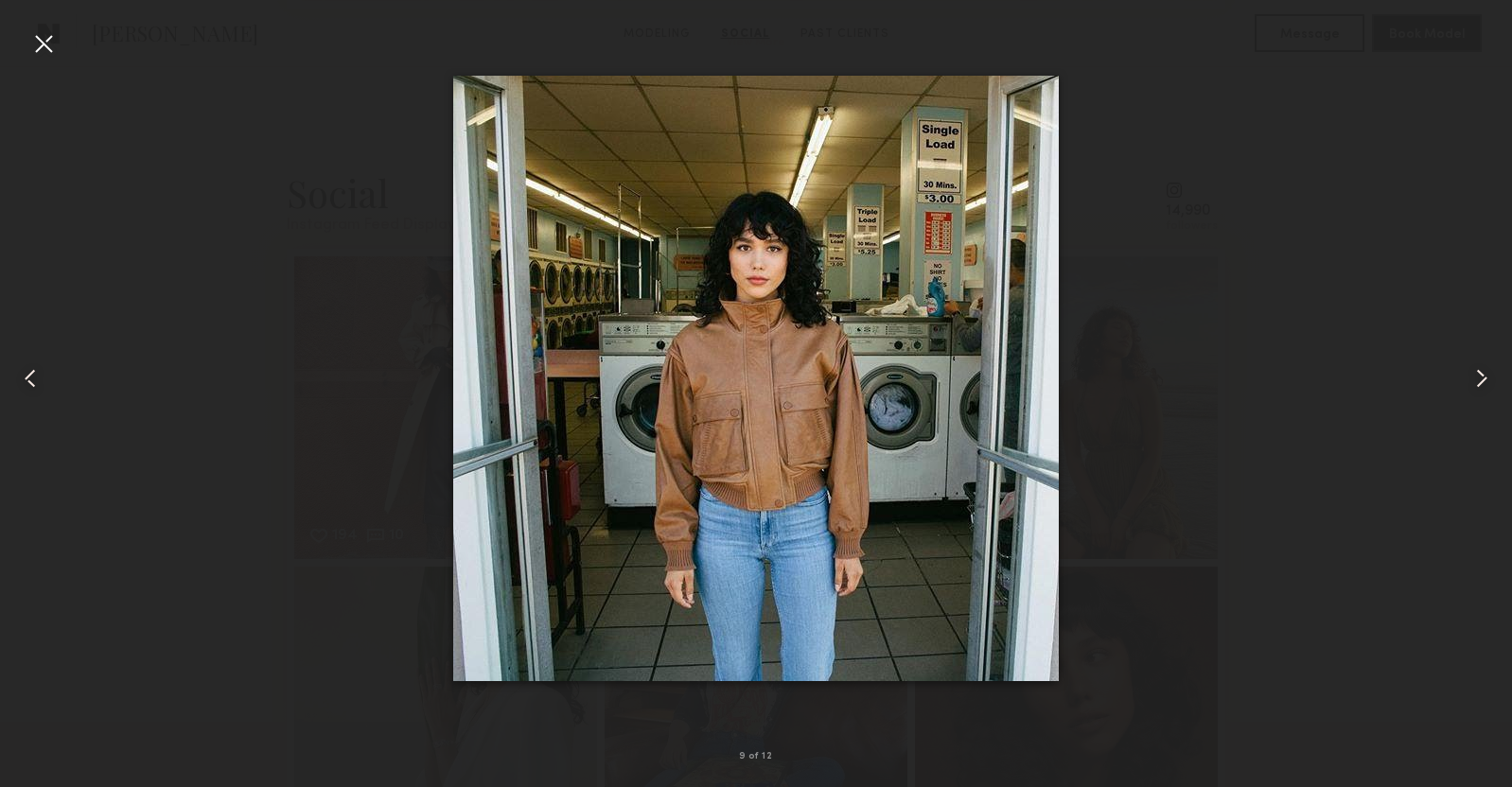
click at [1483, 380] on common-icon at bounding box center [1481, 379] width 30 height 30
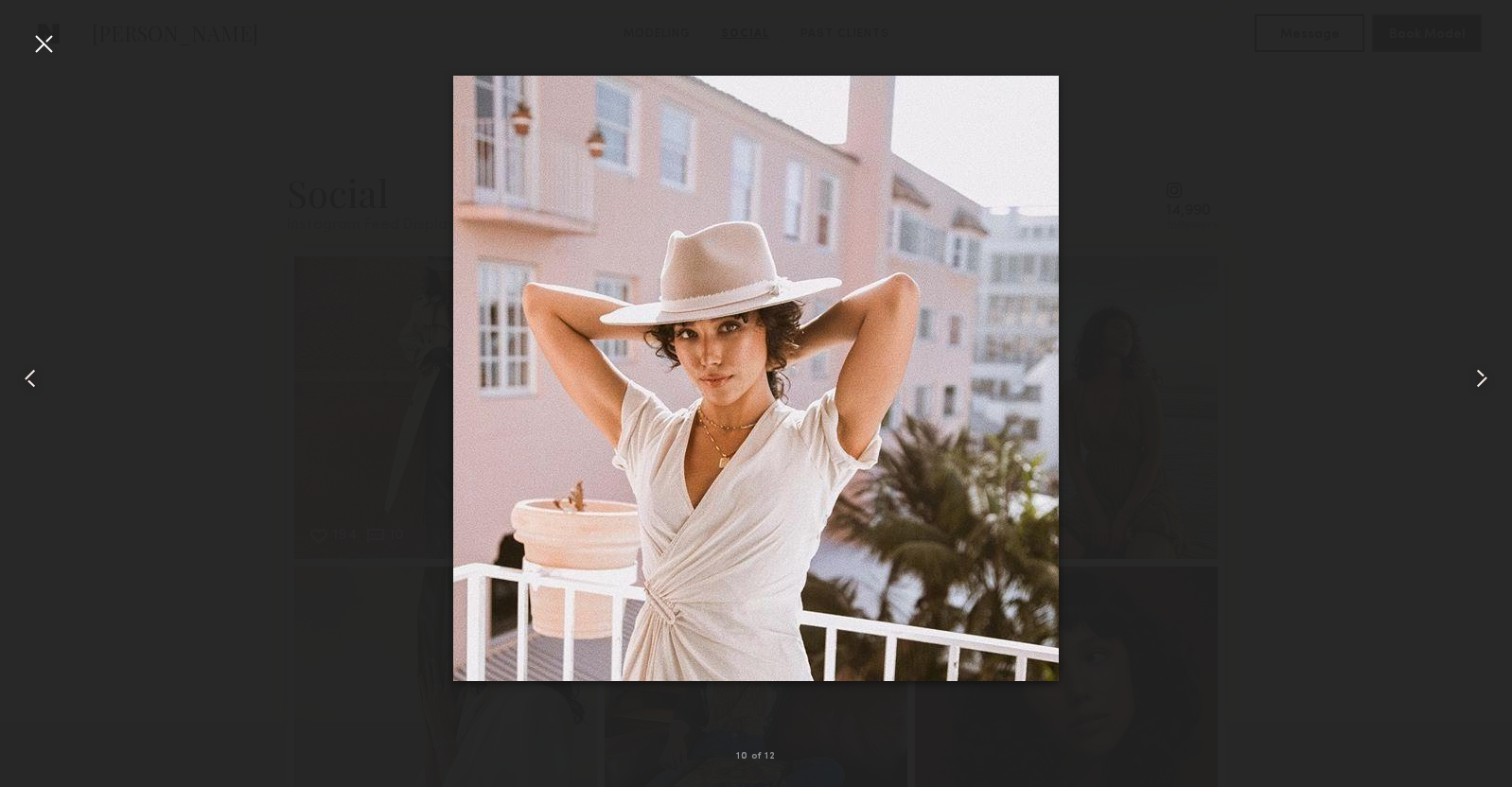
click at [1483, 380] on common-icon at bounding box center [1481, 379] width 30 height 30
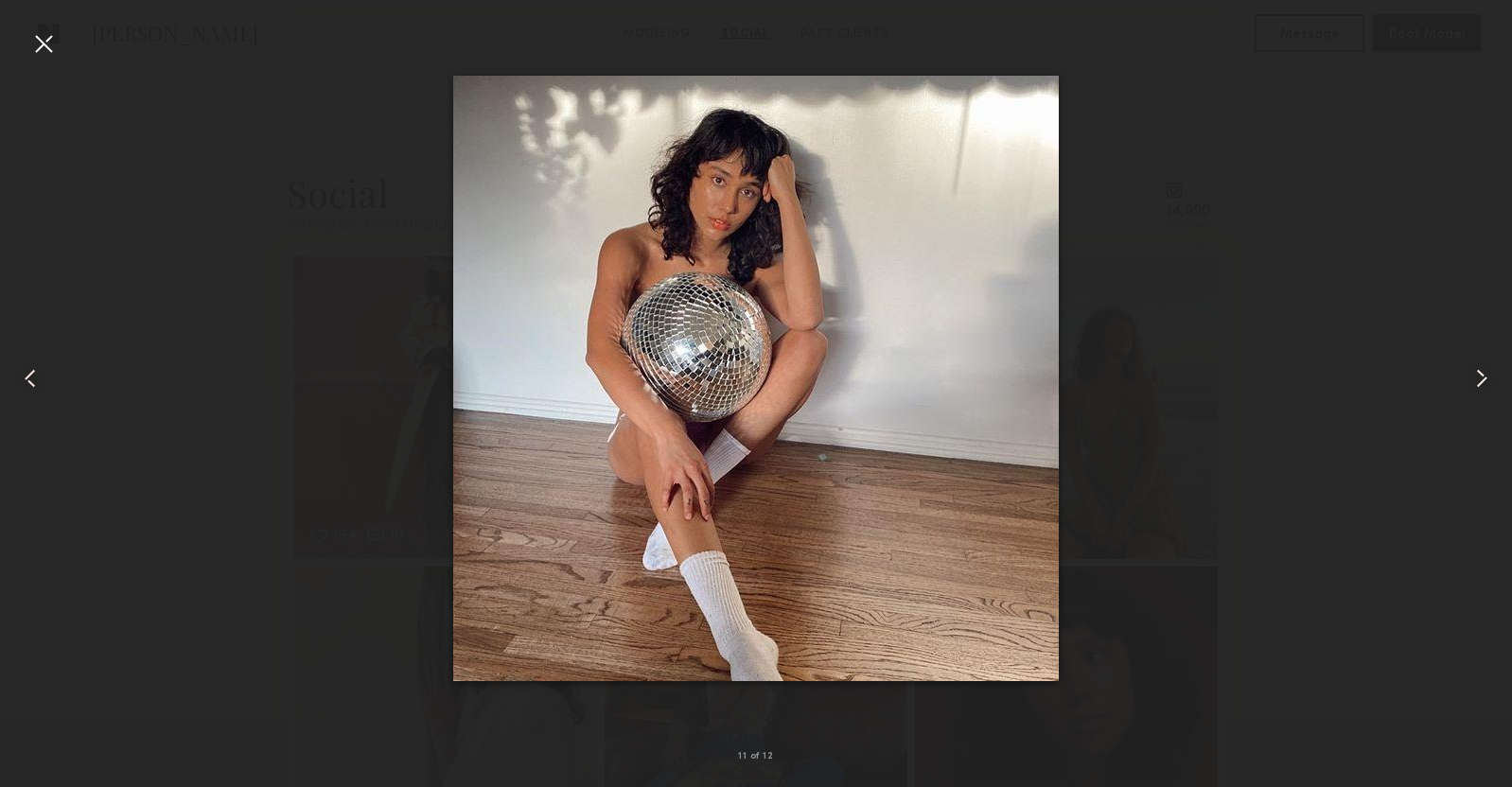
click at [1483, 380] on common-icon at bounding box center [1481, 379] width 30 height 30
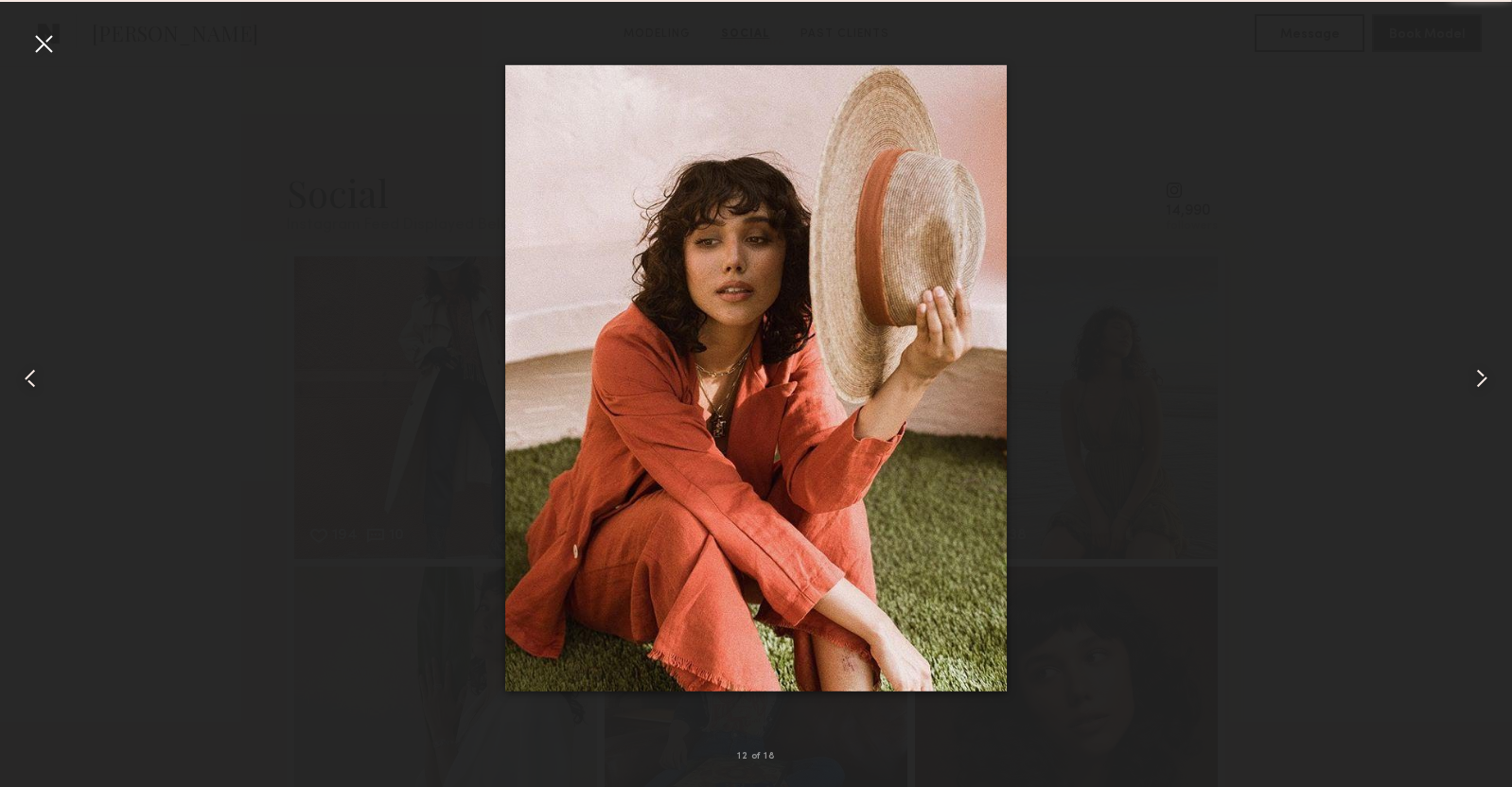
click at [1483, 380] on common-icon at bounding box center [1481, 379] width 30 height 30
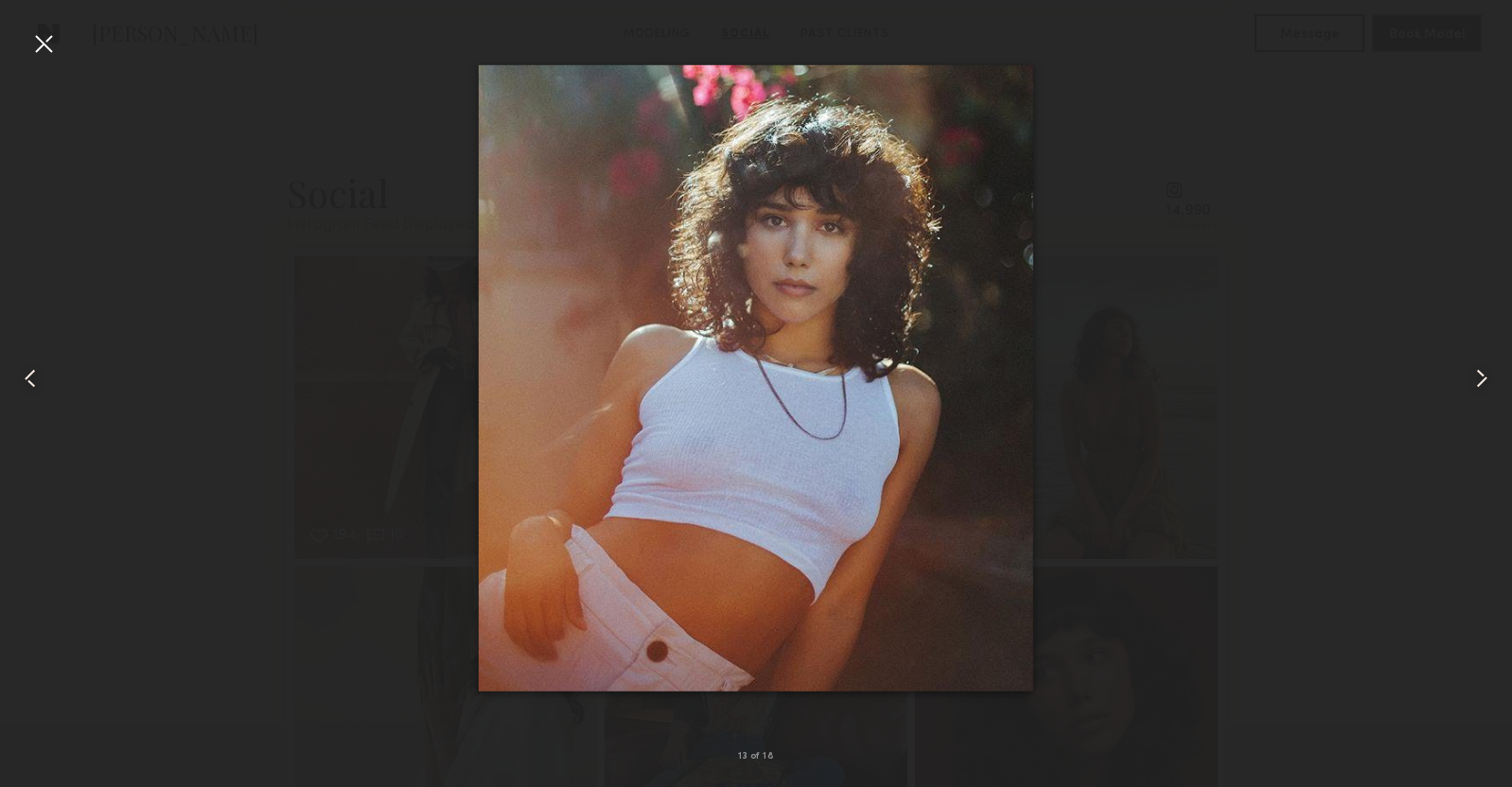
click at [1483, 380] on common-icon at bounding box center [1481, 379] width 30 height 30
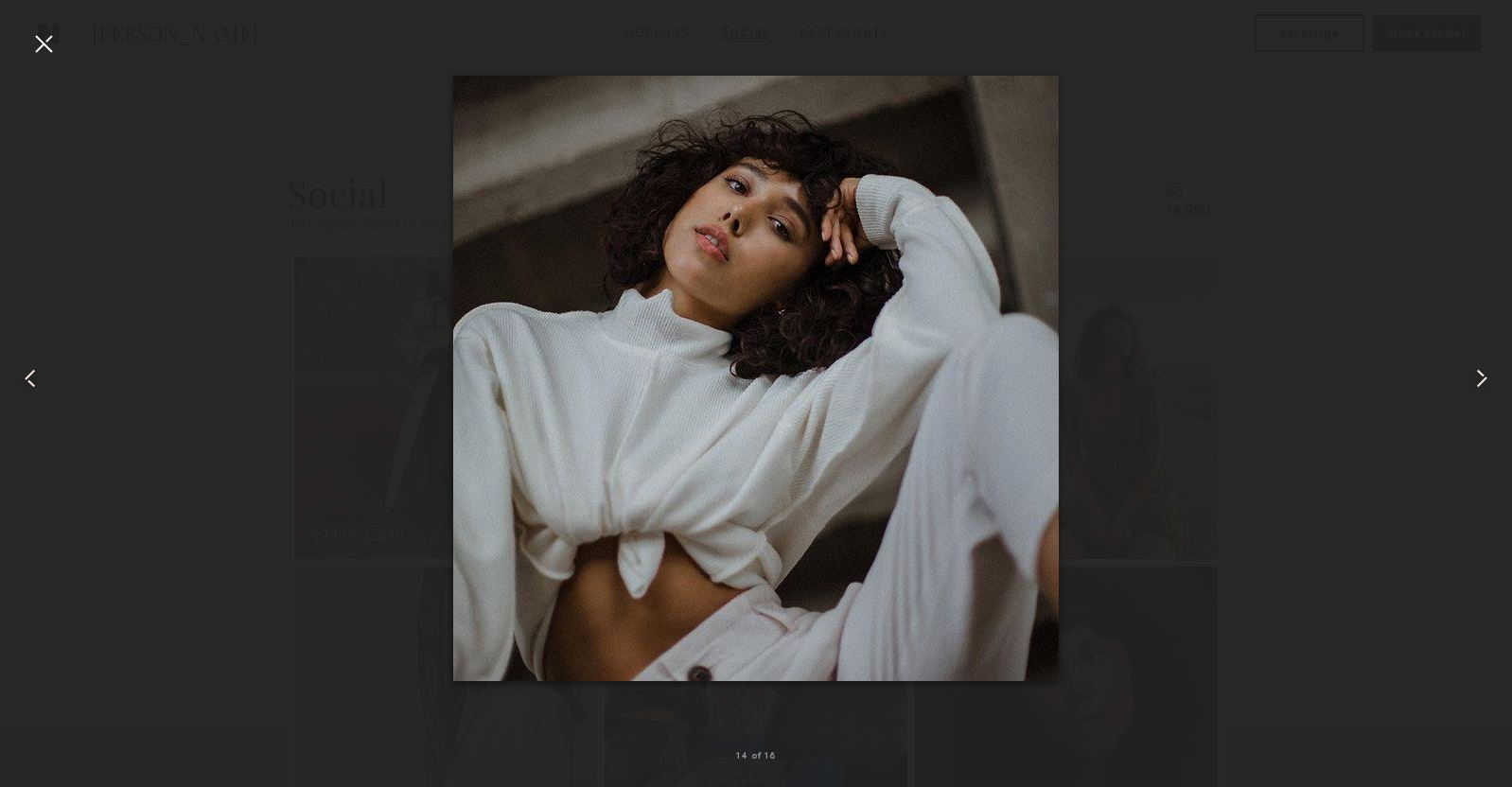
click at [1483, 380] on common-icon at bounding box center [1481, 379] width 30 height 30
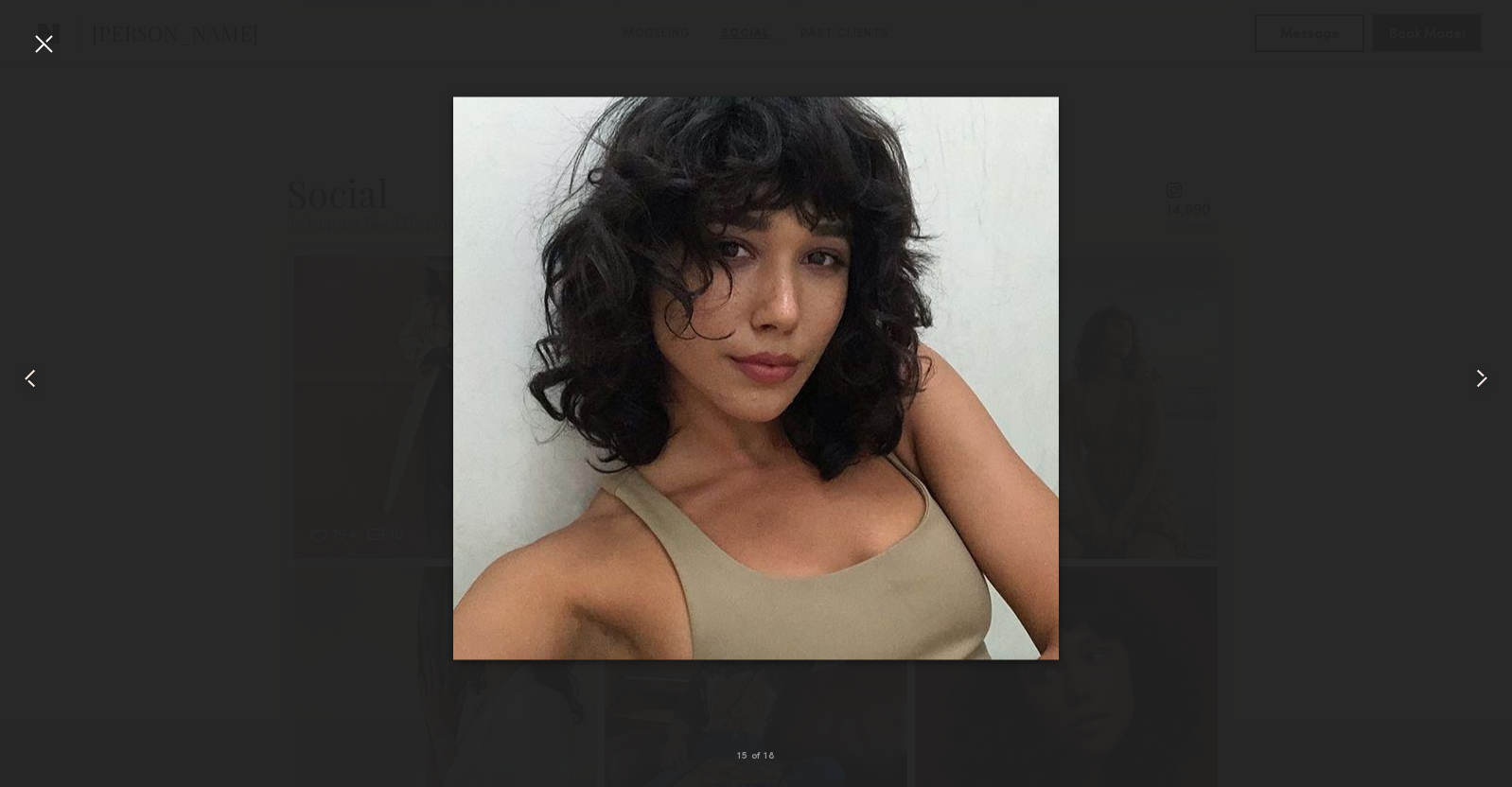
click at [1483, 380] on common-icon at bounding box center [1481, 379] width 30 height 30
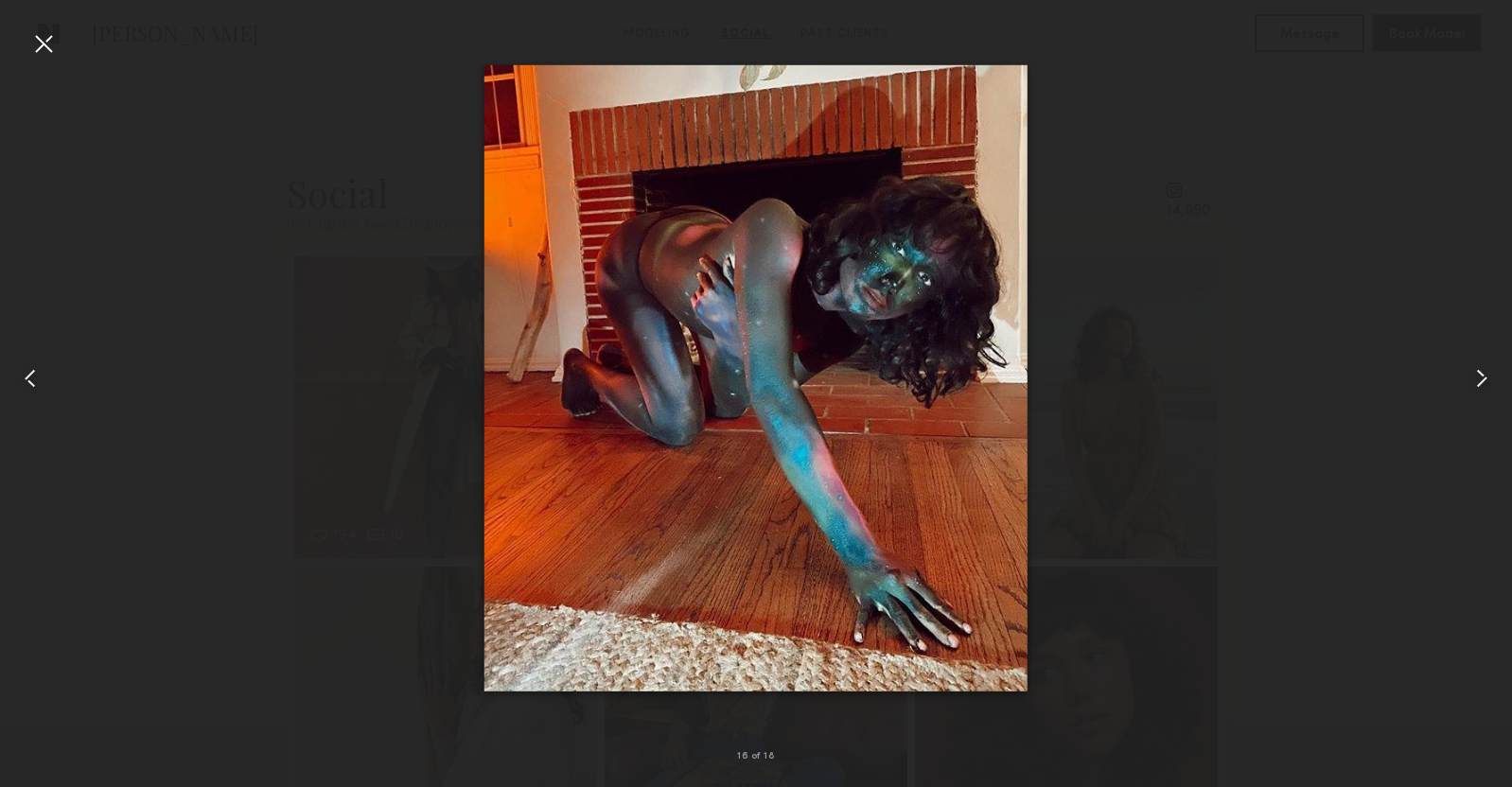
click at [1483, 380] on common-icon at bounding box center [1481, 379] width 30 height 30
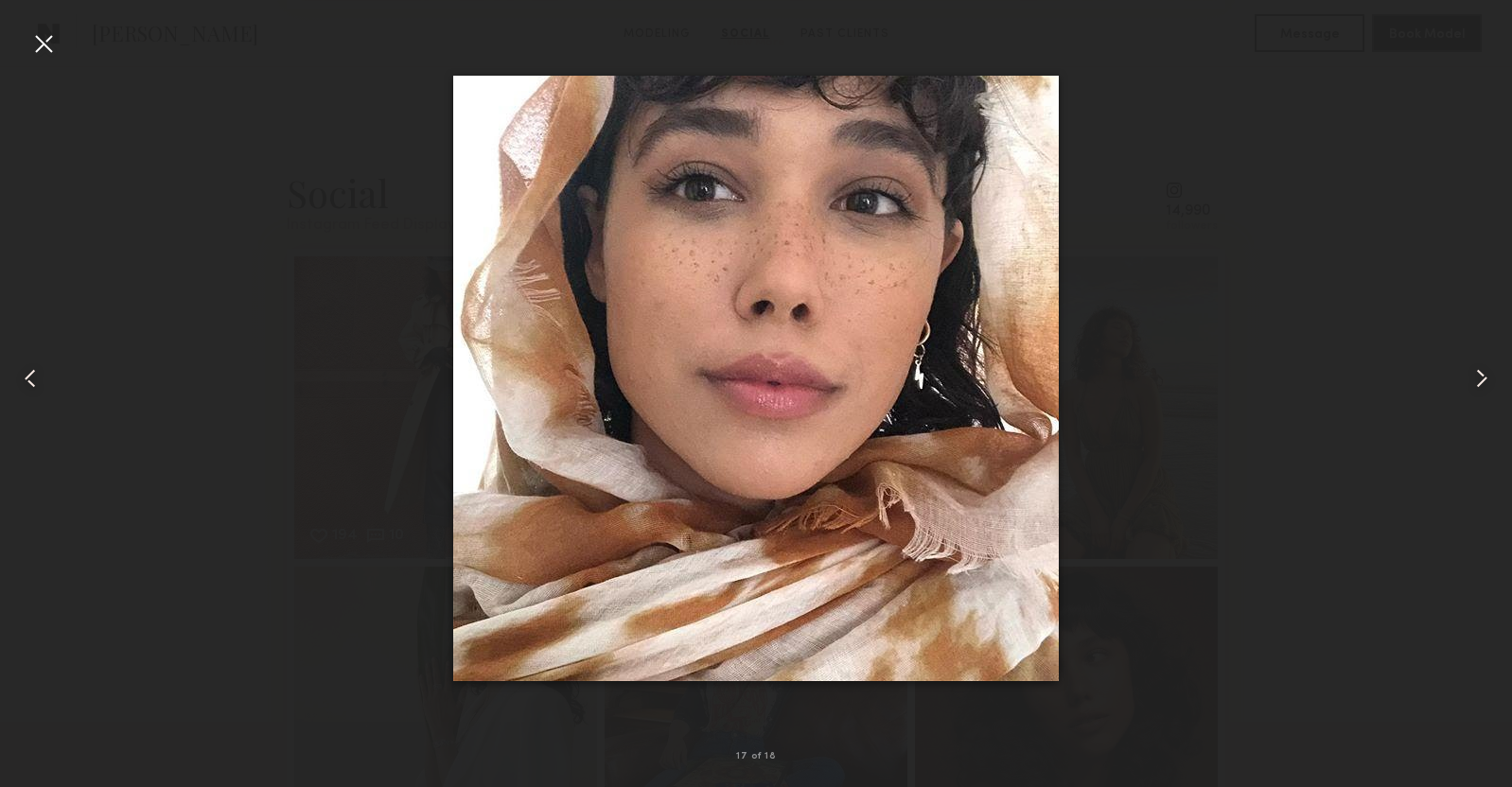
click at [1483, 380] on common-icon at bounding box center [1481, 379] width 30 height 30
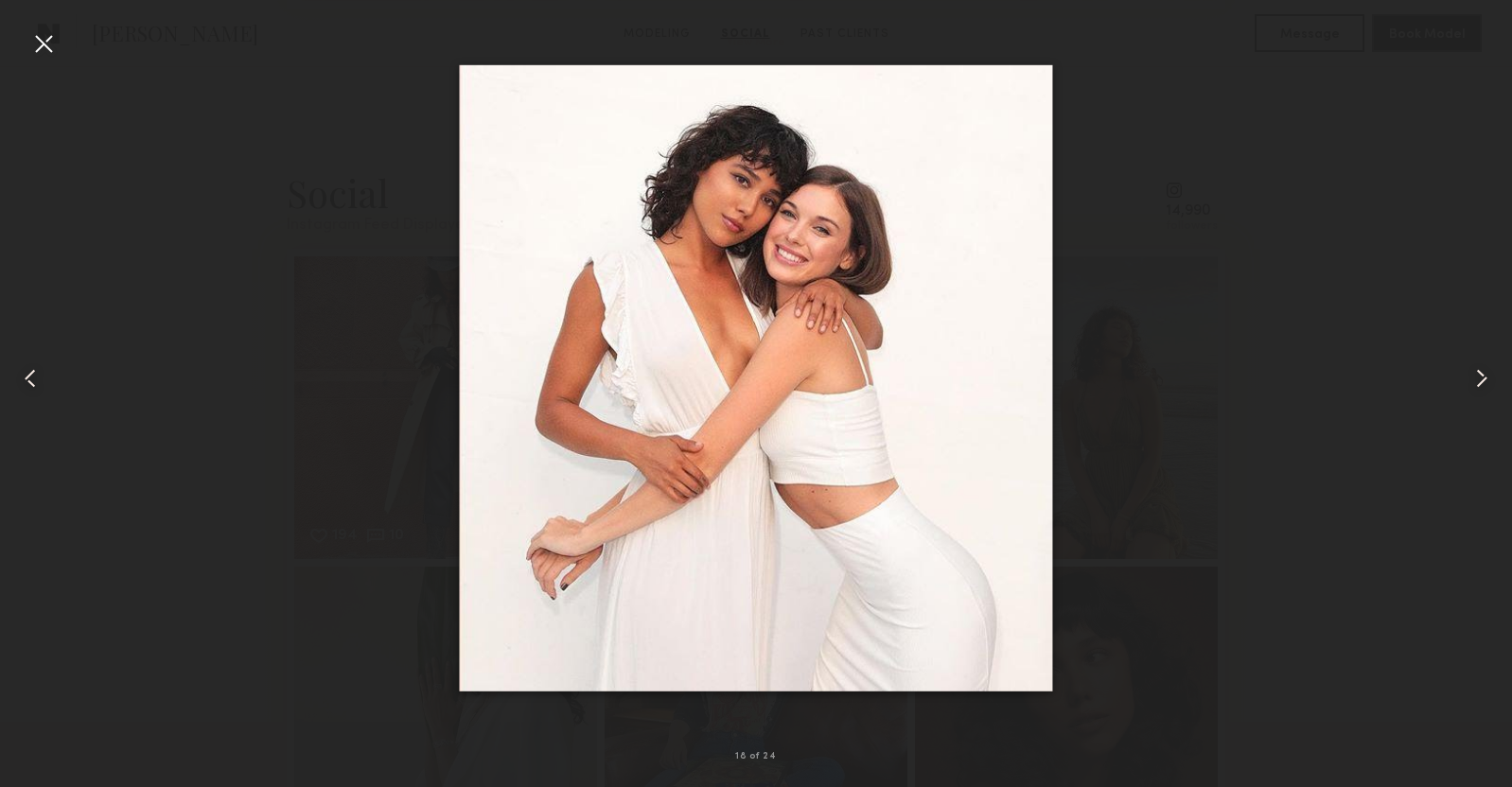
click at [1483, 380] on common-icon at bounding box center [1481, 379] width 30 height 30
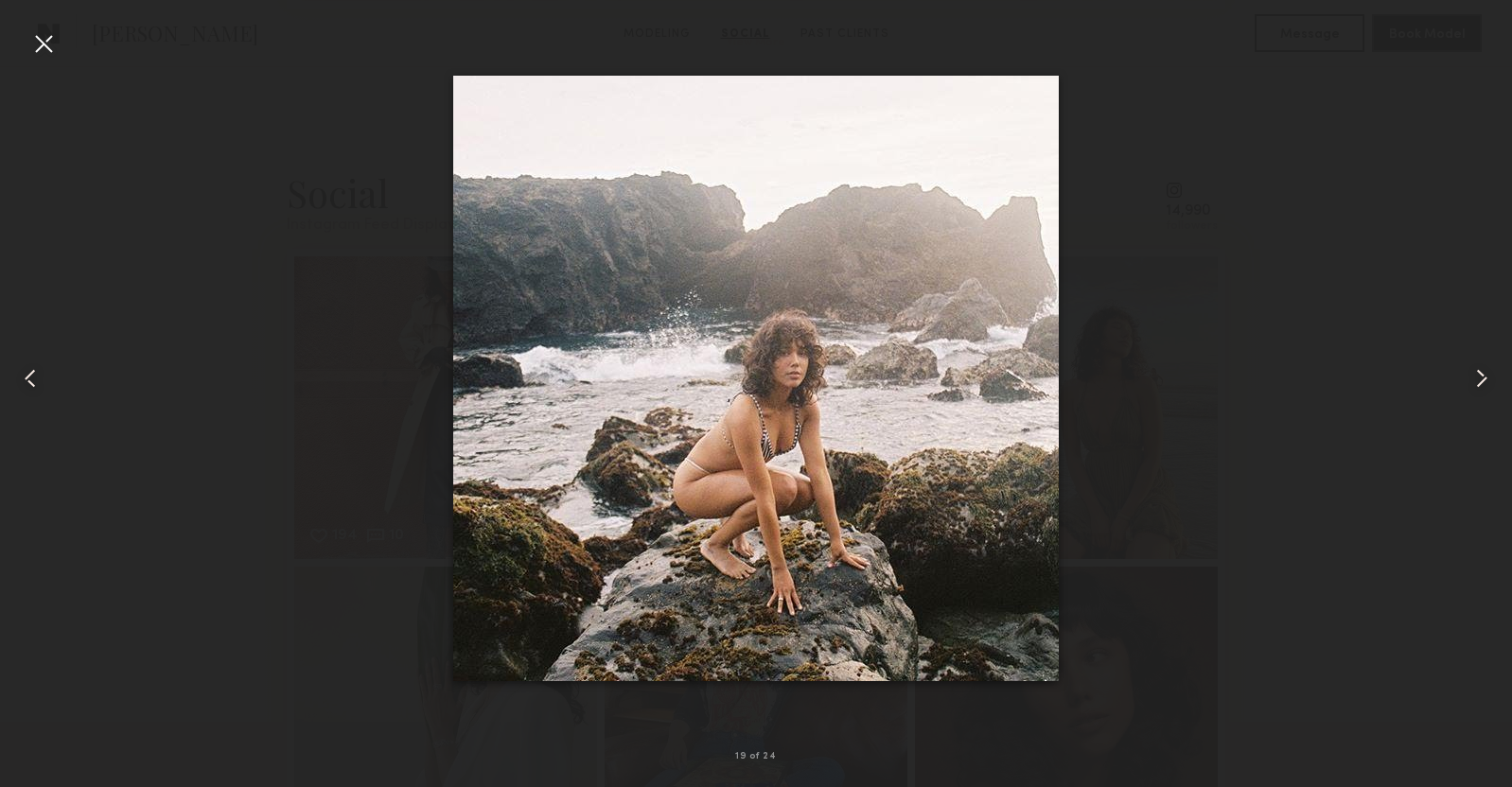
click at [1483, 380] on common-icon at bounding box center [1481, 379] width 30 height 30
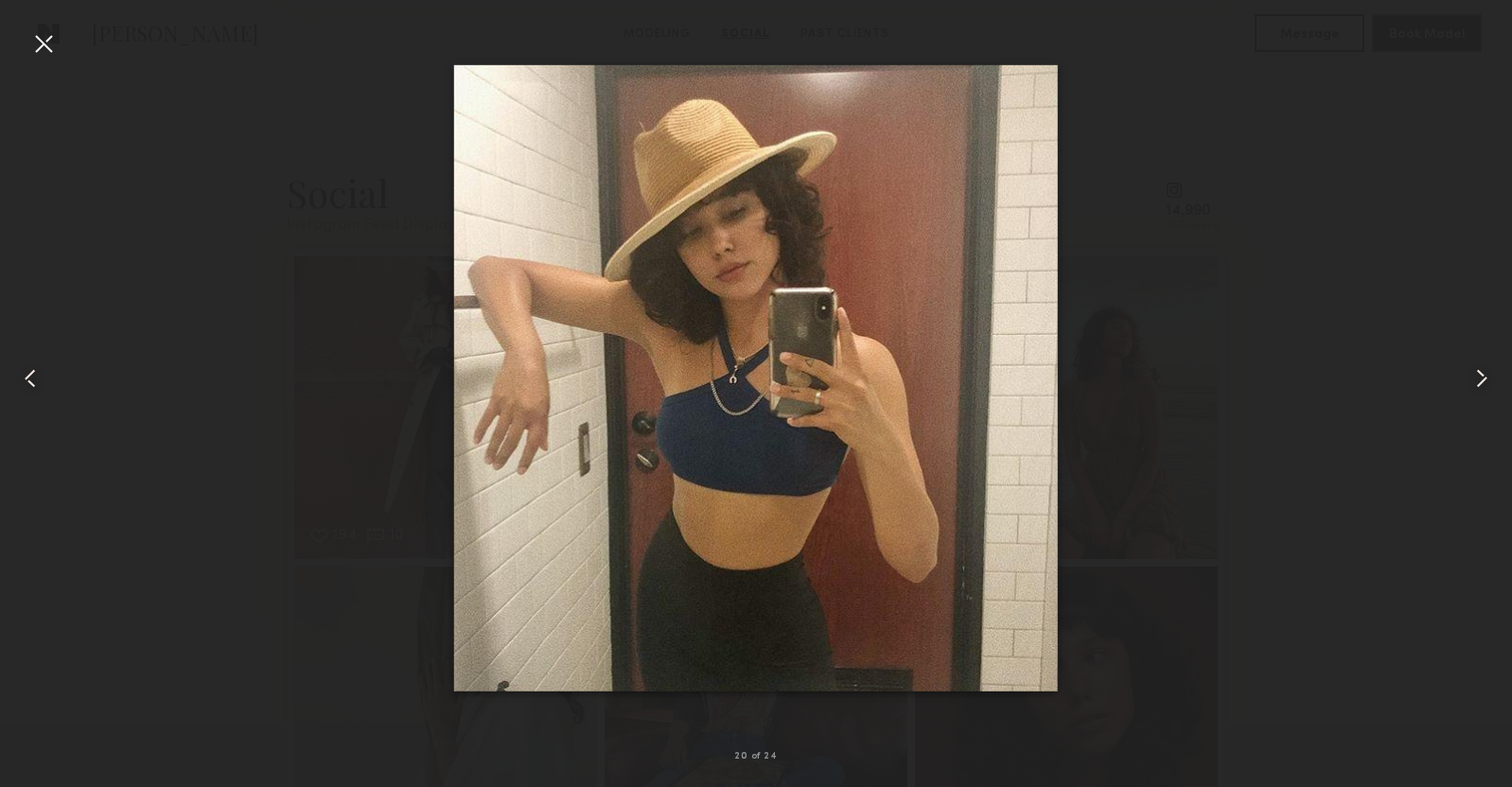
click at [1331, 367] on div at bounding box center [756, 378] width 1512 height 696
click at [41, 38] on div at bounding box center [43, 43] width 30 height 30
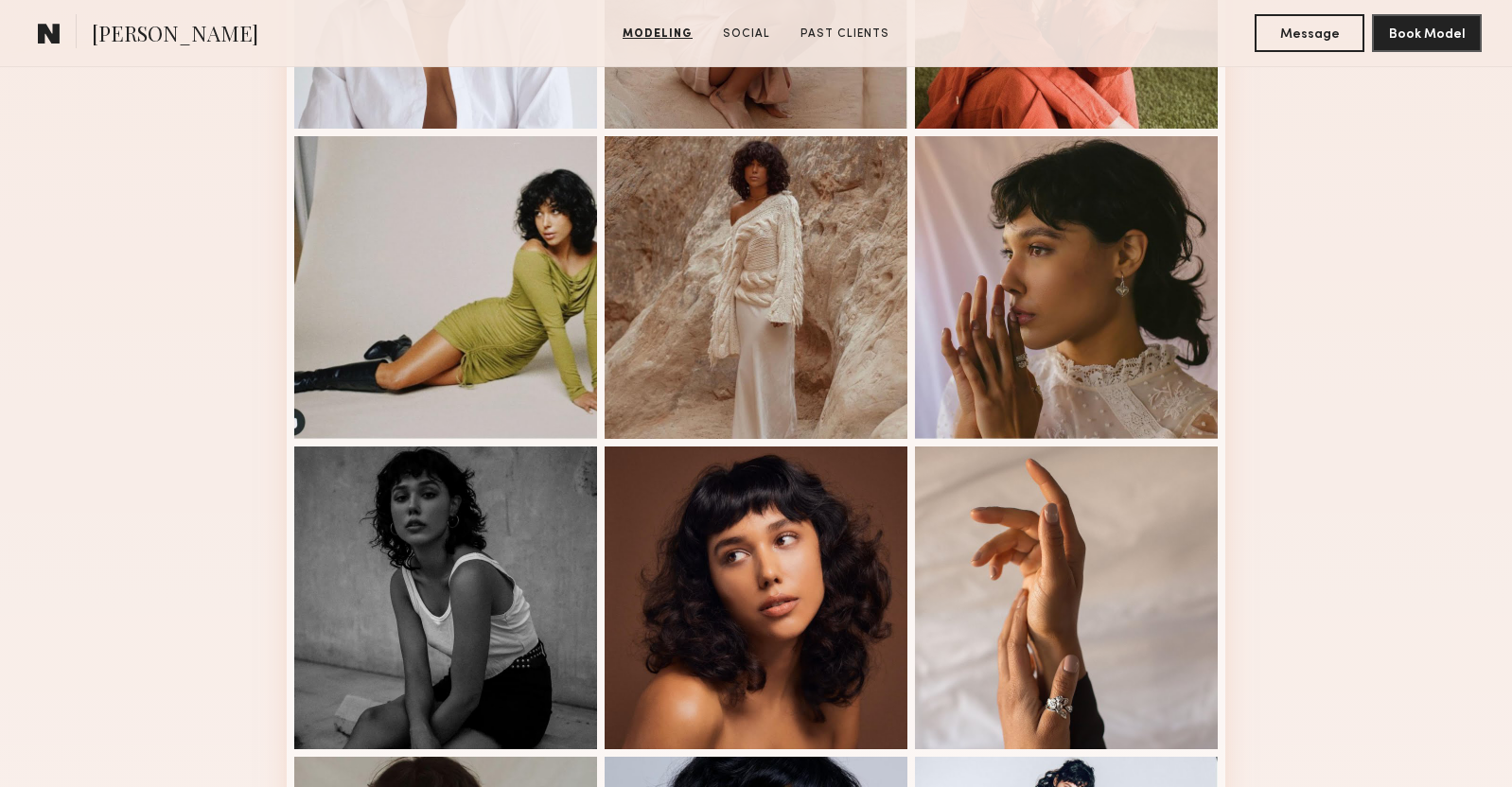
scroll to position [0, 0]
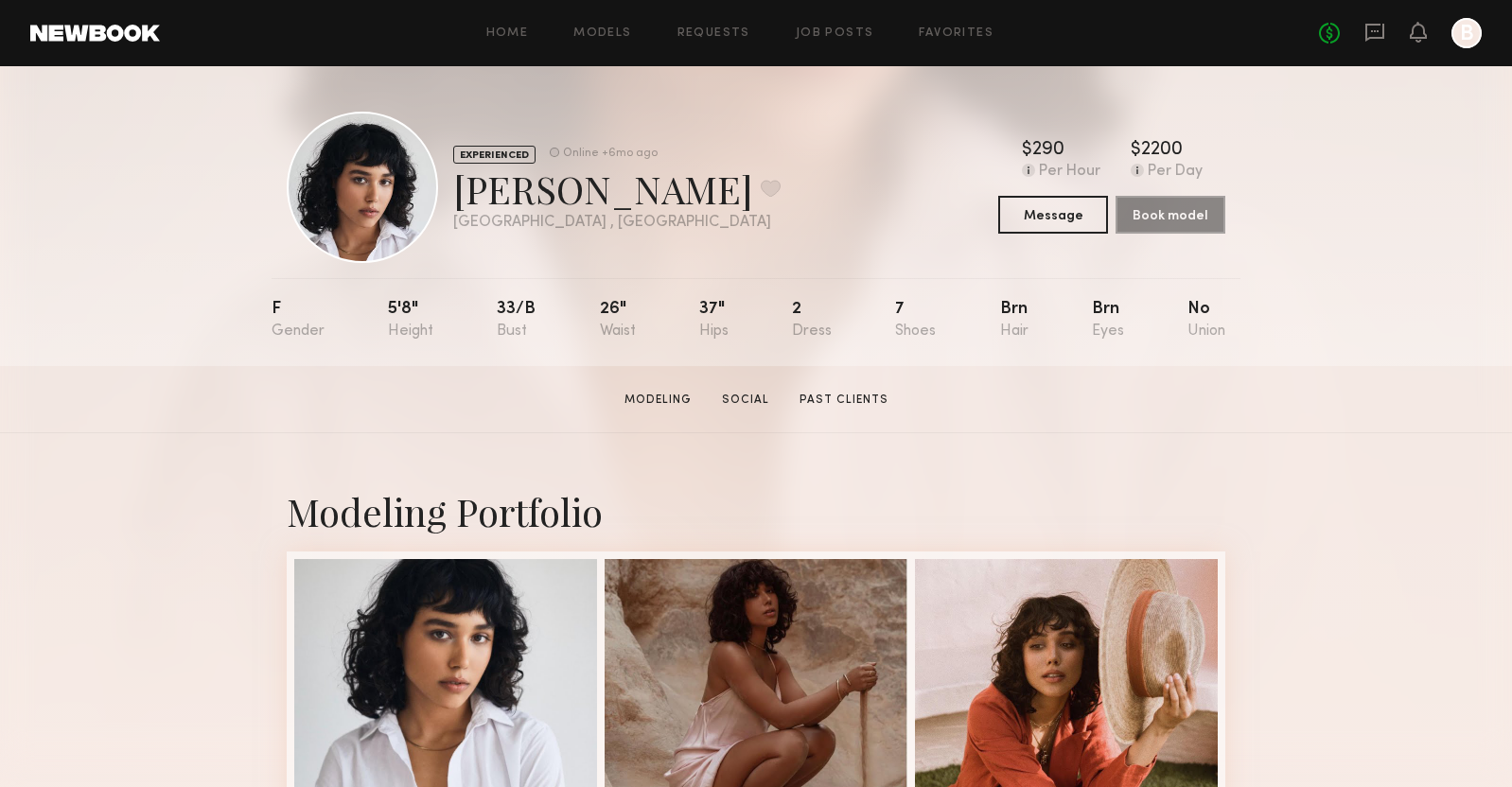
drag, startPoint x: 618, startPoint y: 308, endPoint x: 593, endPoint y: 305, distance: 25.2
click at [595, 308] on nb-model-profile-props "F 5'8" 33/b 26" 37" 2 7 Brn Brn No" at bounding box center [756, 322] width 969 height 88
drag, startPoint x: 724, startPoint y: 306, endPoint x: 694, endPoint y: 306, distance: 30.0
click at [696, 306] on nb-model-profile-props "F 5'8" 33/b 26" 37" 2 7 Brn Brn No" at bounding box center [756, 322] width 969 height 88
click at [720, 309] on div "37"" at bounding box center [713, 320] width 29 height 39
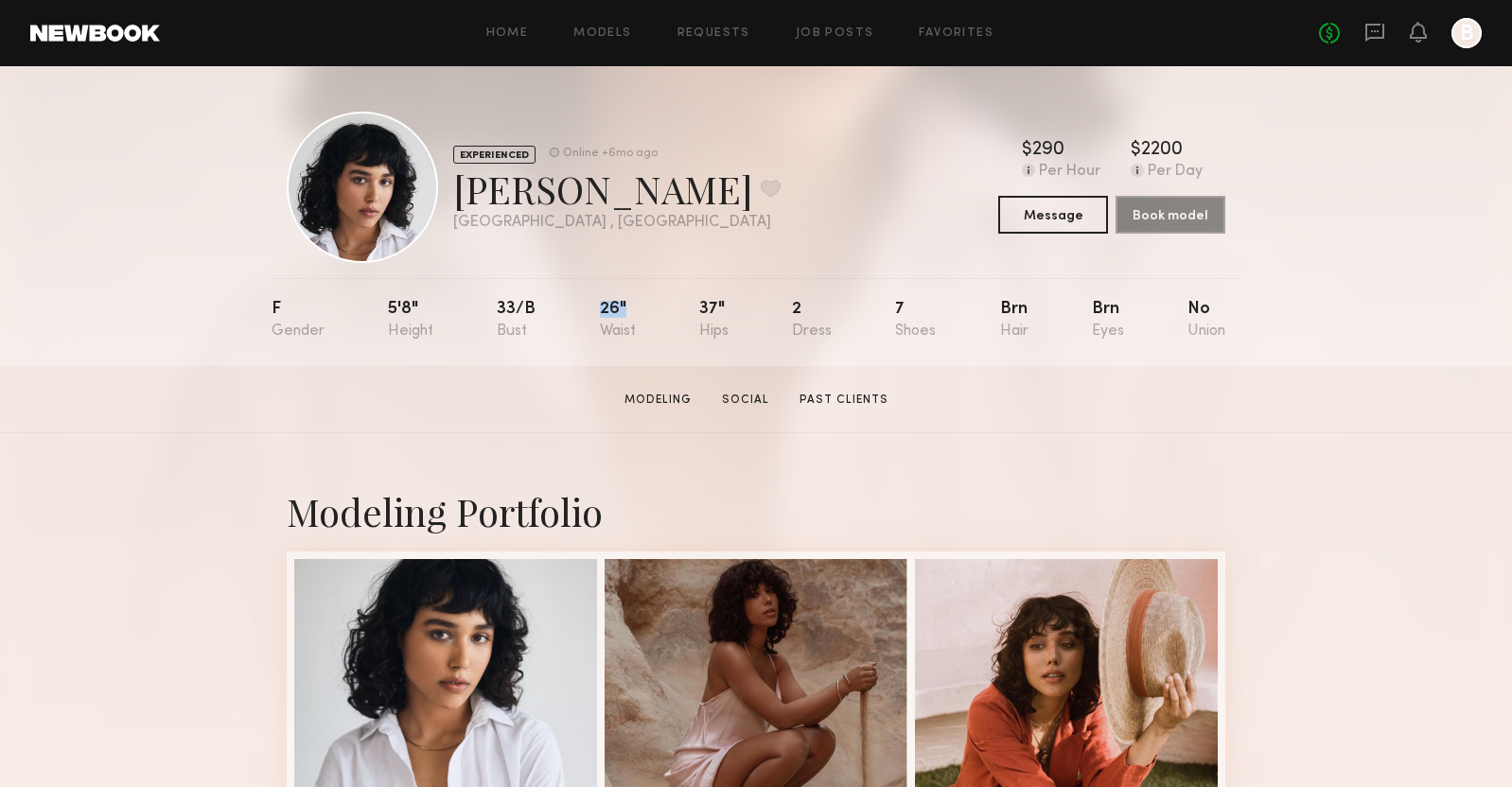
drag, startPoint x: 630, startPoint y: 312, endPoint x: 582, endPoint y: 306, distance: 48.4
click at [582, 310] on nb-model-profile-props "F 5'8" 33/b 26" 37" 2 7 Brn Brn No" at bounding box center [756, 322] width 969 height 88
click at [657, 316] on div "F 5'8" 33/b 26" 37" 2 7 Brn Brn No" at bounding box center [748, 322] width 953 height 88
click at [829, 390] on section "Modeling Social Past Clients" at bounding box center [756, 398] width 279 height 19
click at [847, 399] on link "Past Clients" at bounding box center [844, 399] width 104 height 17
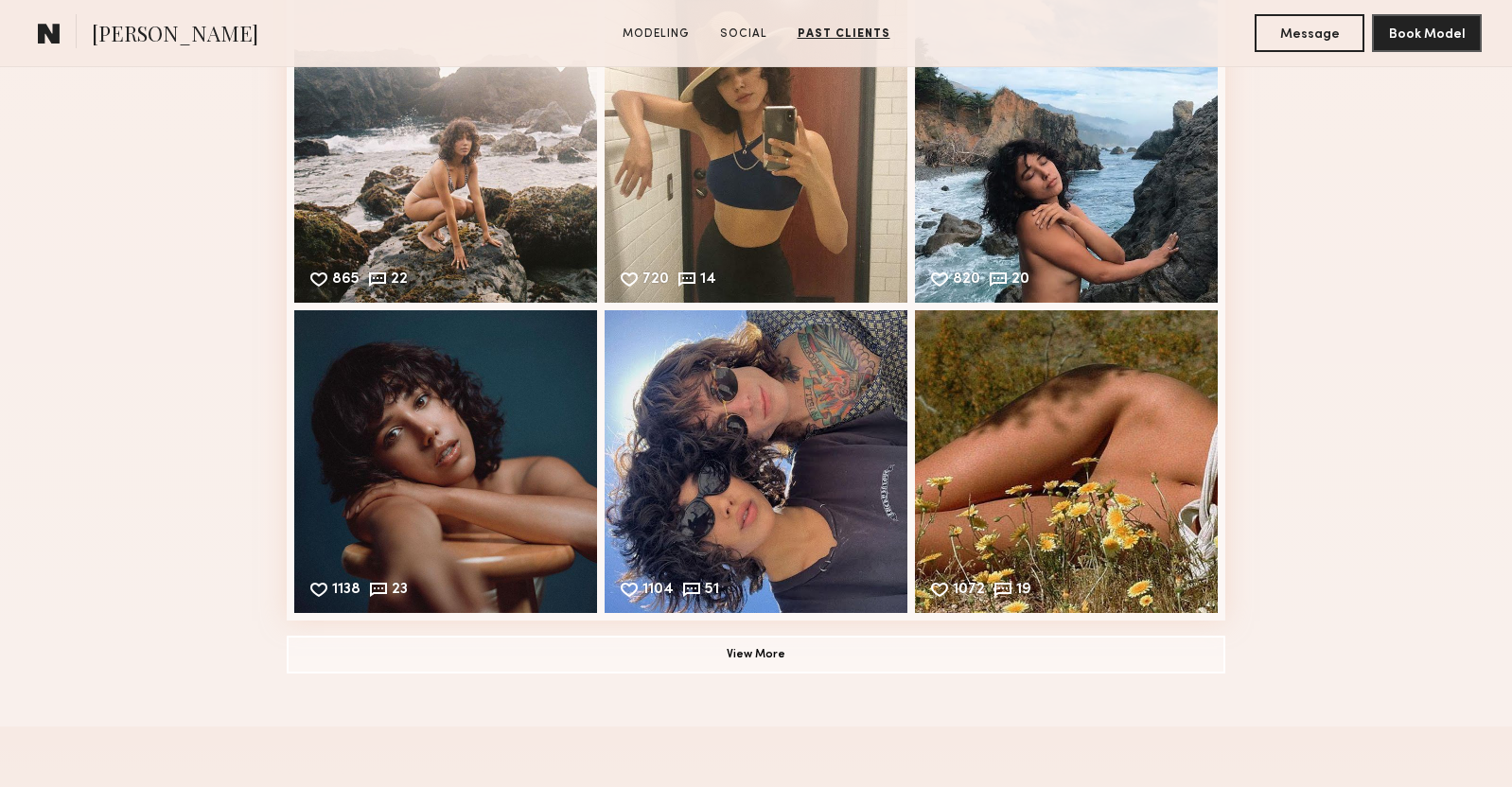
scroll to position [3898, 0]
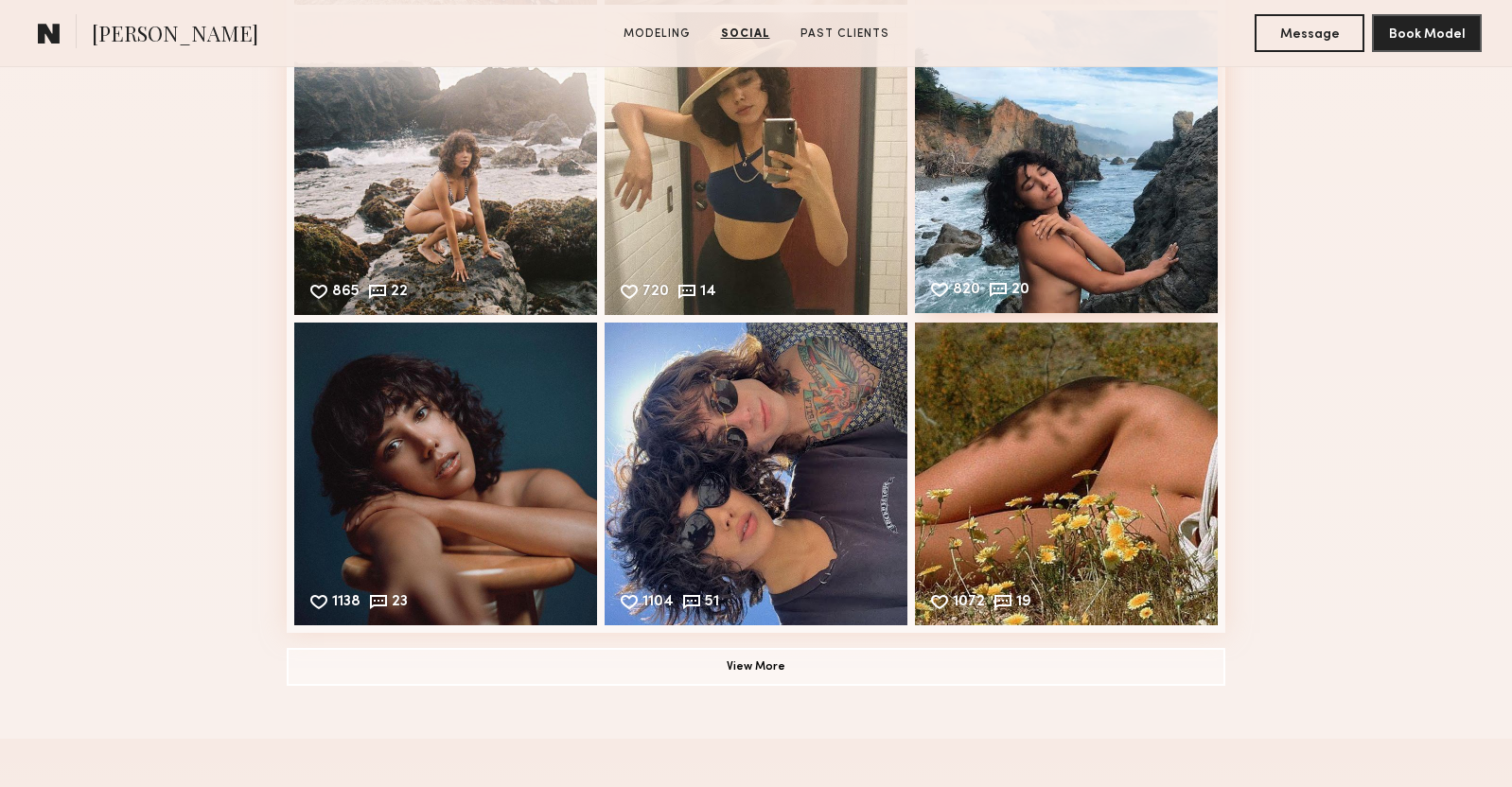
click at [988, 205] on div "820 20 Likes & comments displayed to show model’s engagement" at bounding box center [1066, 161] width 303 height 303
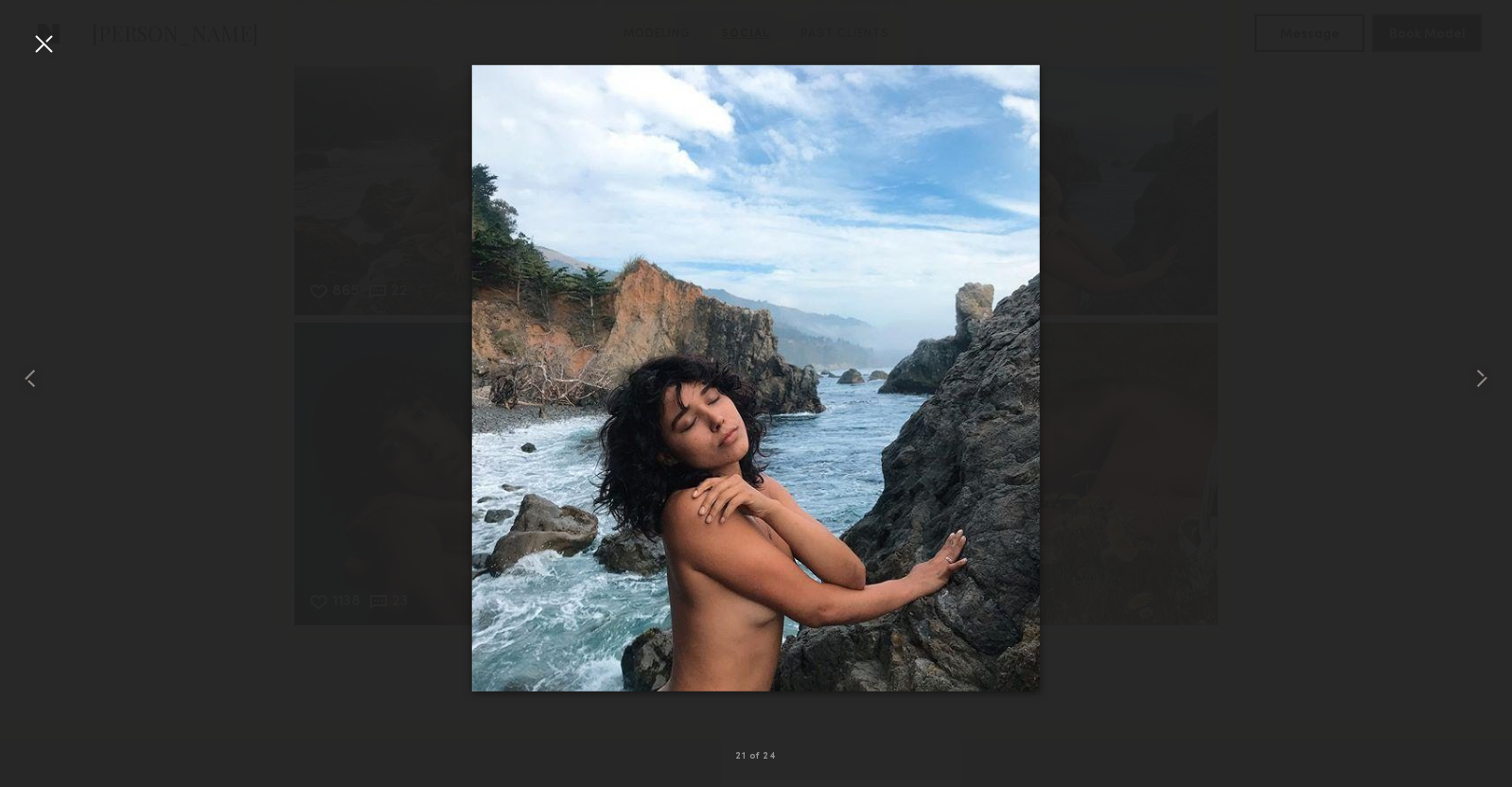
click at [1318, 178] on div at bounding box center [756, 378] width 1512 height 696
click at [42, 41] on div at bounding box center [43, 43] width 30 height 30
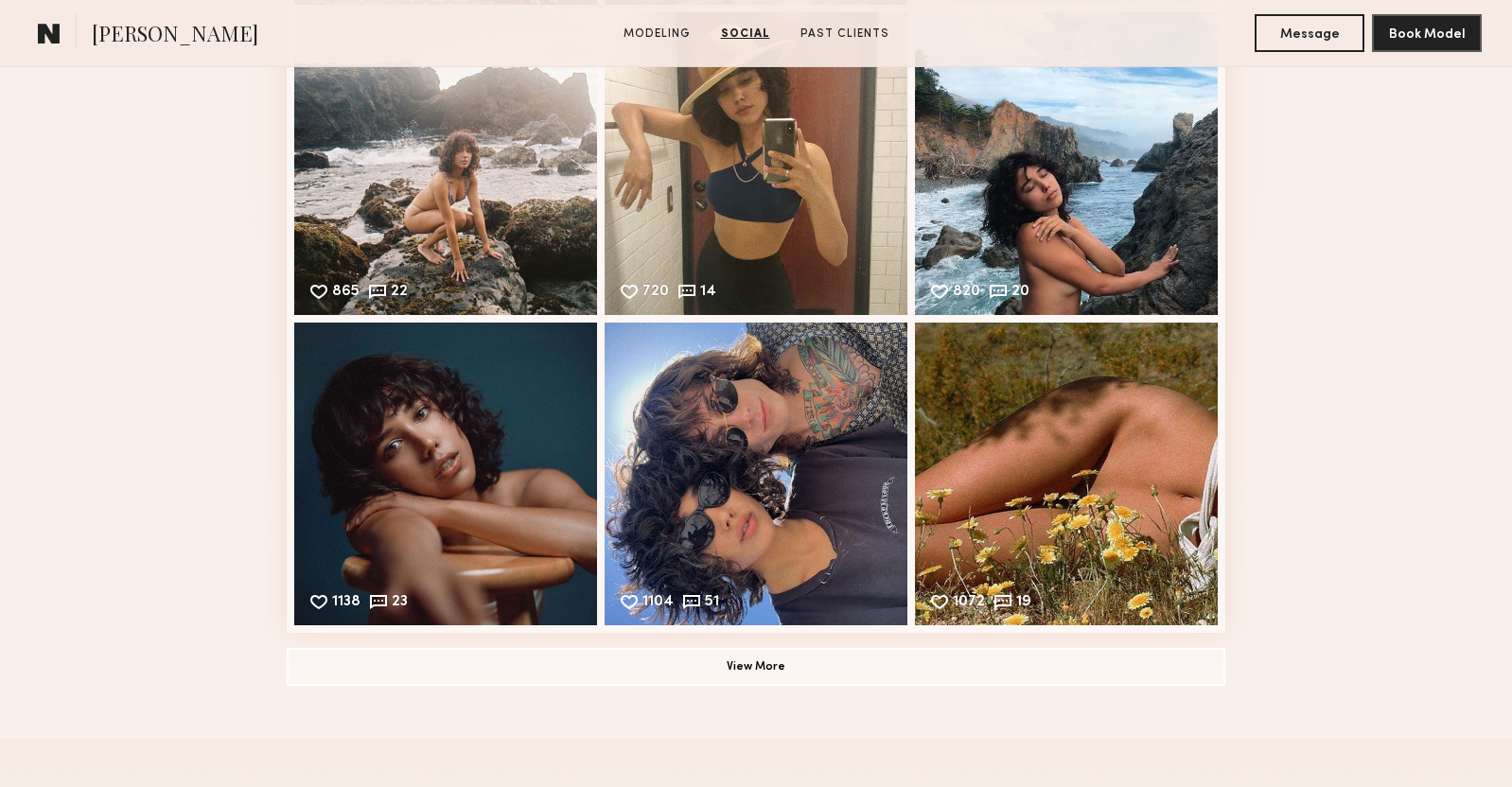
click at [794, 659] on button "View More" at bounding box center [756, 666] width 938 height 38
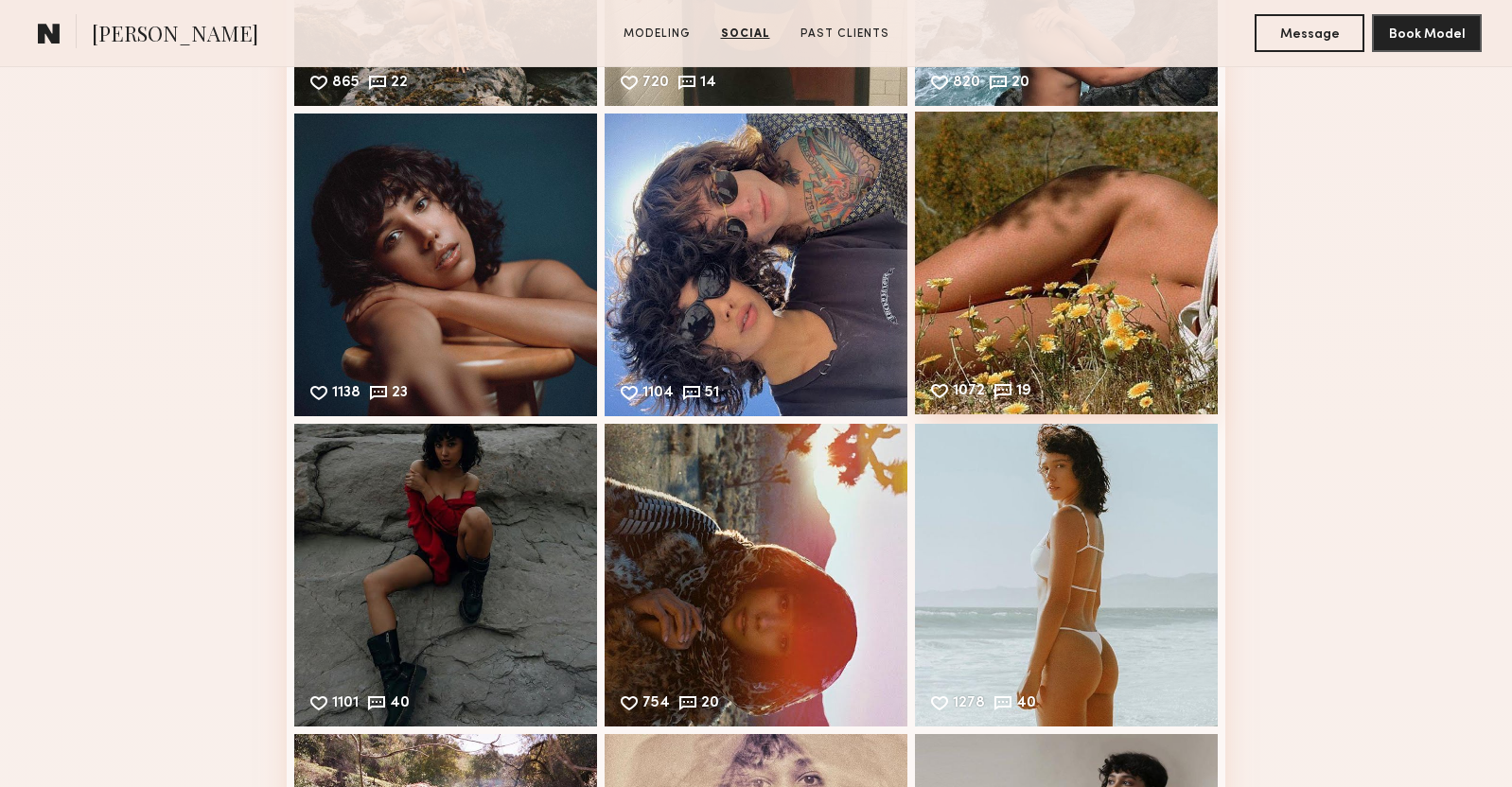
scroll to position [4109, 0]
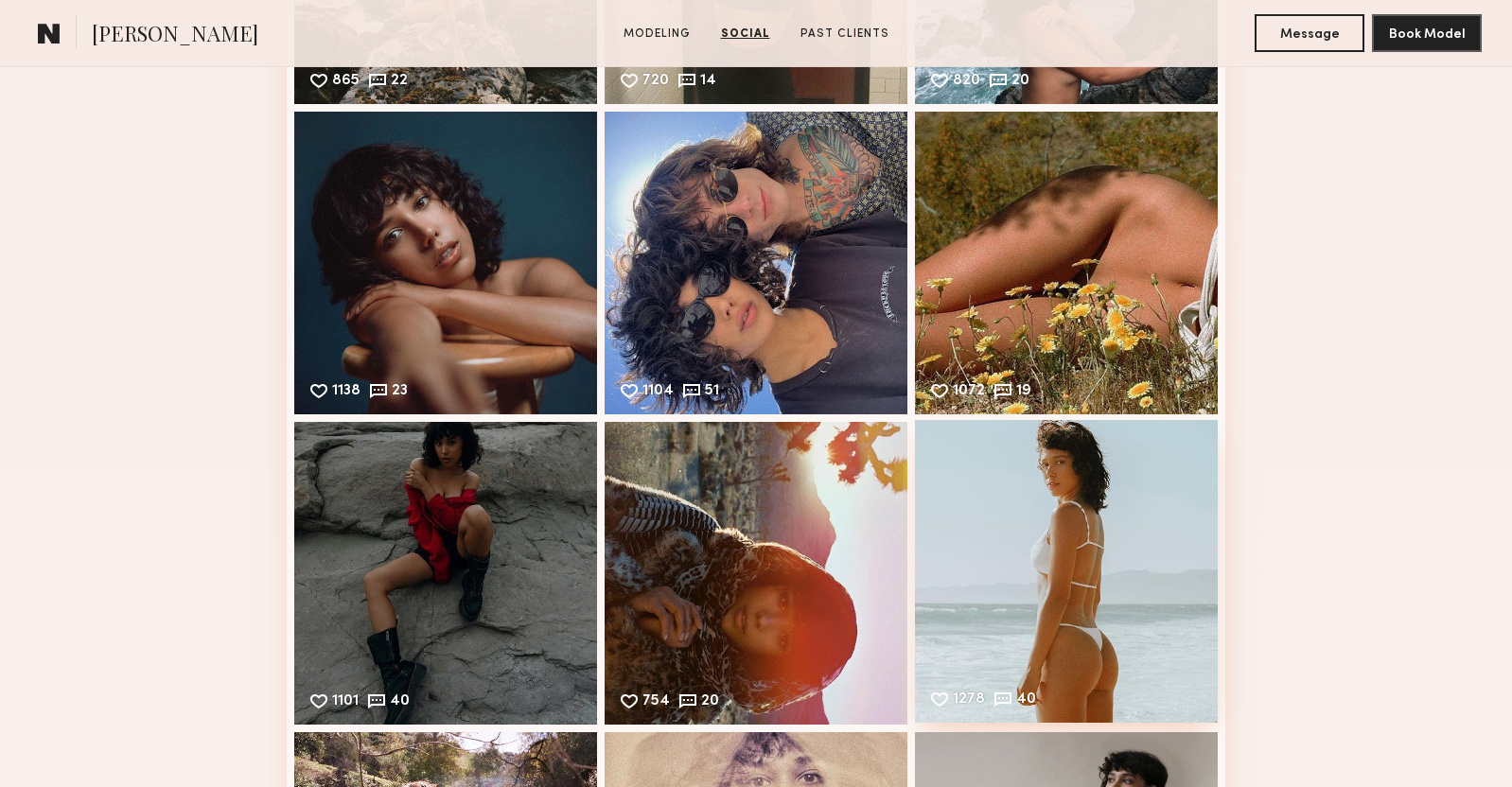
click at [1066, 530] on div "1278 40 Likes & comments displayed to show model’s engagement" at bounding box center [1066, 572] width 303 height 303
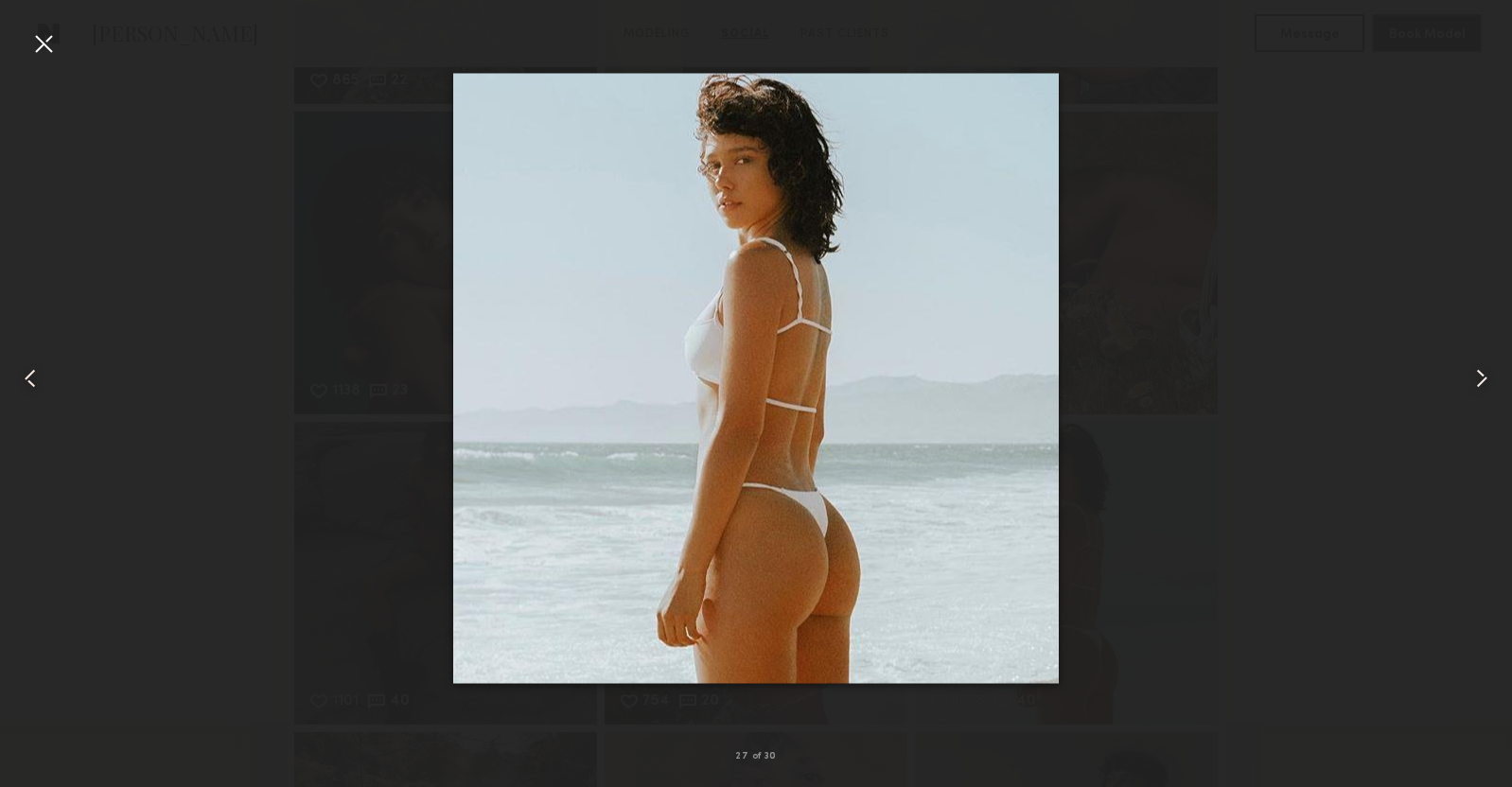
click at [46, 39] on div at bounding box center [43, 43] width 30 height 30
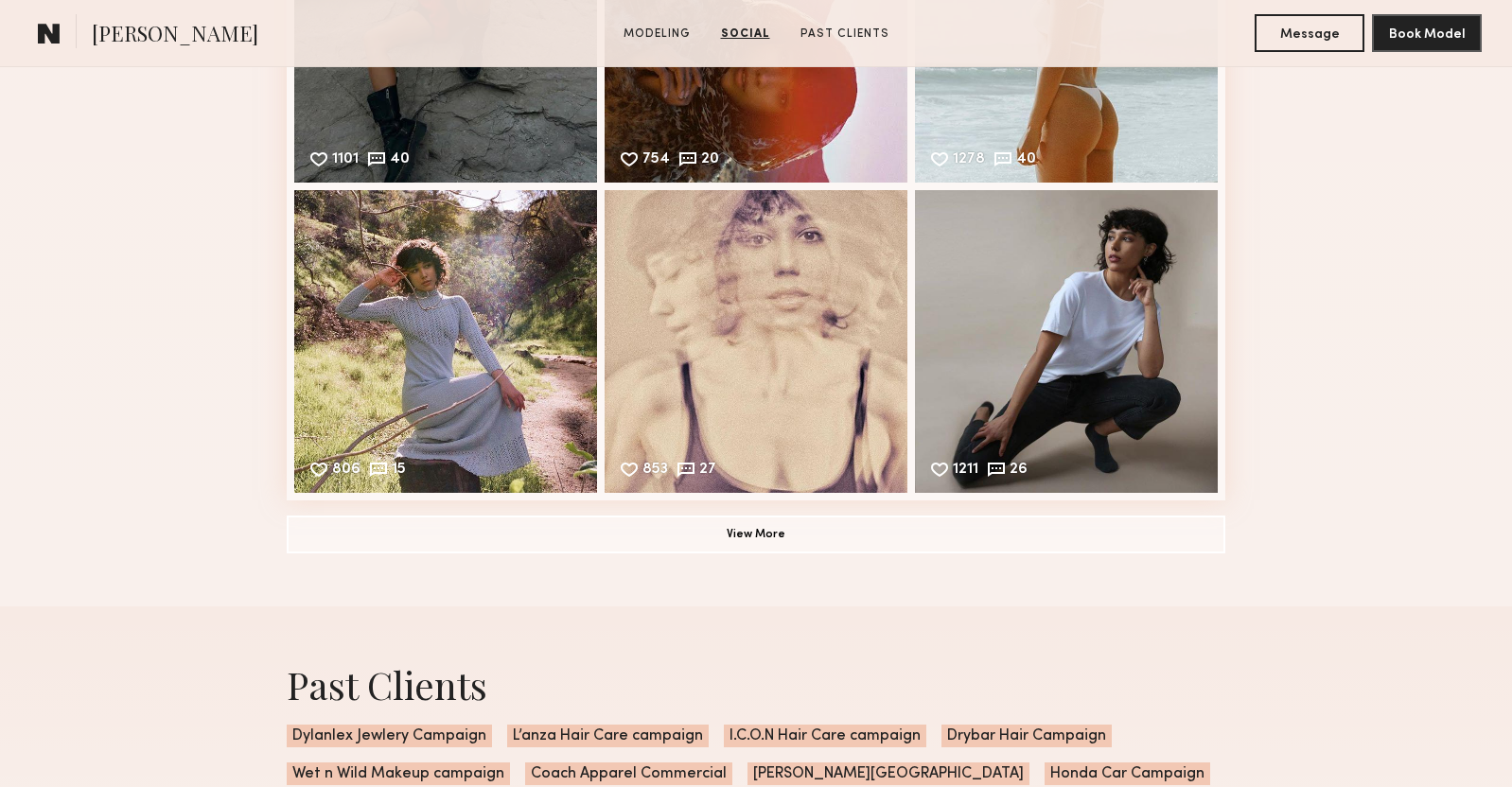
scroll to position [4655, 0]
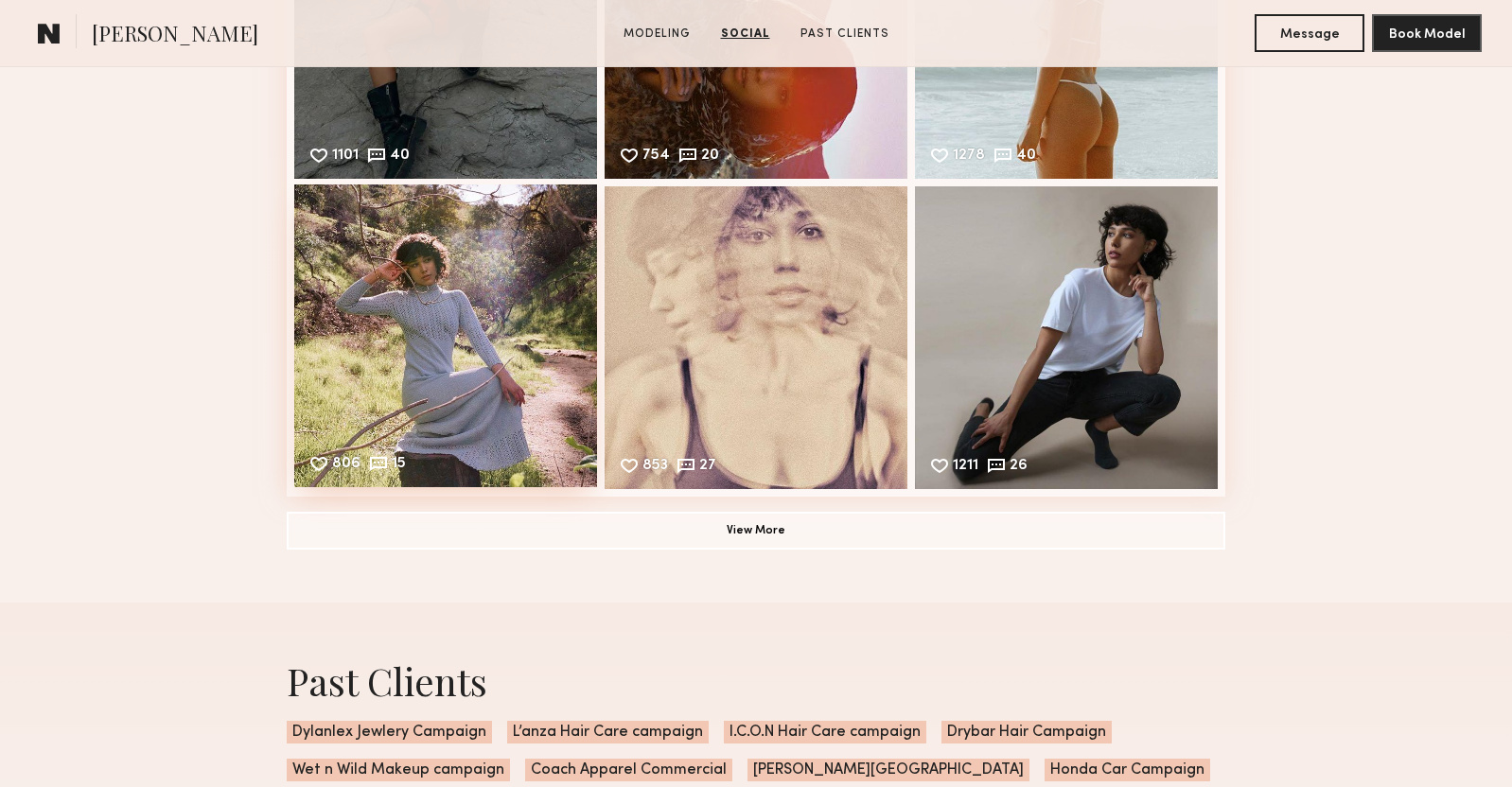
click at [414, 266] on div "806 15 Likes & comments displayed to show model’s engagement" at bounding box center [445, 336] width 303 height 303
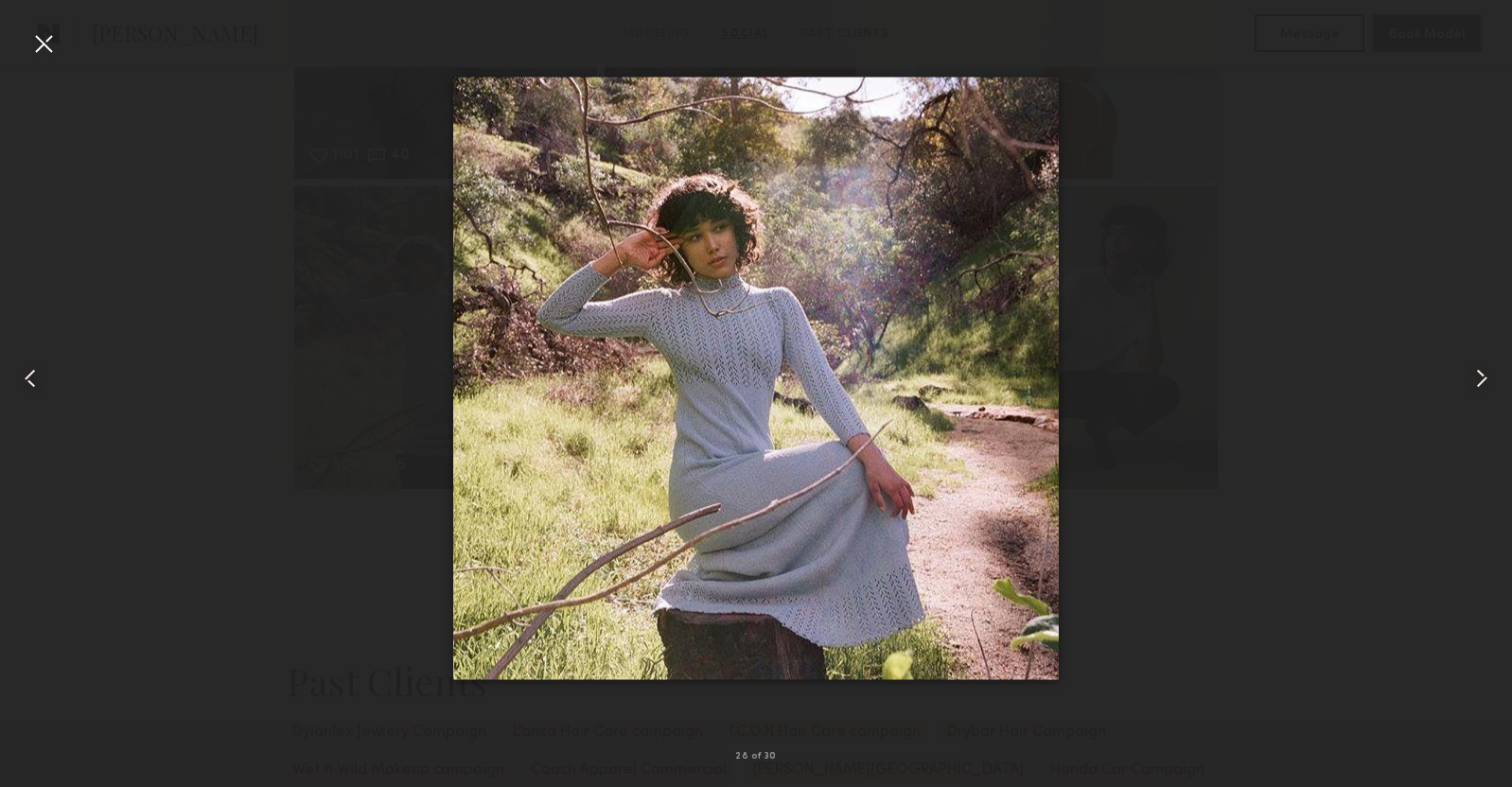
click at [47, 43] on div at bounding box center [43, 43] width 30 height 30
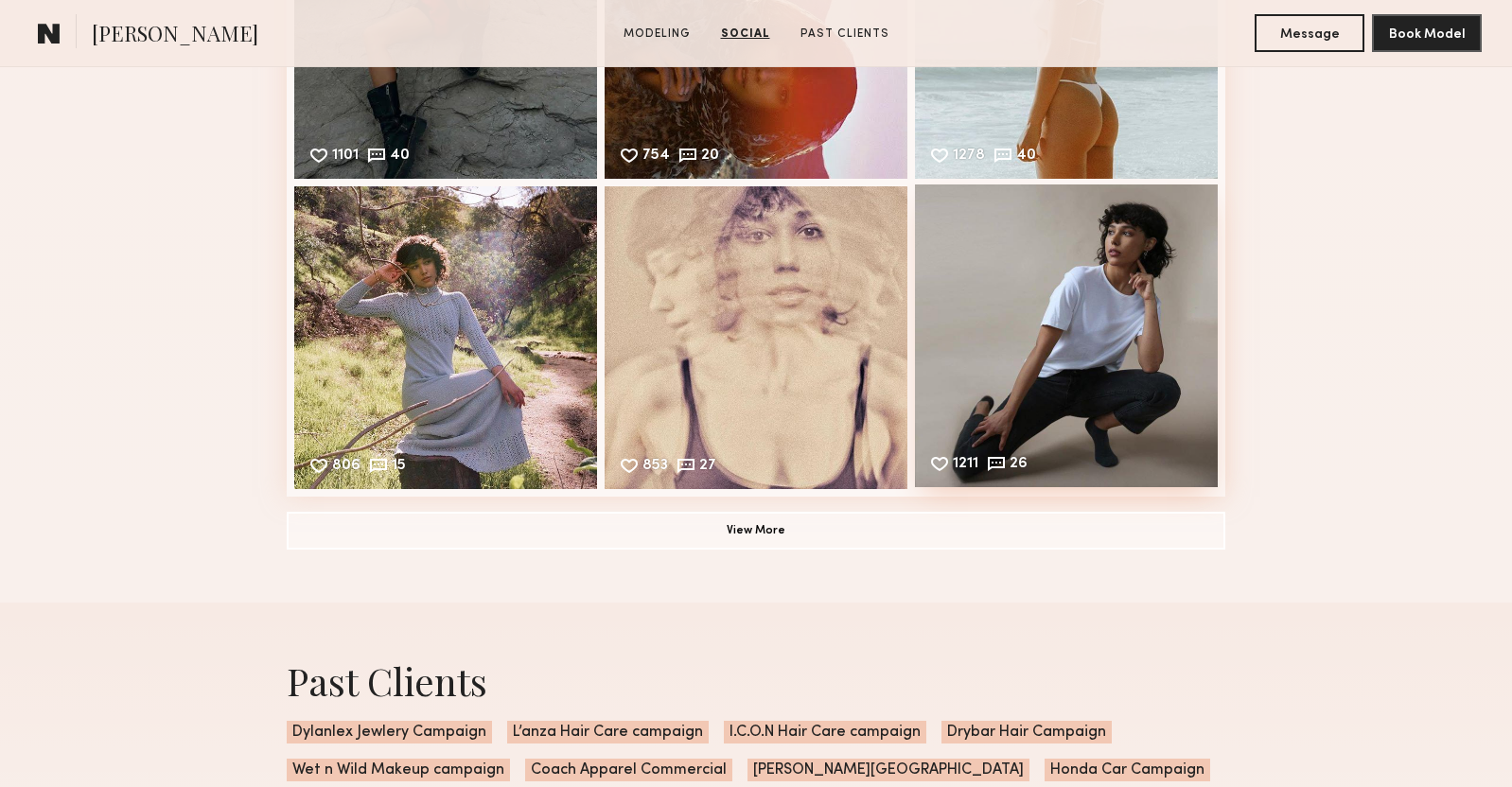
click at [1061, 377] on div "1211 26 Likes & comments displayed to show model’s engagement" at bounding box center [1066, 336] width 303 height 303
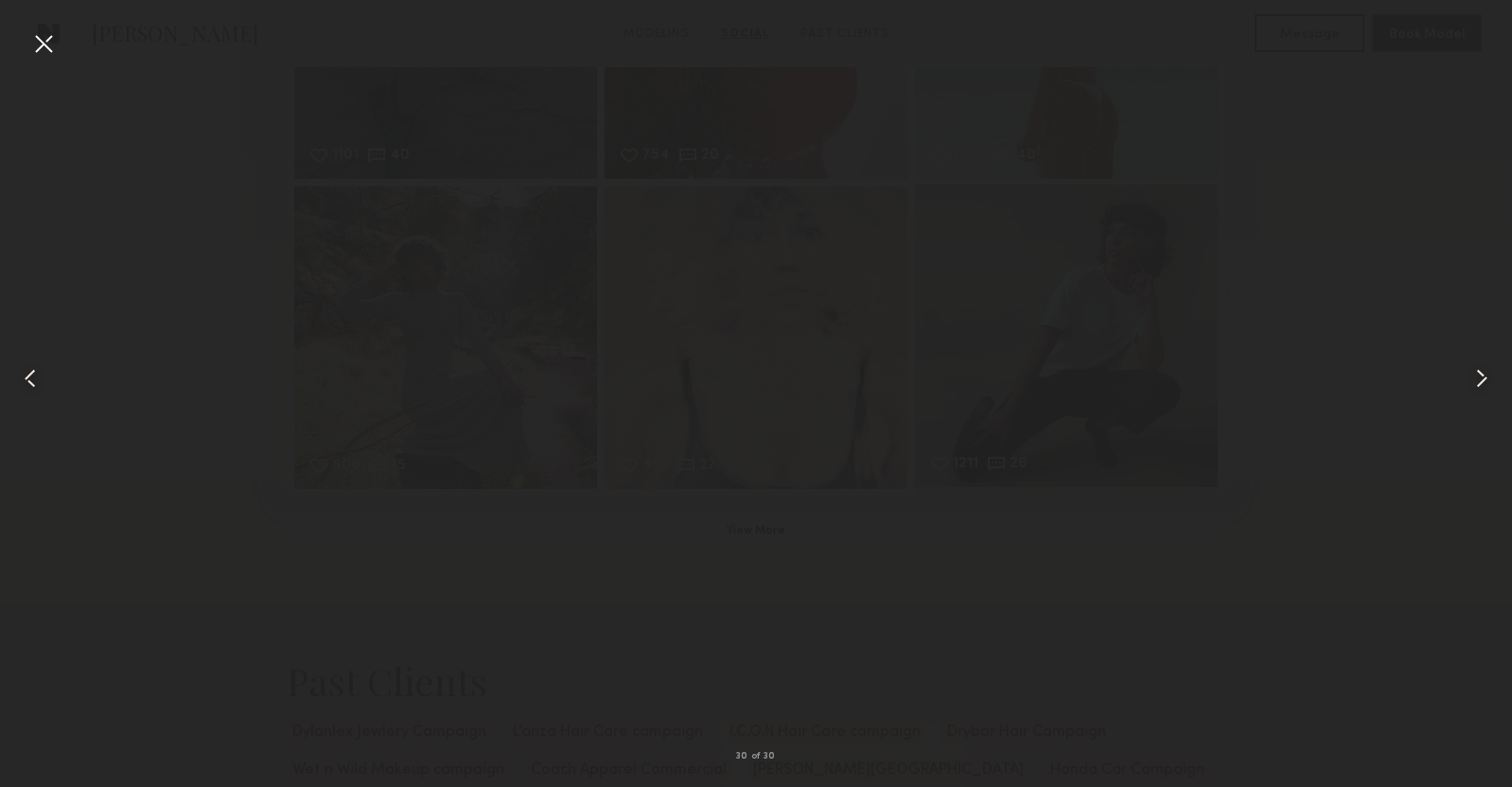
click at [1061, 726] on div "30 of 30" at bounding box center [756, 756] width 1512 height 61
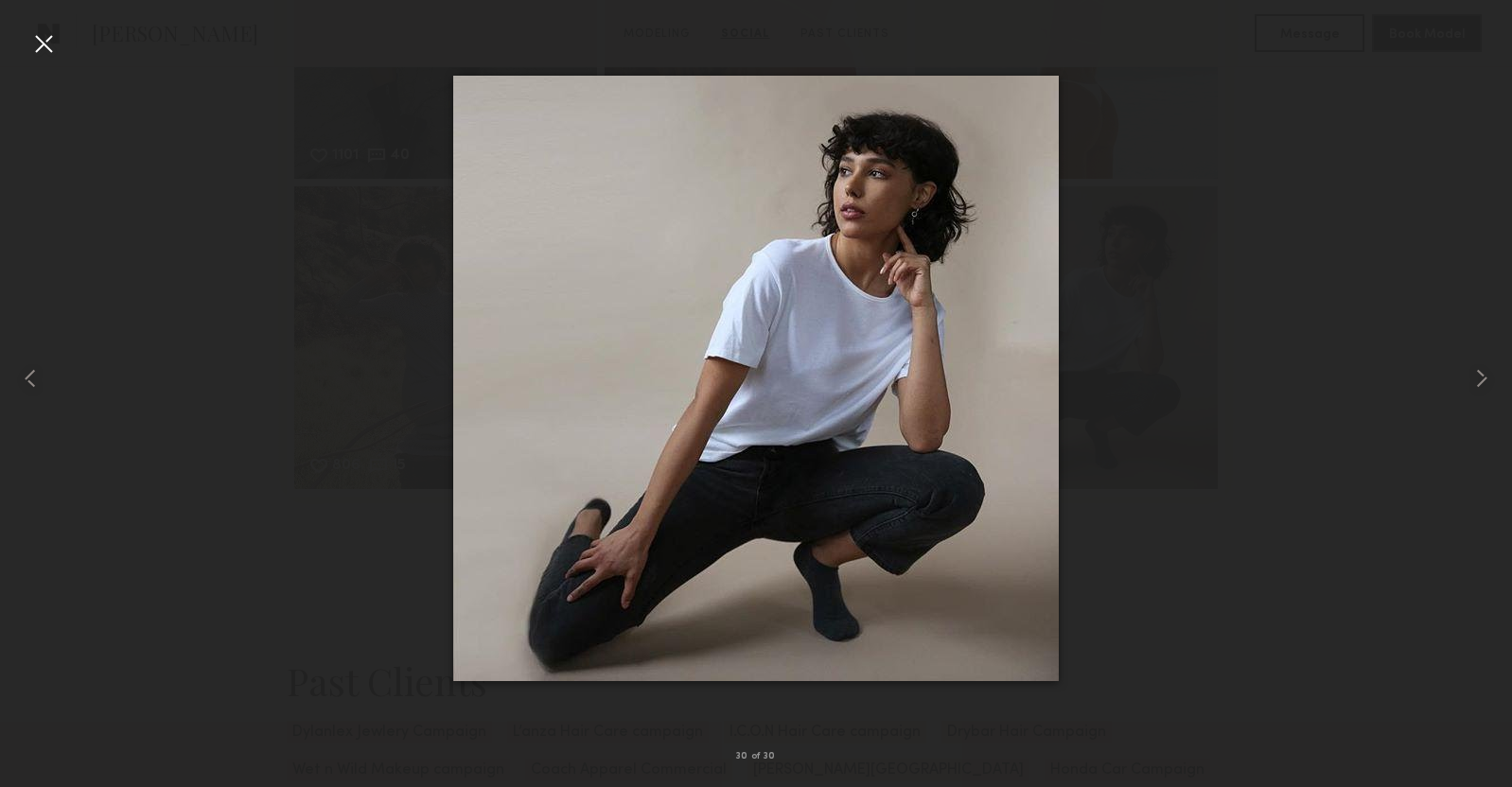
click at [41, 41] on div at bounding box center [43, 43] width 30 height 30
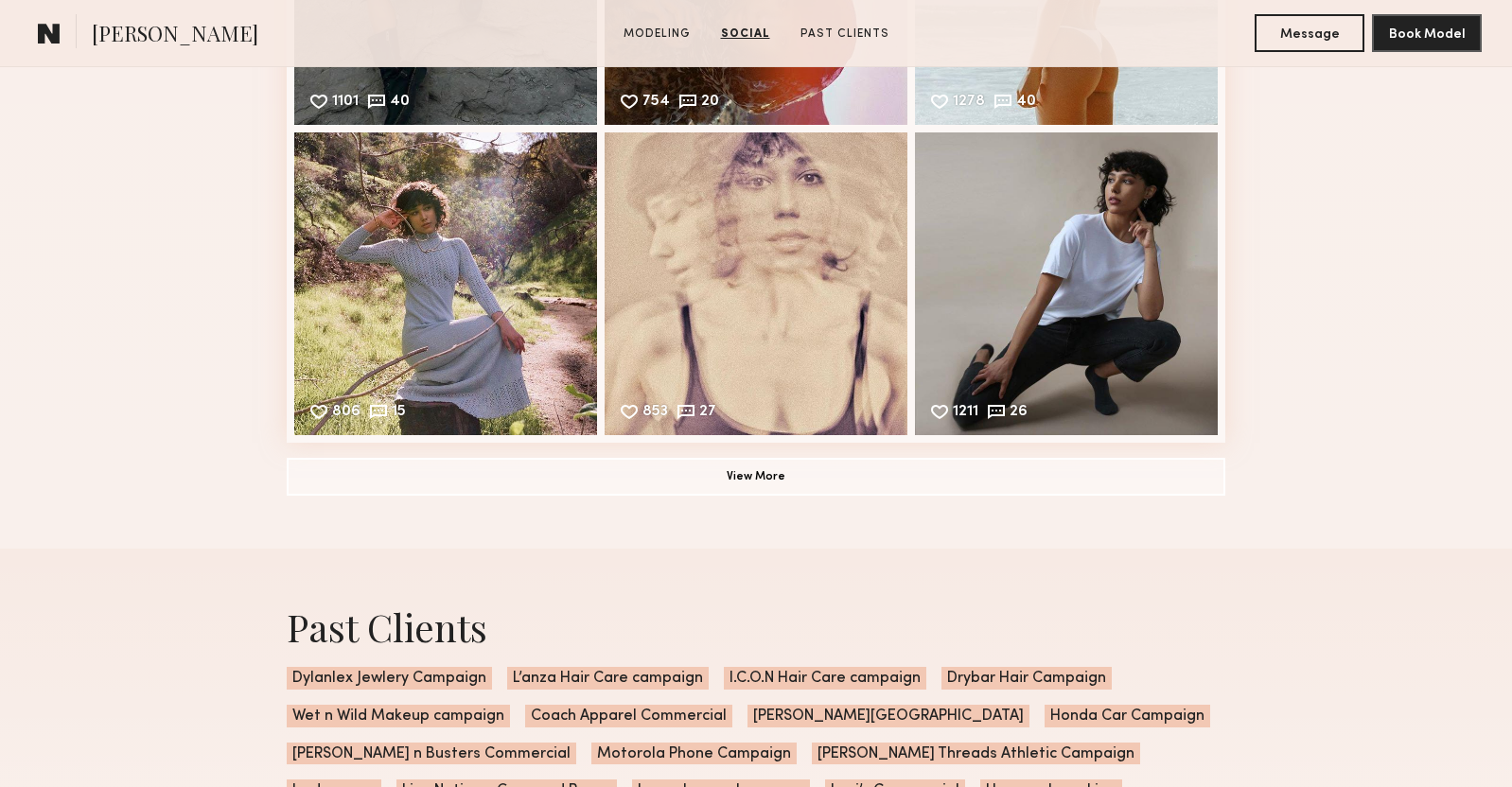
scroll to position [4748, 0]
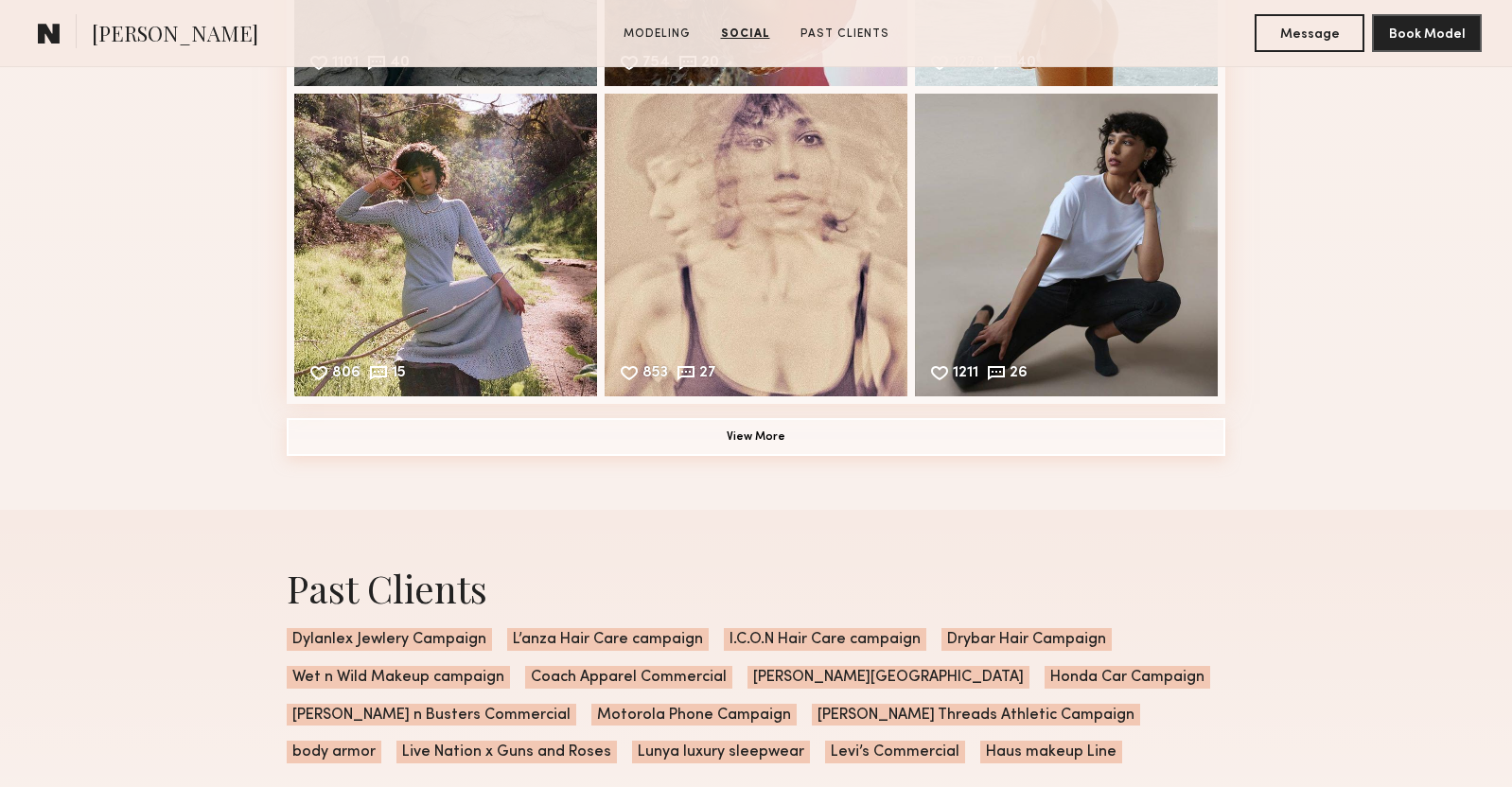
click at [534, 443] on button "View More" at bounding box center [756, 437] width 938 height 38
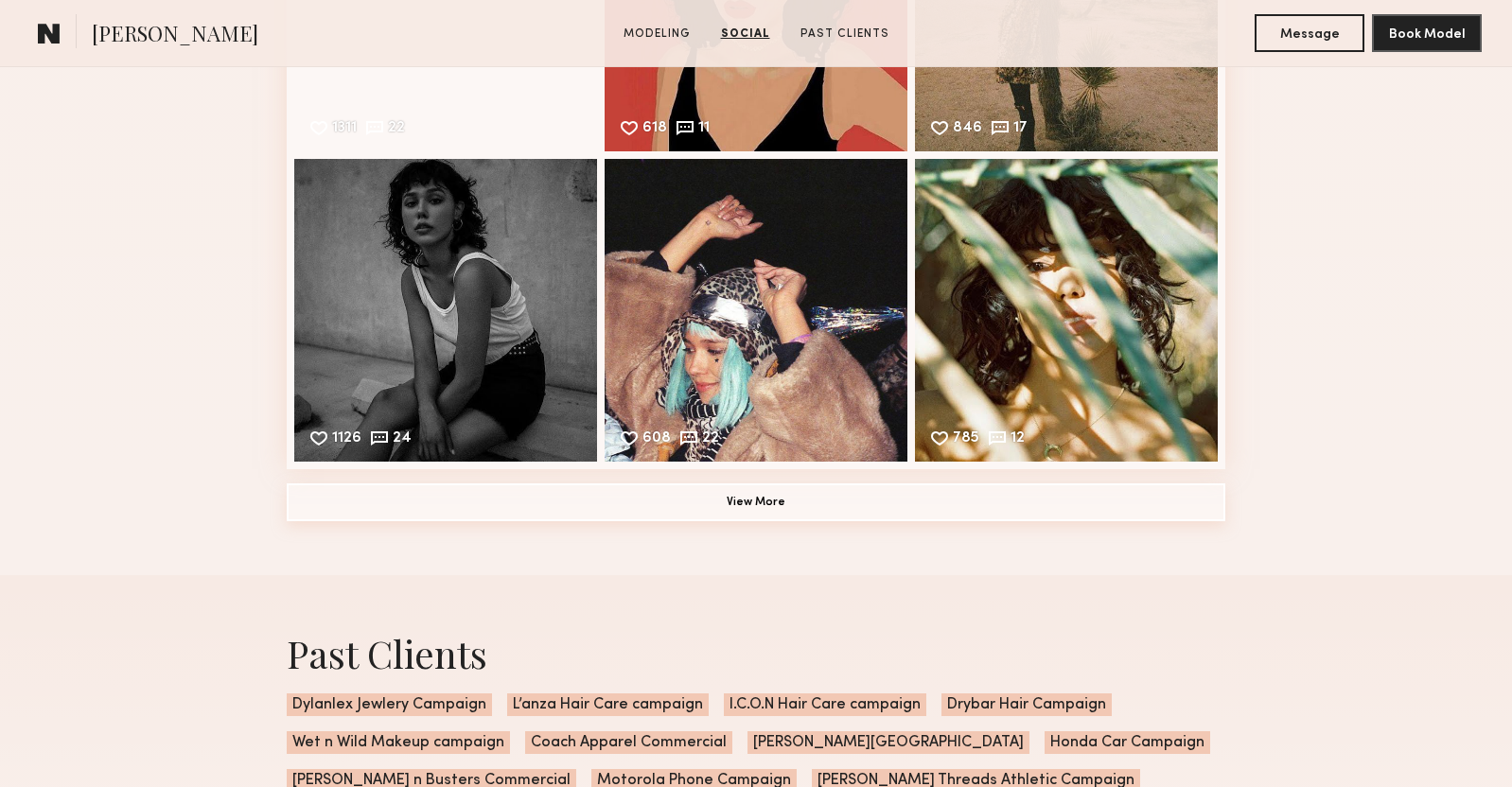
scroll to position [5306, 0]
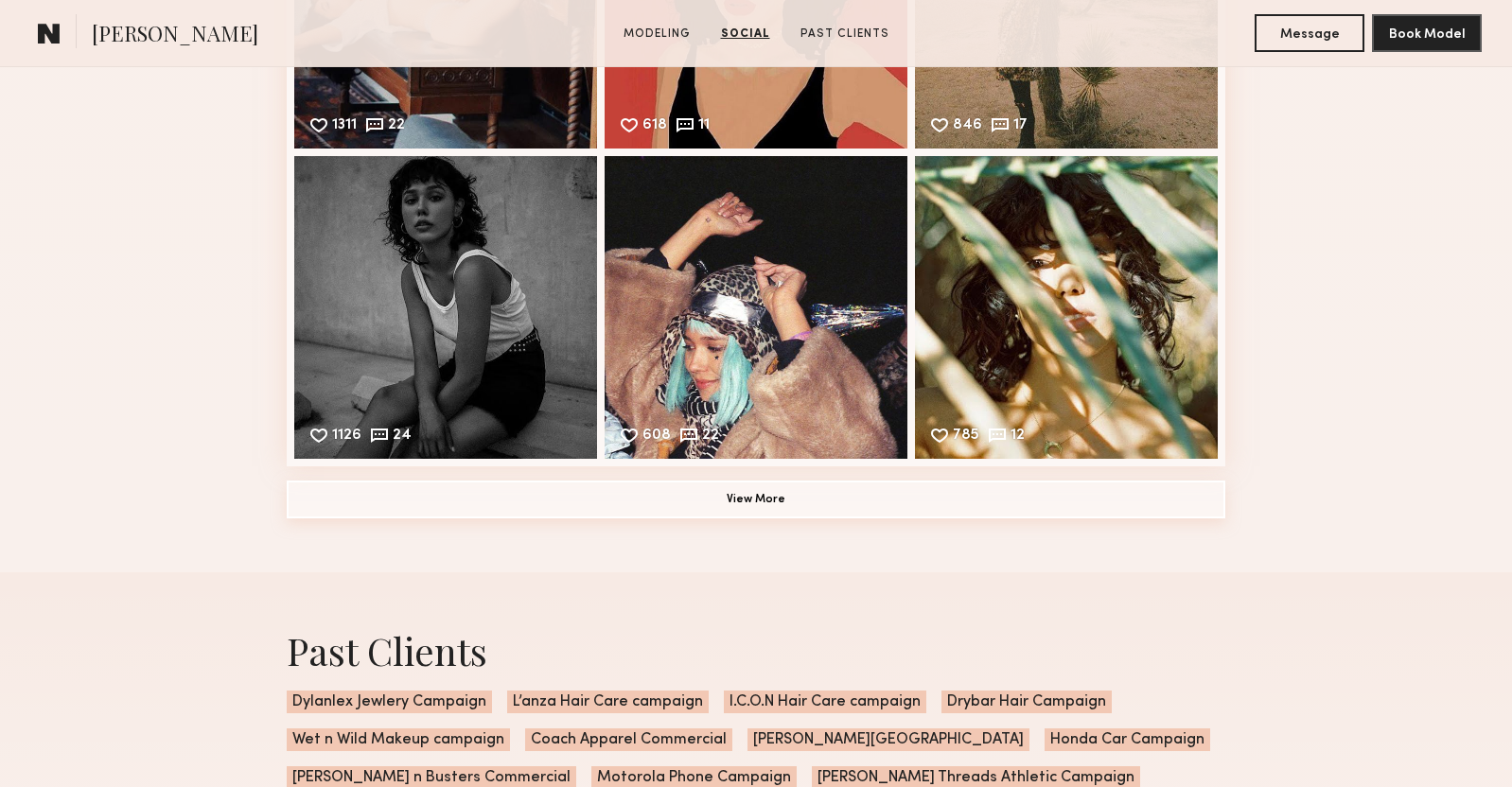
click at [591, 498] on button "View More" at bounding box center [756, 499] width 938 height 38
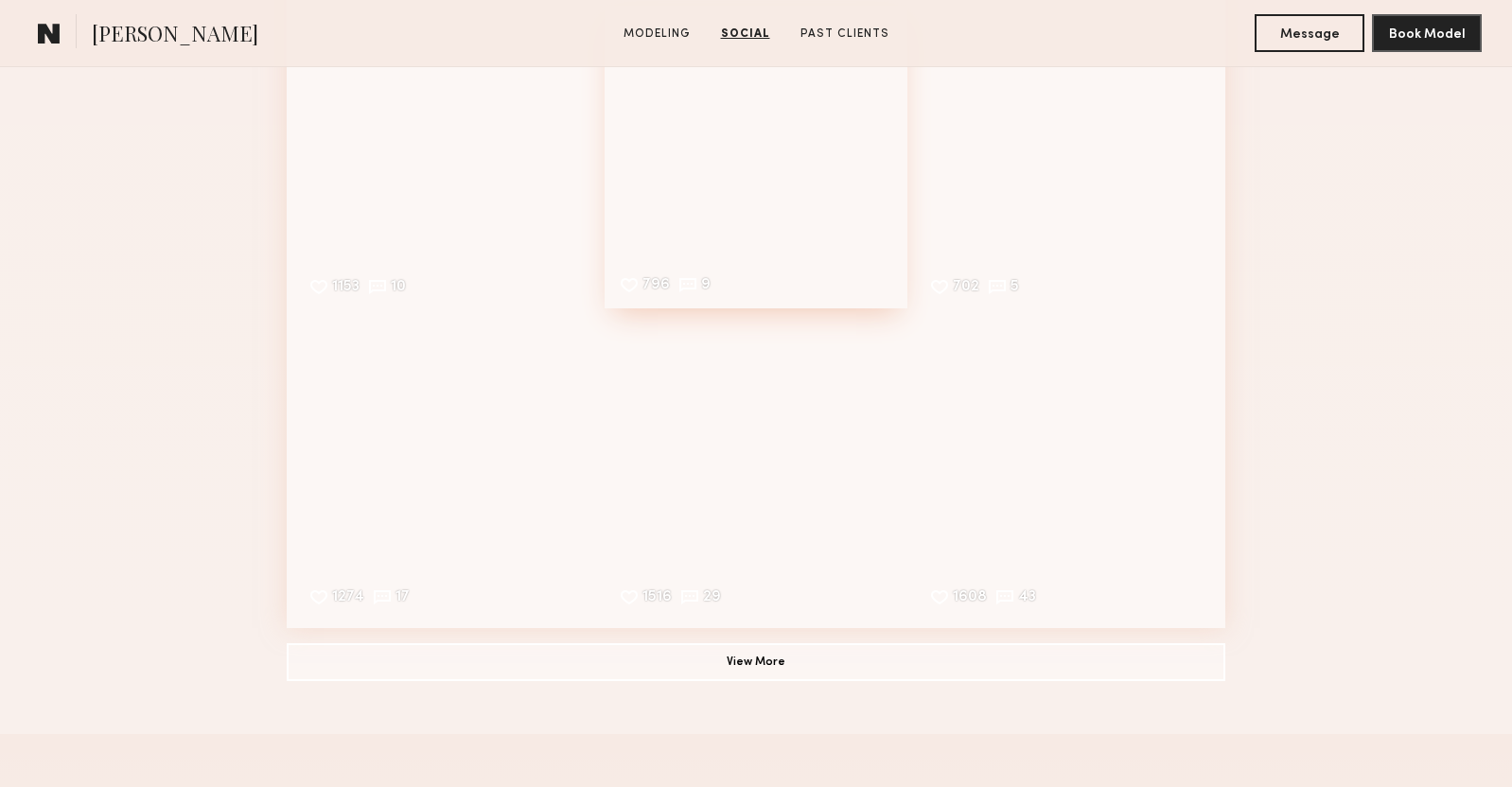
scroll to position [5829, 0]
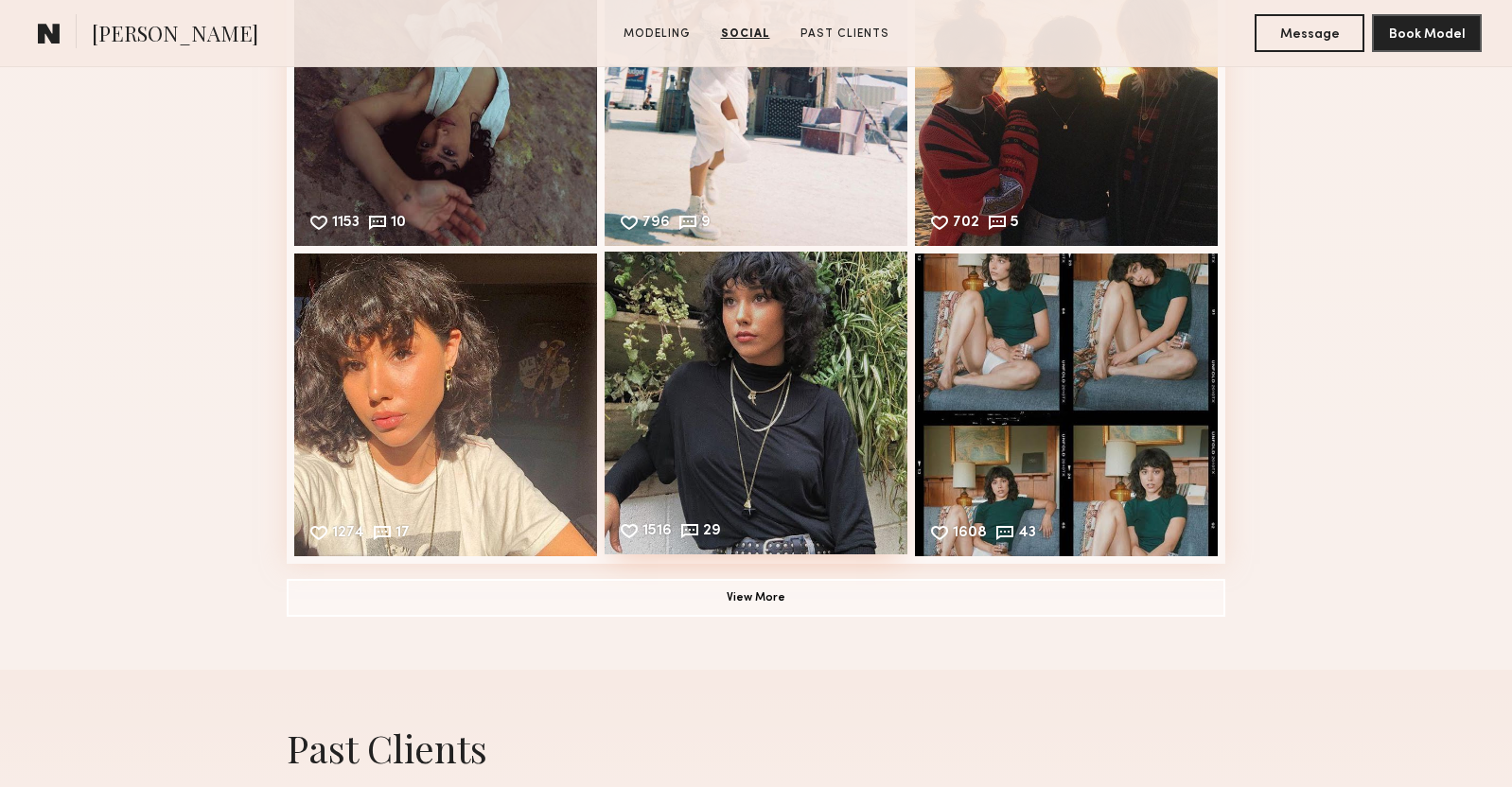
click at [737, 425] on div "1516 29 Likes & comments displayed to show model’s engagement" at bounding box center [756, 403] width 303 height 303
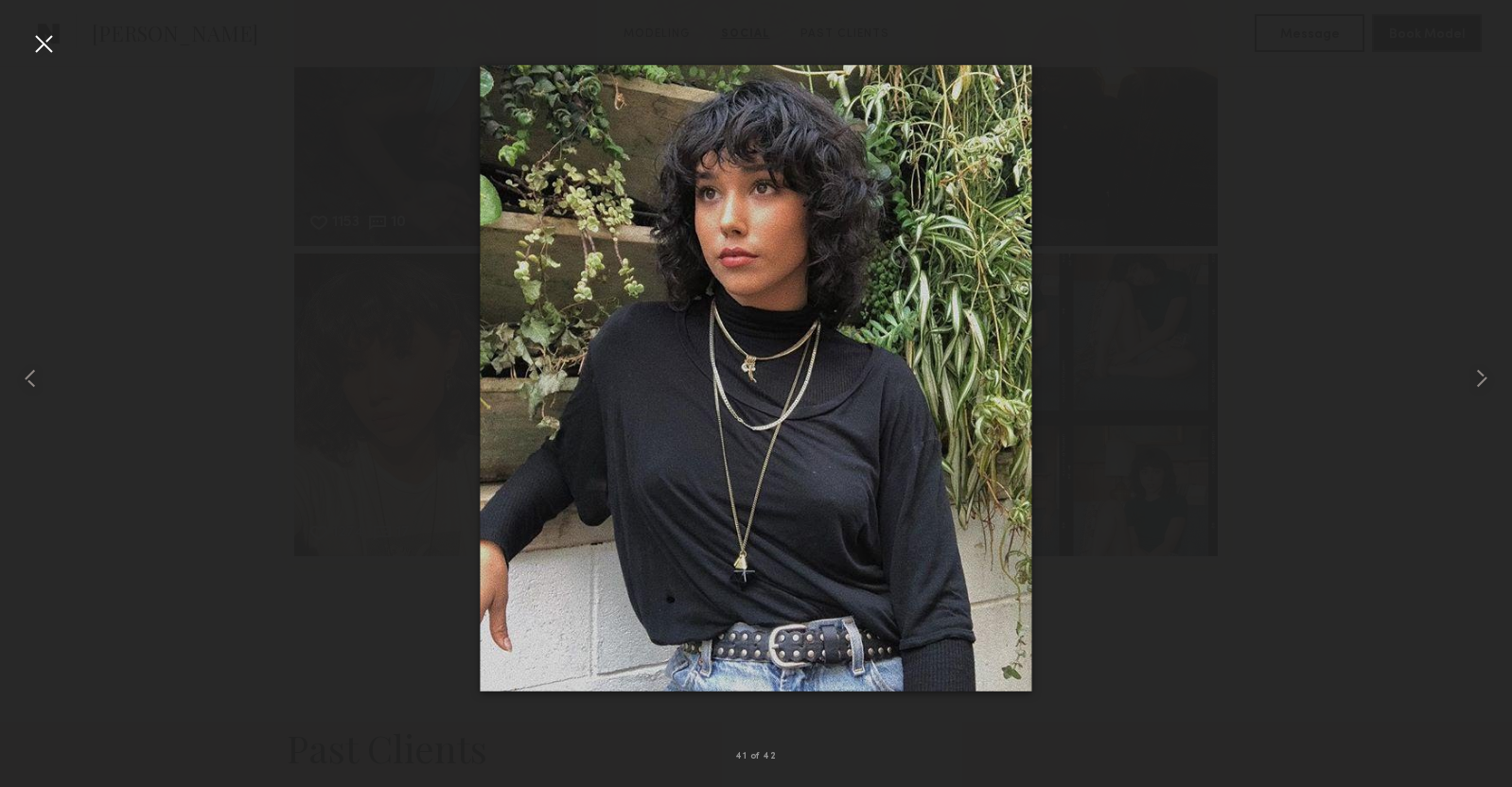
click at [1214, 155] on div at bounding box center [756, 378] width 1512 height 696
click at [1280, 225] on div at bounding box center [756, 378] width 1512 height 696
click at [53, 44] on div at bounding box center [43, 43] width 30 height 30
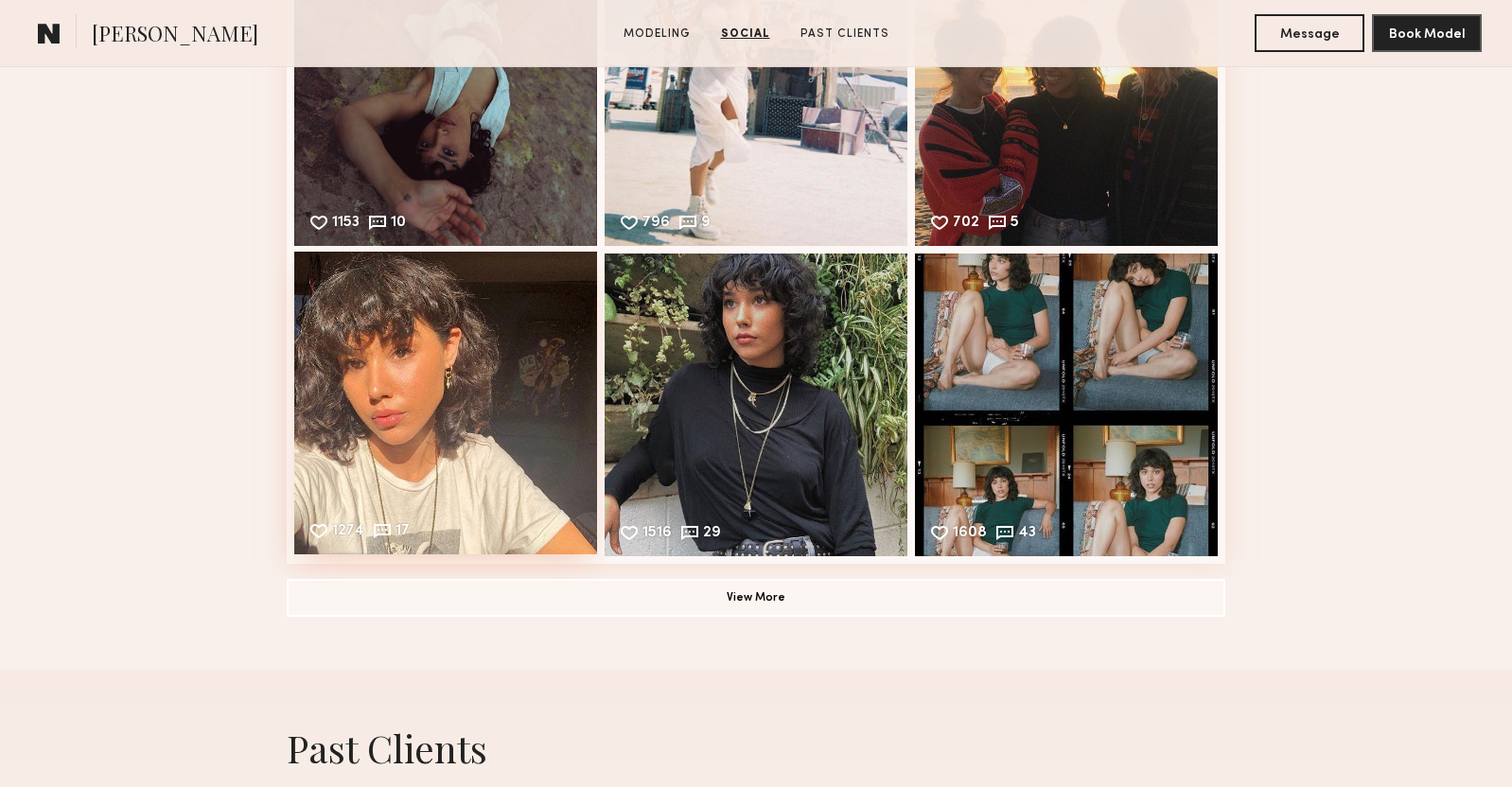
click at [427, 398] on div "1274 17 Likes & comments displayed to show model’s engagement" at bounding box center [445, 403] width 303 height 303
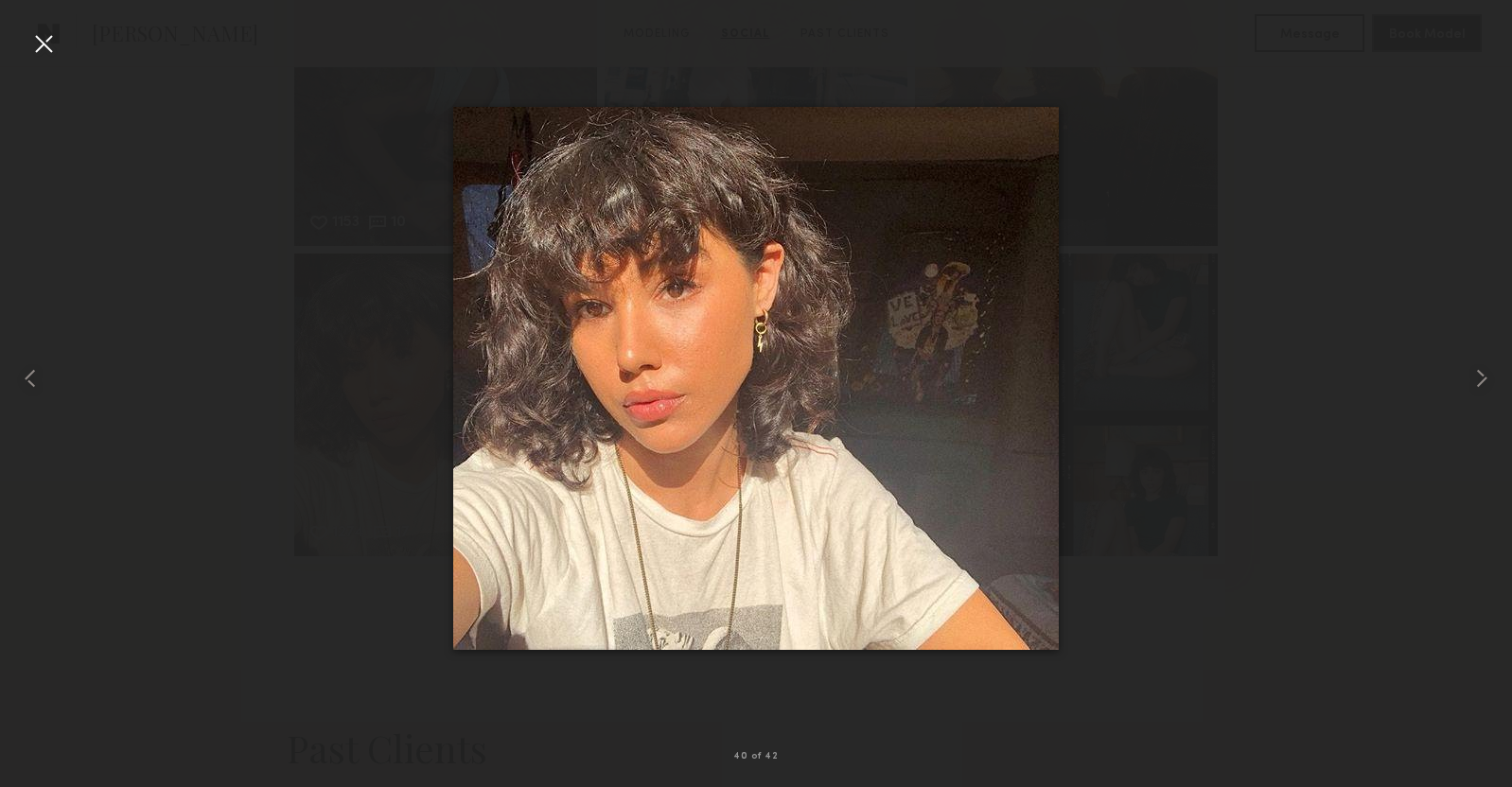
click at [1157, 150] on div at bounding box center [756, 378] width 1512 height 696
click at [33, 36] on div at bounding box center [43, 43] width 30 height 30
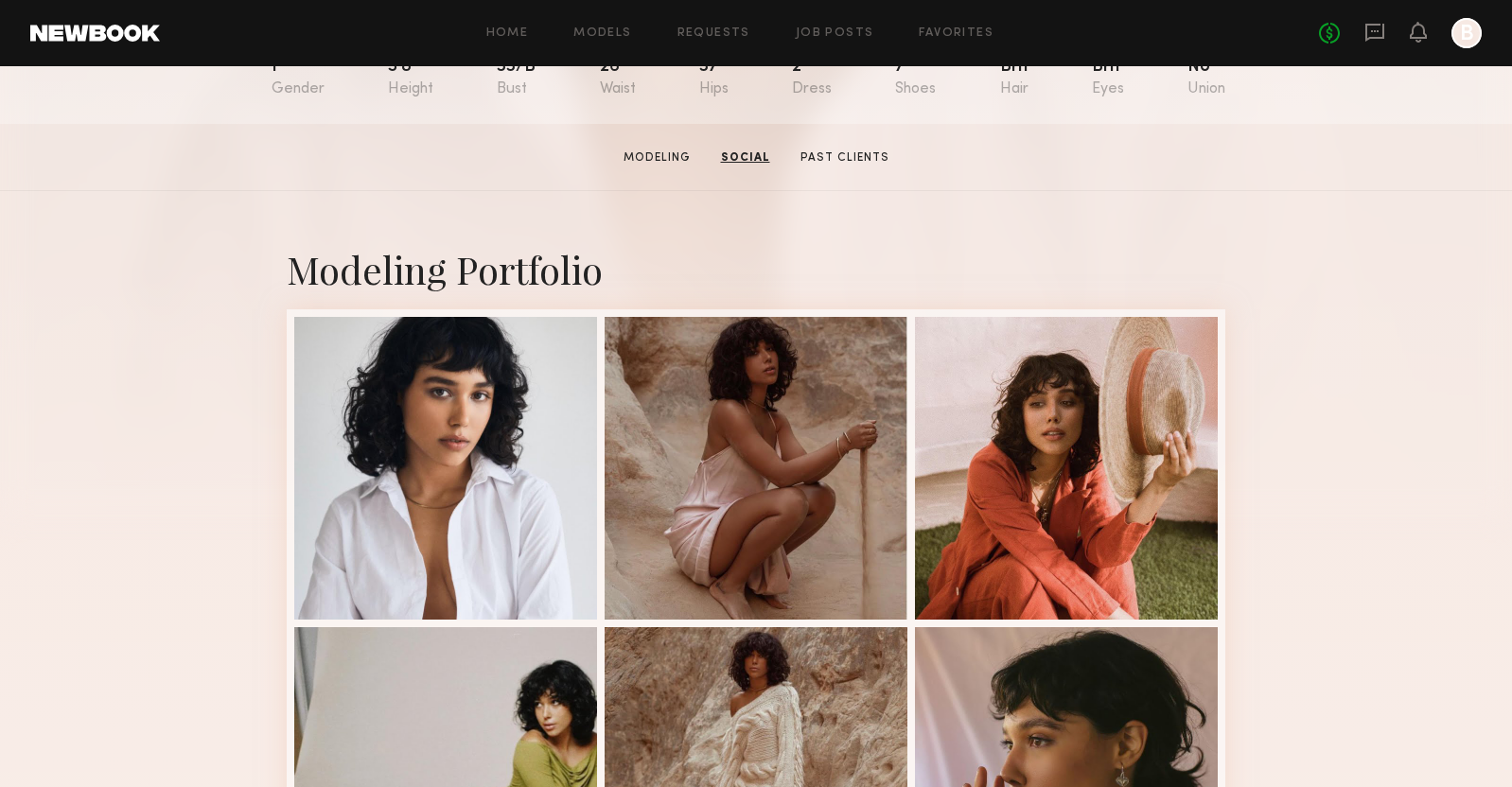
scroll to position [0, 0]
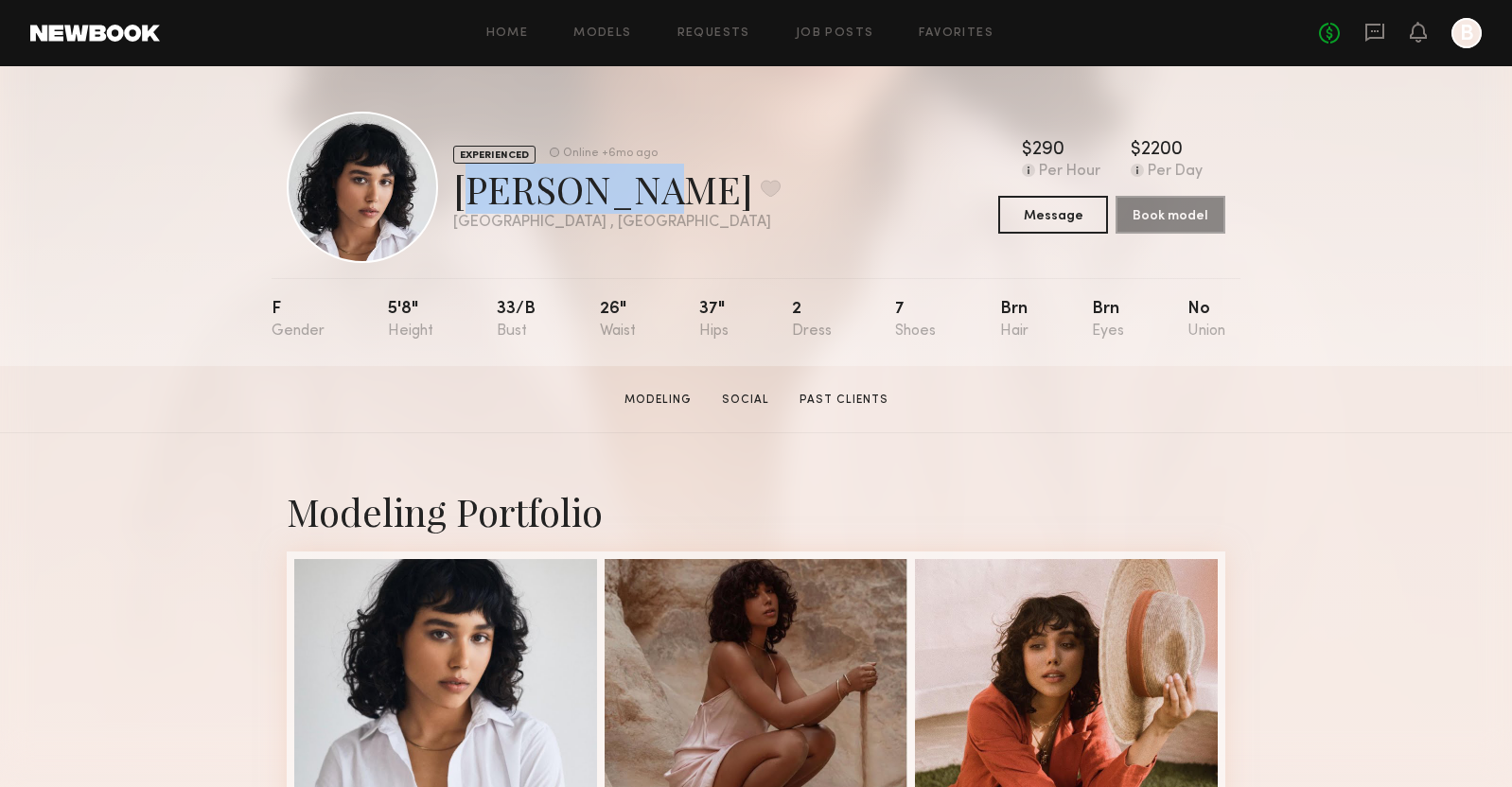
drag, startPoint x: 604, startPoint y: 195, endPoint x: 460, endPoint y: 190, distance: 144.1
click at [460, 190] on div "Tiffany B. Favorite" at bounding box center [617, 188] width 328 height 50
copy div "Tiffany B"
click at [1076, 214] on button "Message" at bounding box center [1053, 214] width 110 height 38
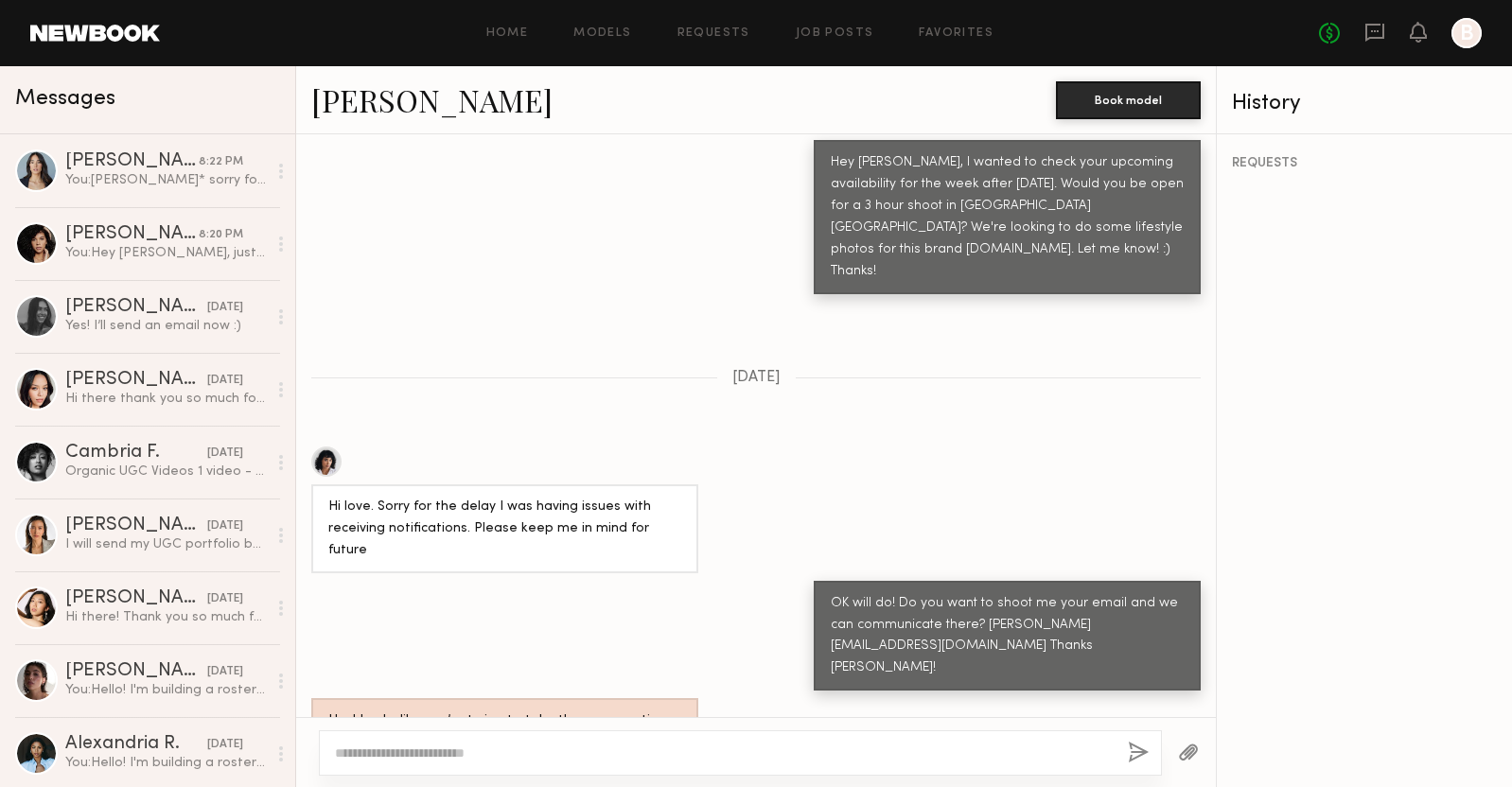
scroll to position [942, 0]
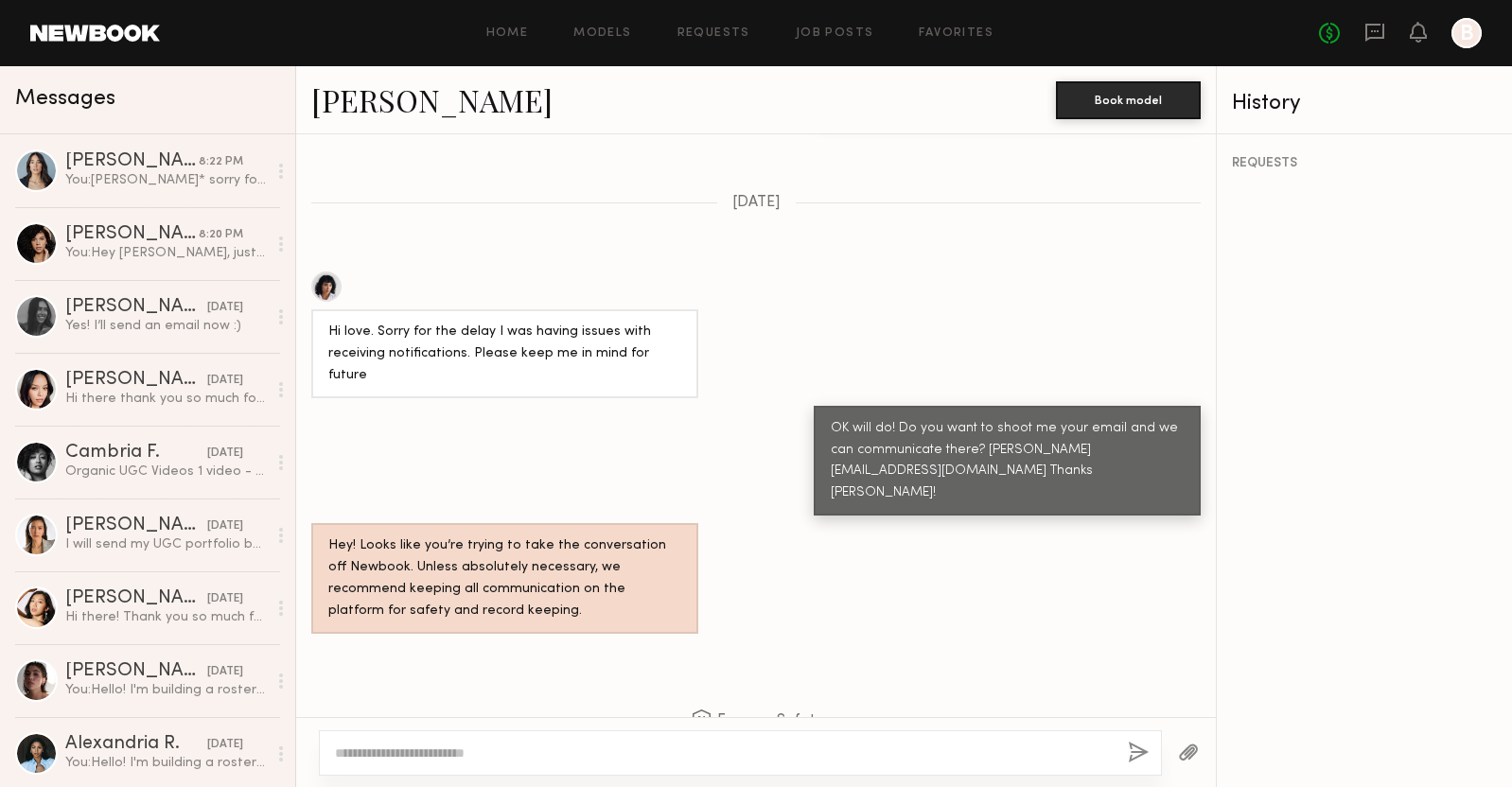
click at [328, 272] on div at bounding box center [326, 287] width 30 height 30
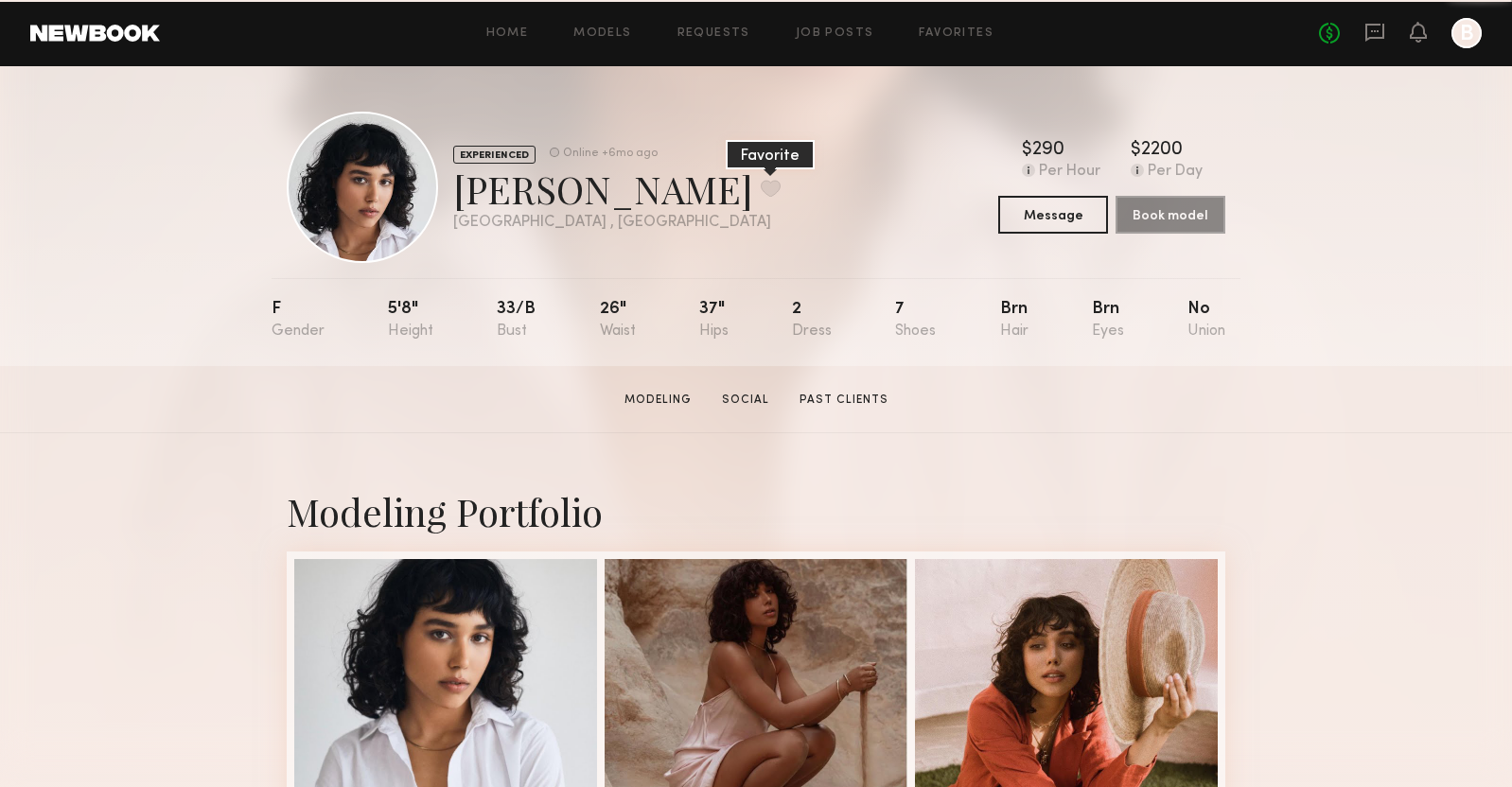
click at [761, 180] on button at bounding box center [771, 187] width 20 height 17
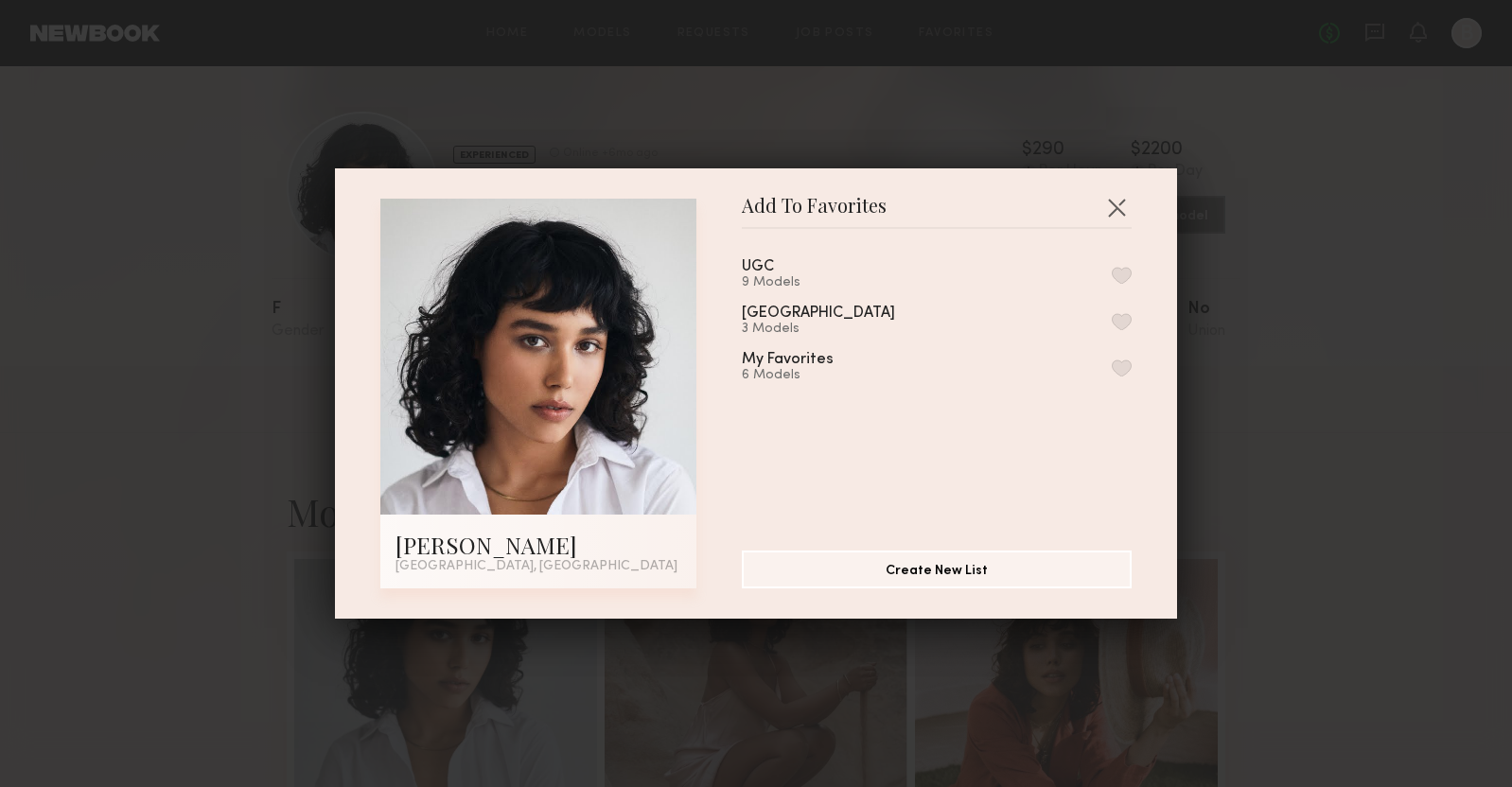
click at [1122, 363] on button "button" at bounding box center [1122, 368] width 20 height 17
click at [1122, 199] on button "button" at bounding box center [1116, 207] width 30 height 30
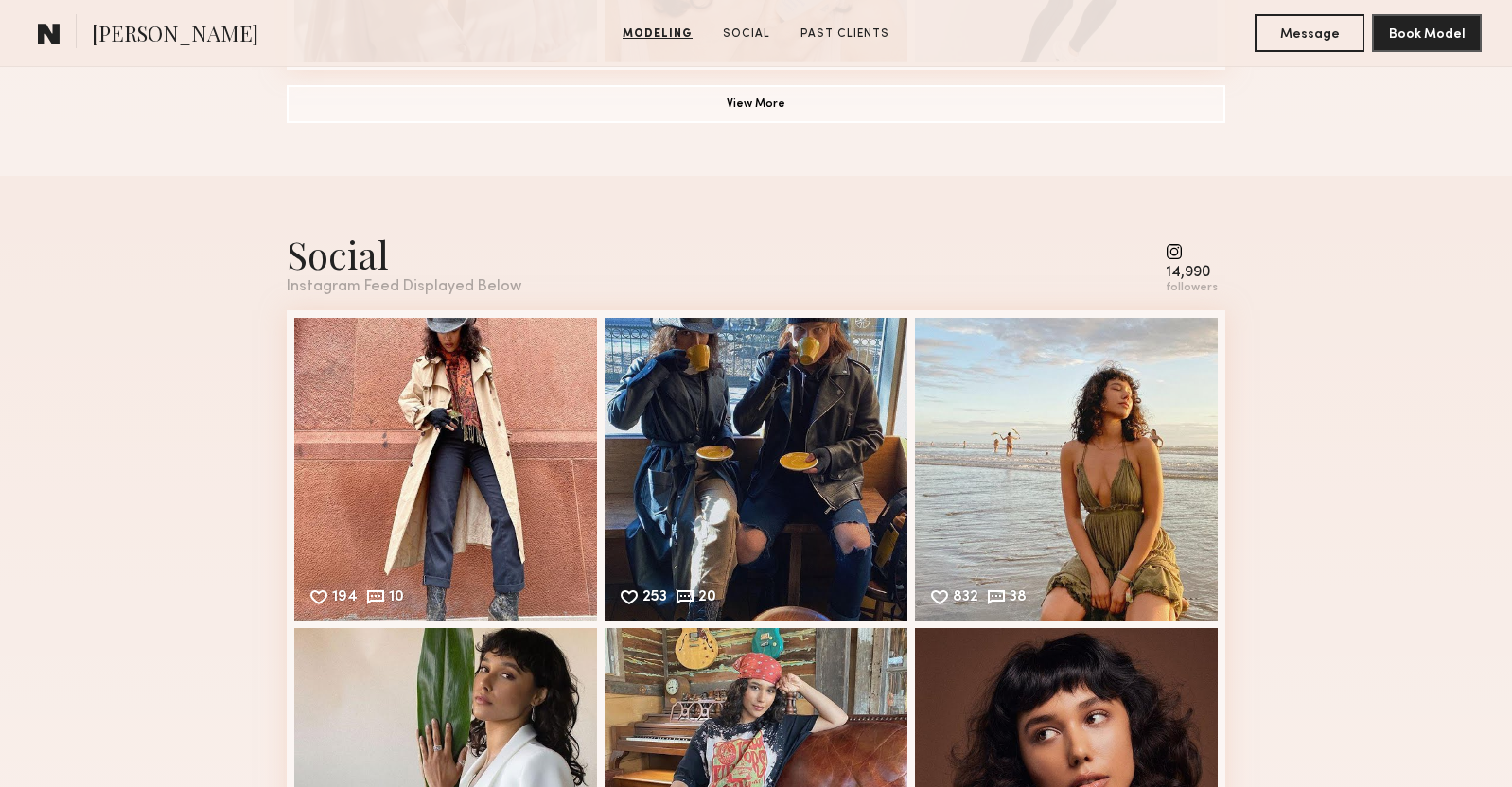
scroll to position [1794, 0]
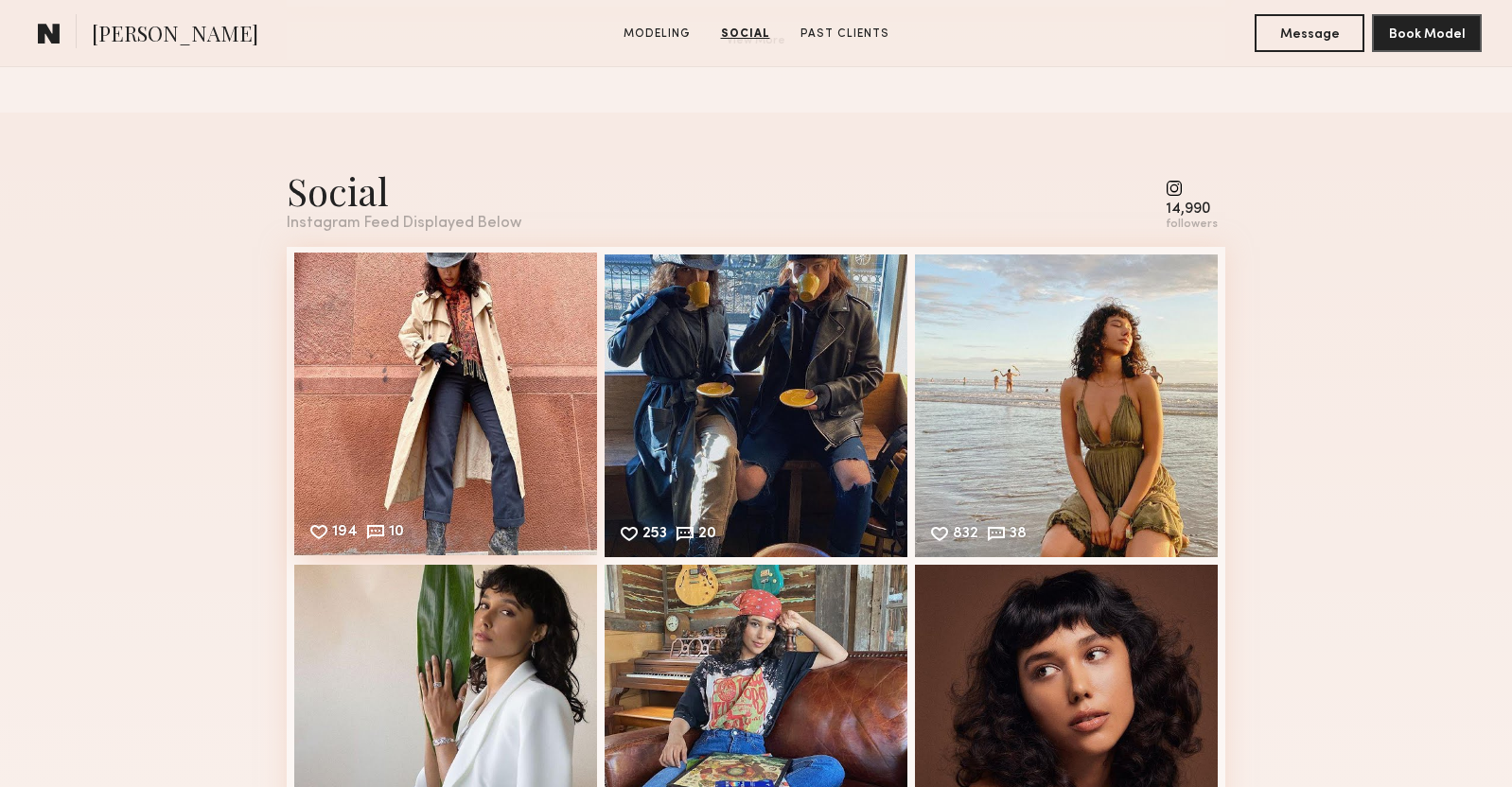
click at [437, 435] on div "194 10 Likes & comments displayed to show model’s engagement" at bounding box center [445, 404] width 303 height 303
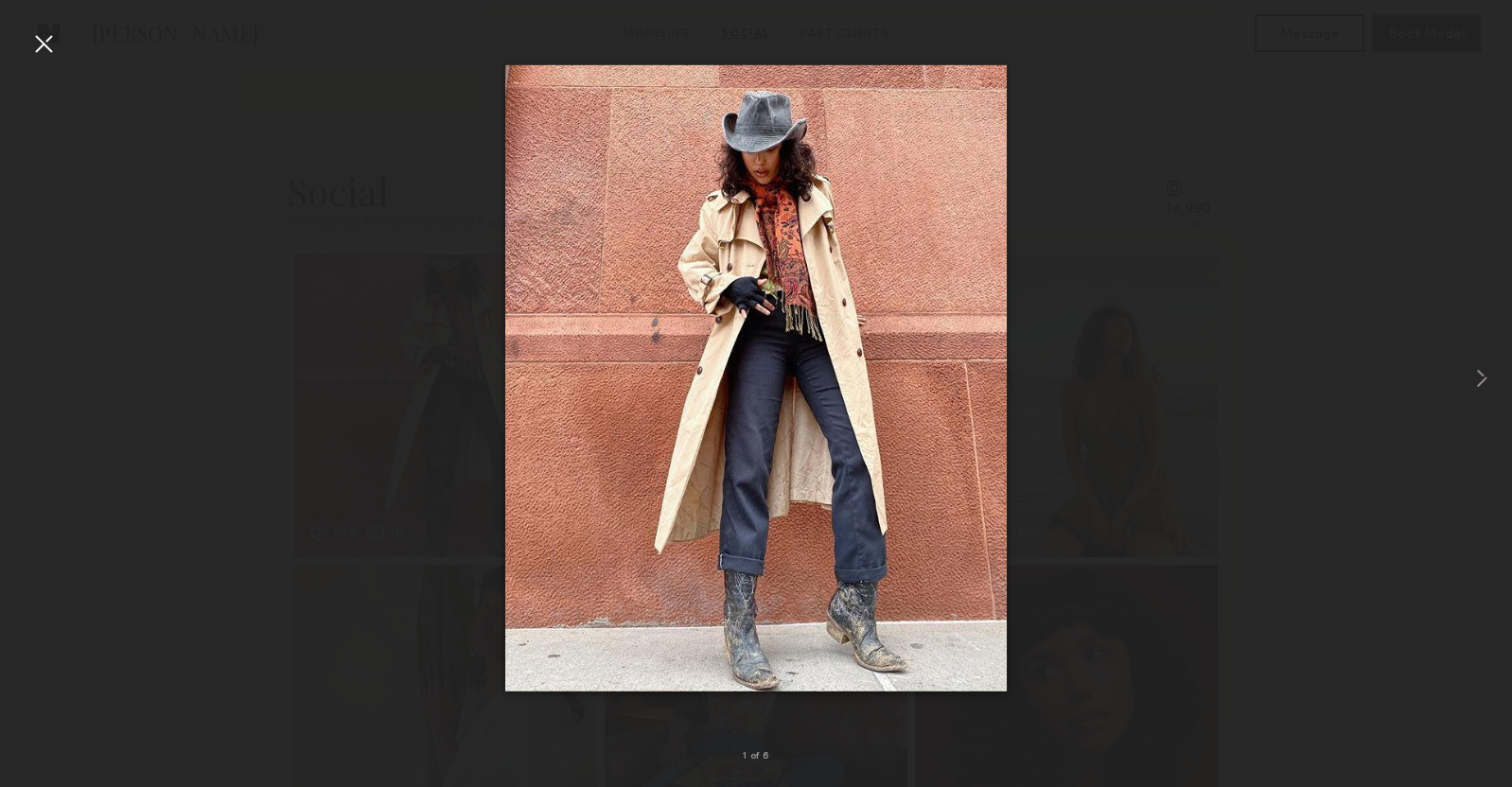
click at [1134, 141] on div at bounding box center [756, 378] width 1512 height 696
click at [1107, 136] on div at bounding box center [756, 378] width 1512 height 696
click at [53, 42] on div at bounding box center [43, 43] width 30 height 30
